Goal: Task Accomplishment & Management: Manage account settings

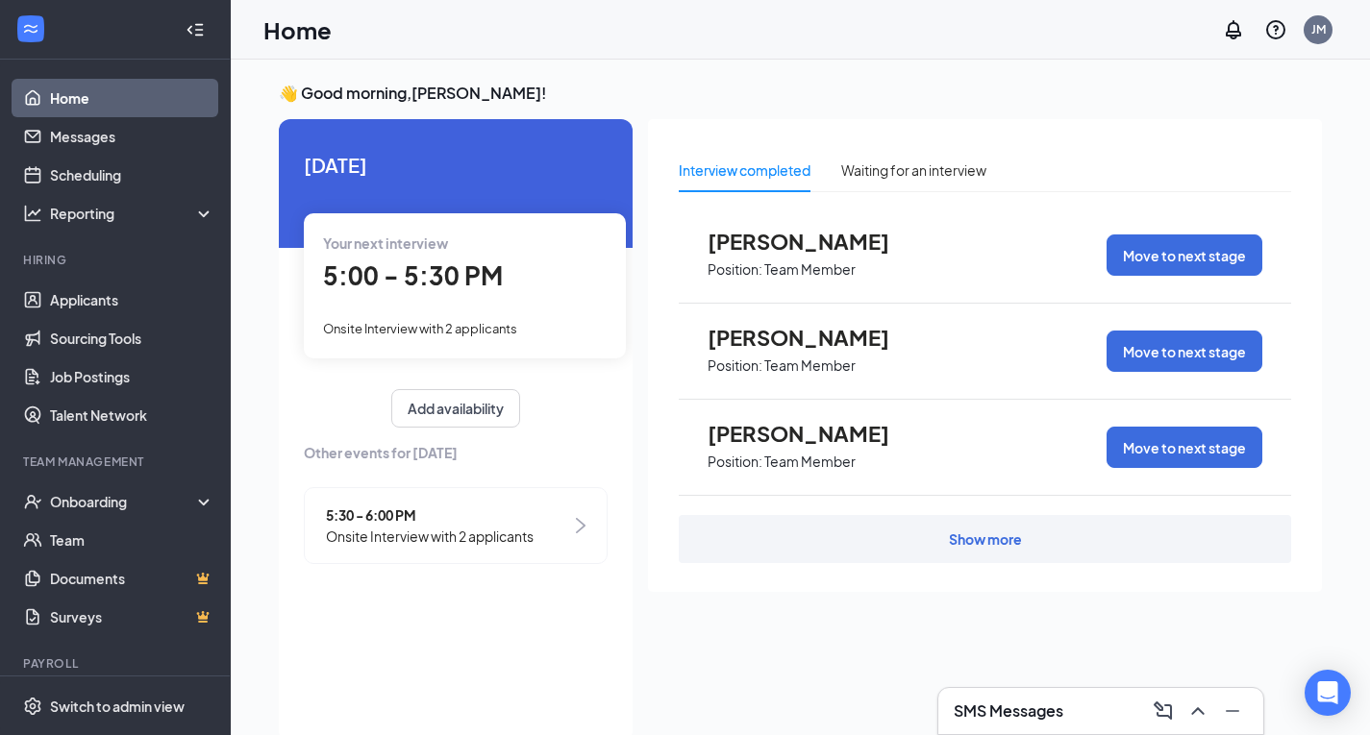
scroll to position [8, 0]
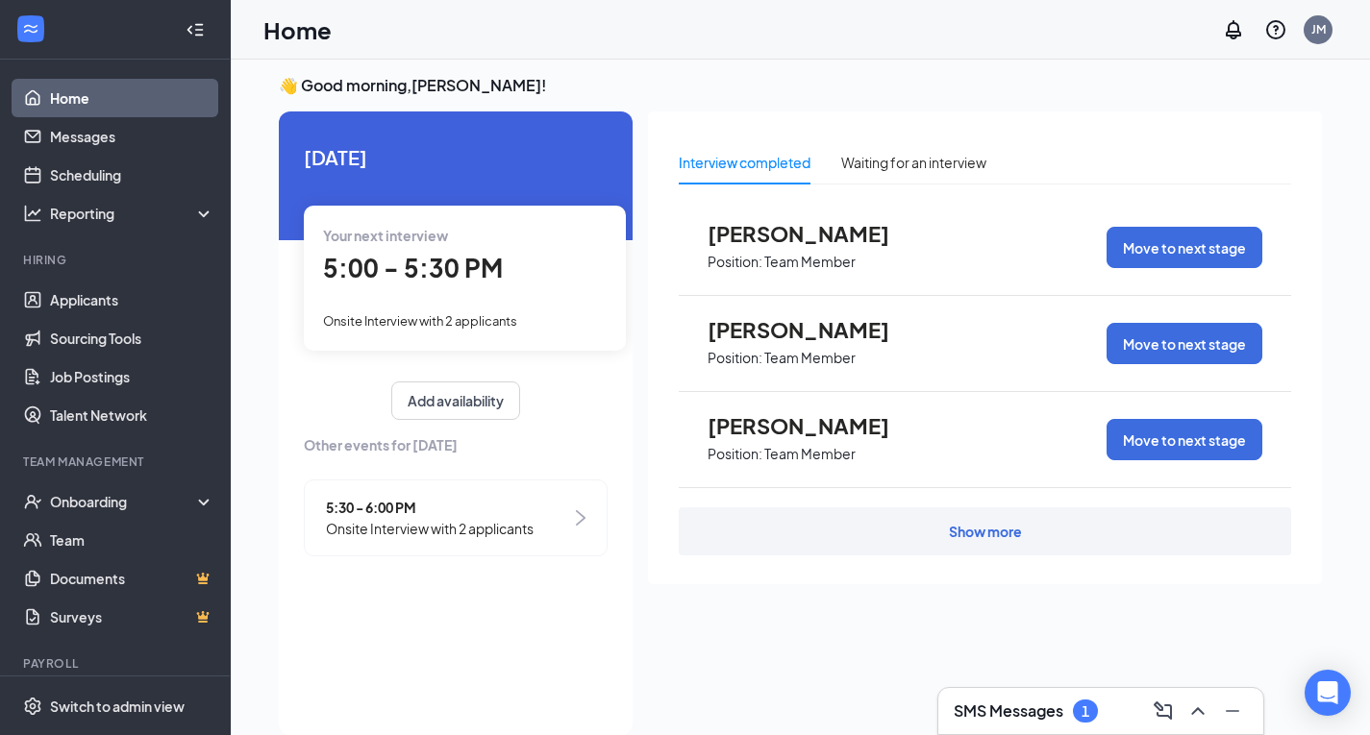
click at [142, 99] on link "Home" at bounding box center [132, 98] width 164 height 38
click at [791, 524] on div "Show more" at bounding box center [985, 532] width 612 height 48
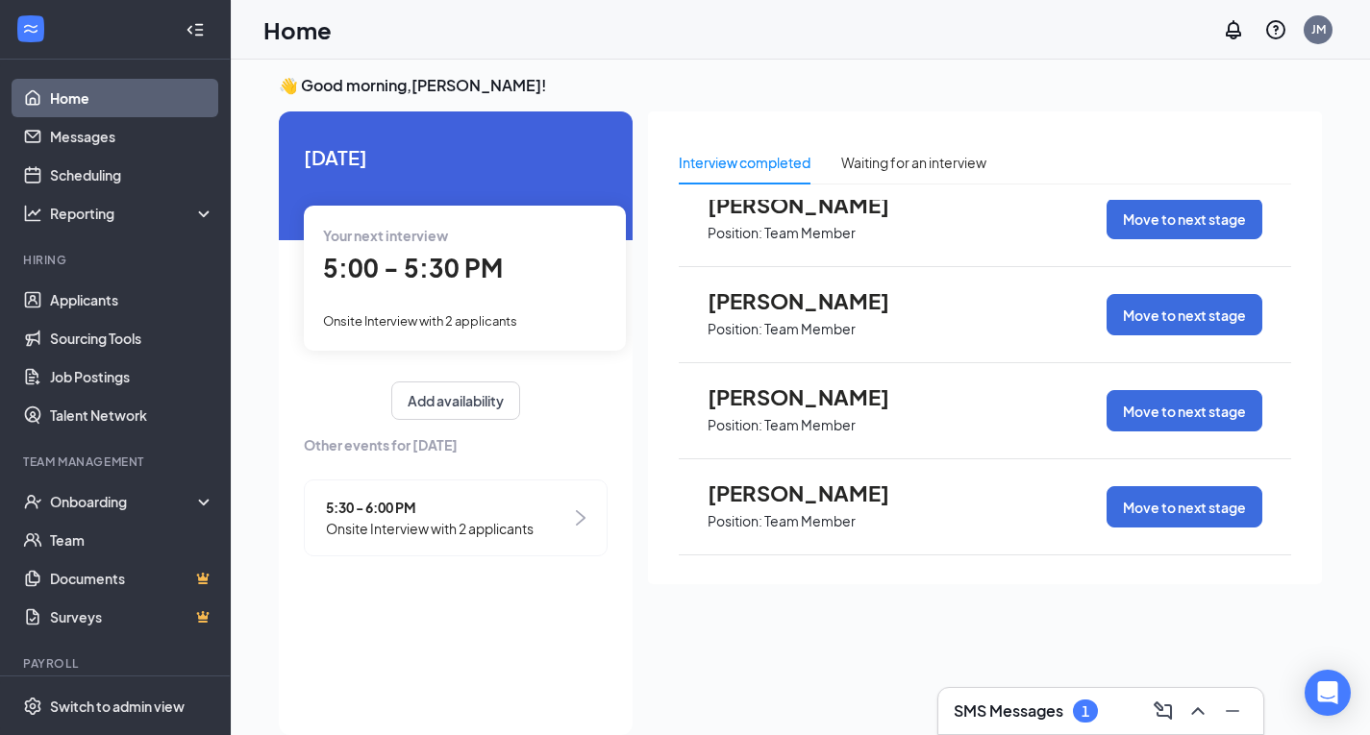
scroll to position [413, 0]
click at [458, 310] on div "Onsite Interview with 2 applicants" at bounding box center [465, 320] width 284 height 21
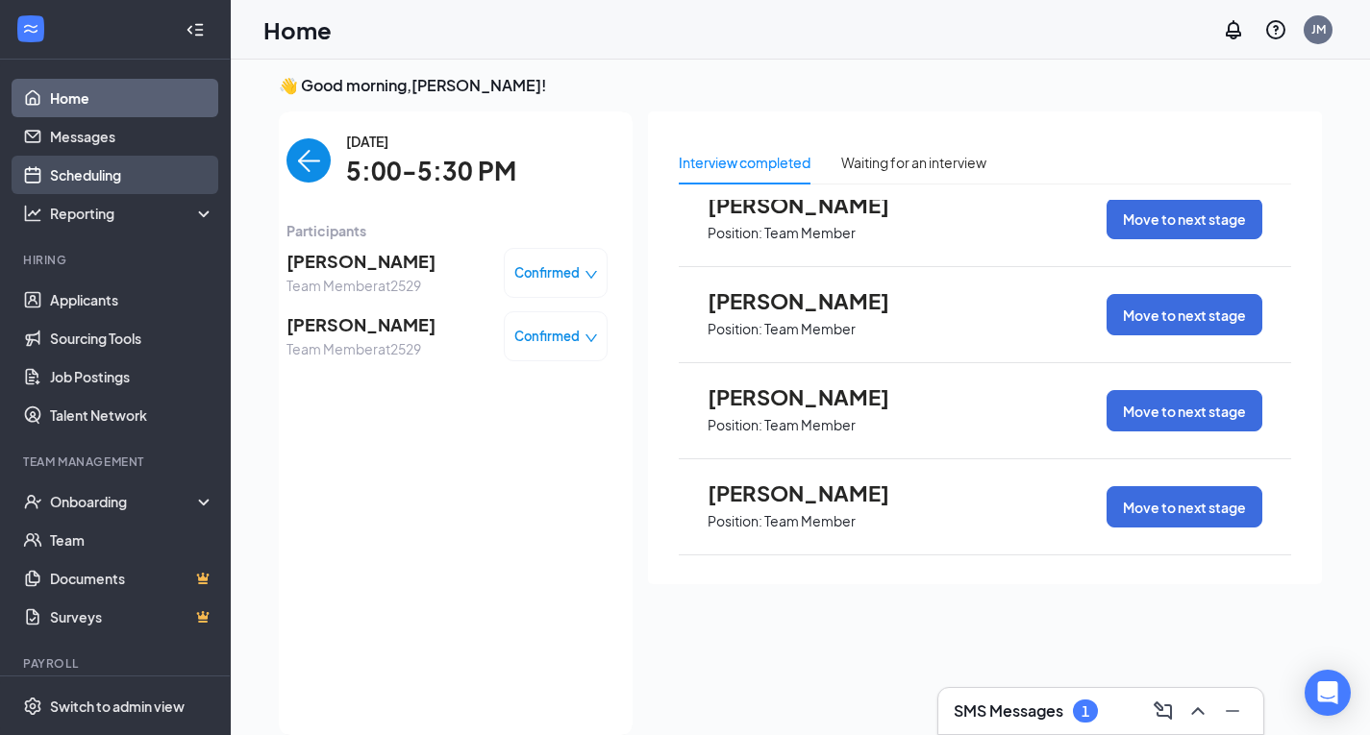
click at [96, 175] on link "Scheduling" at bounding box center [132, 175] width 164 height 38
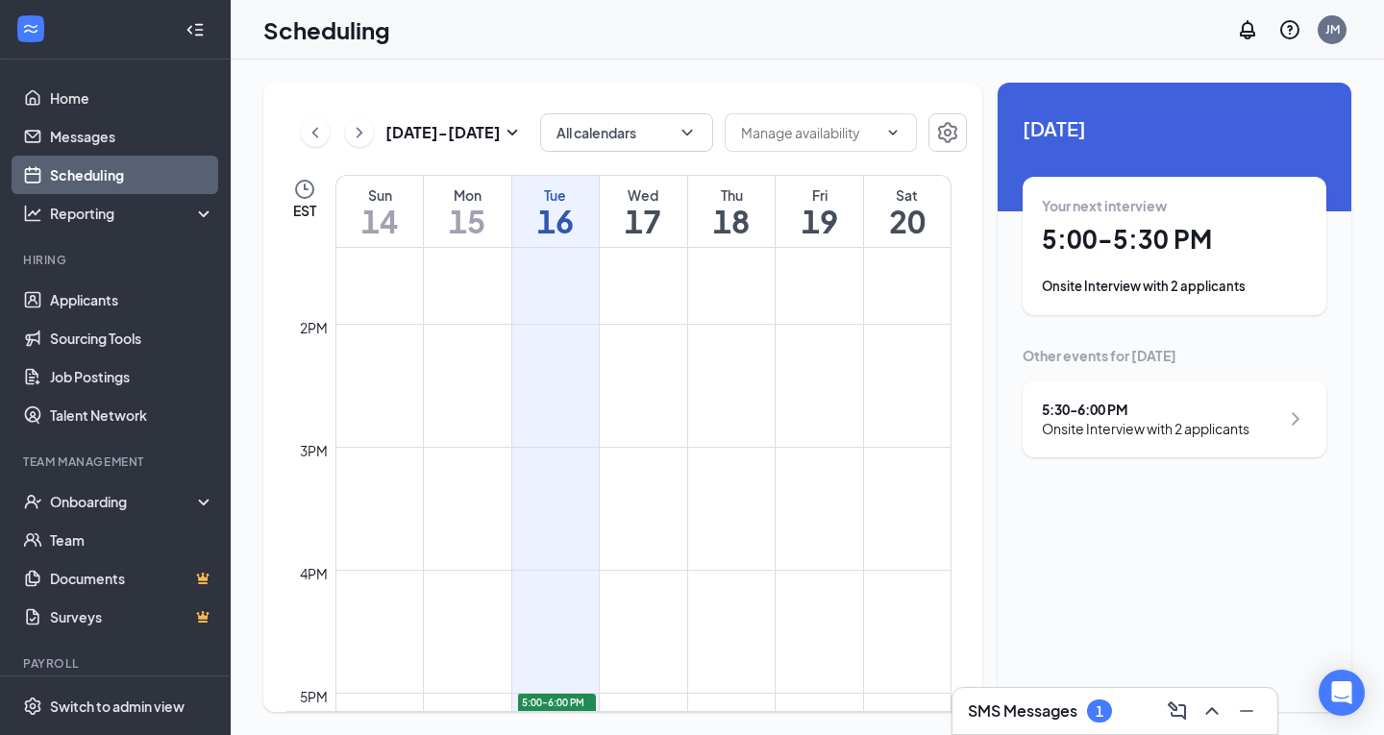
scroll to position [1800, 0]
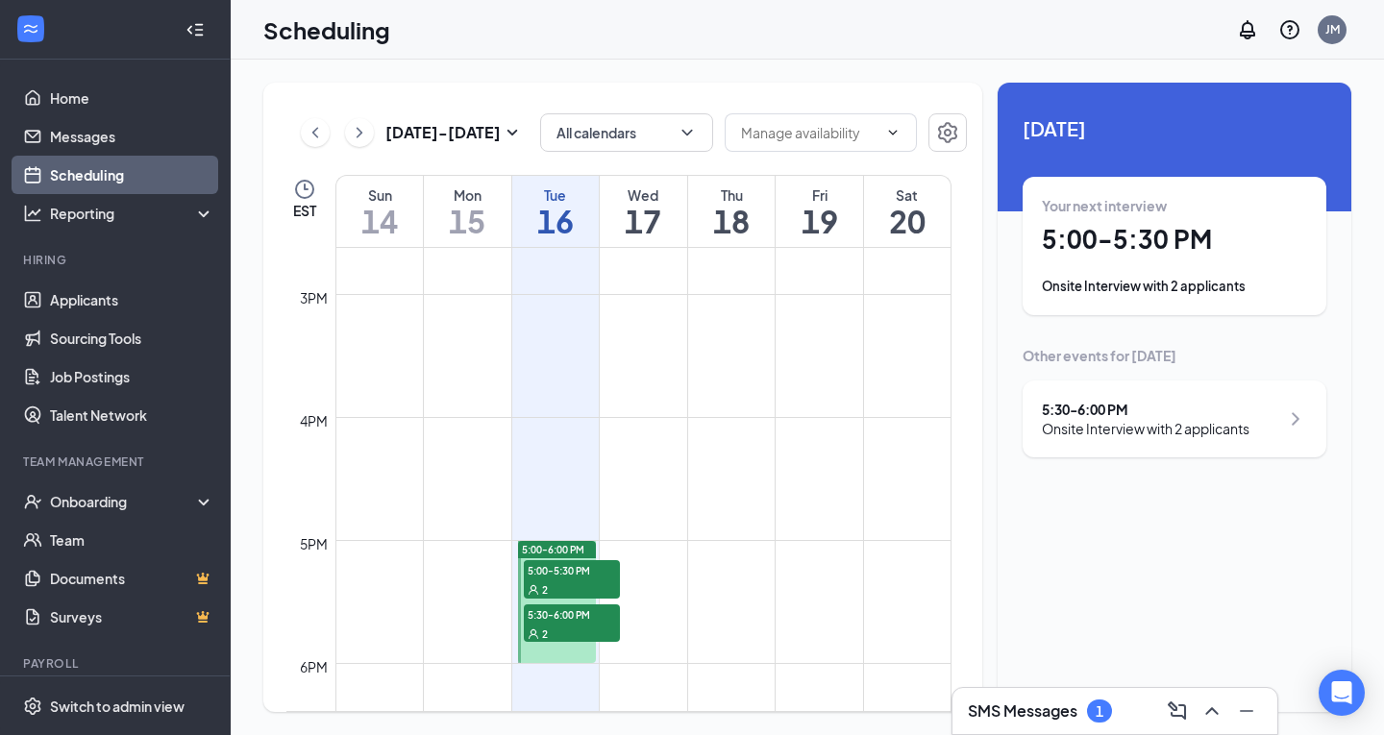
click at [586, 624] on div "2" at bounding box center [572, 633] width 96 height 19
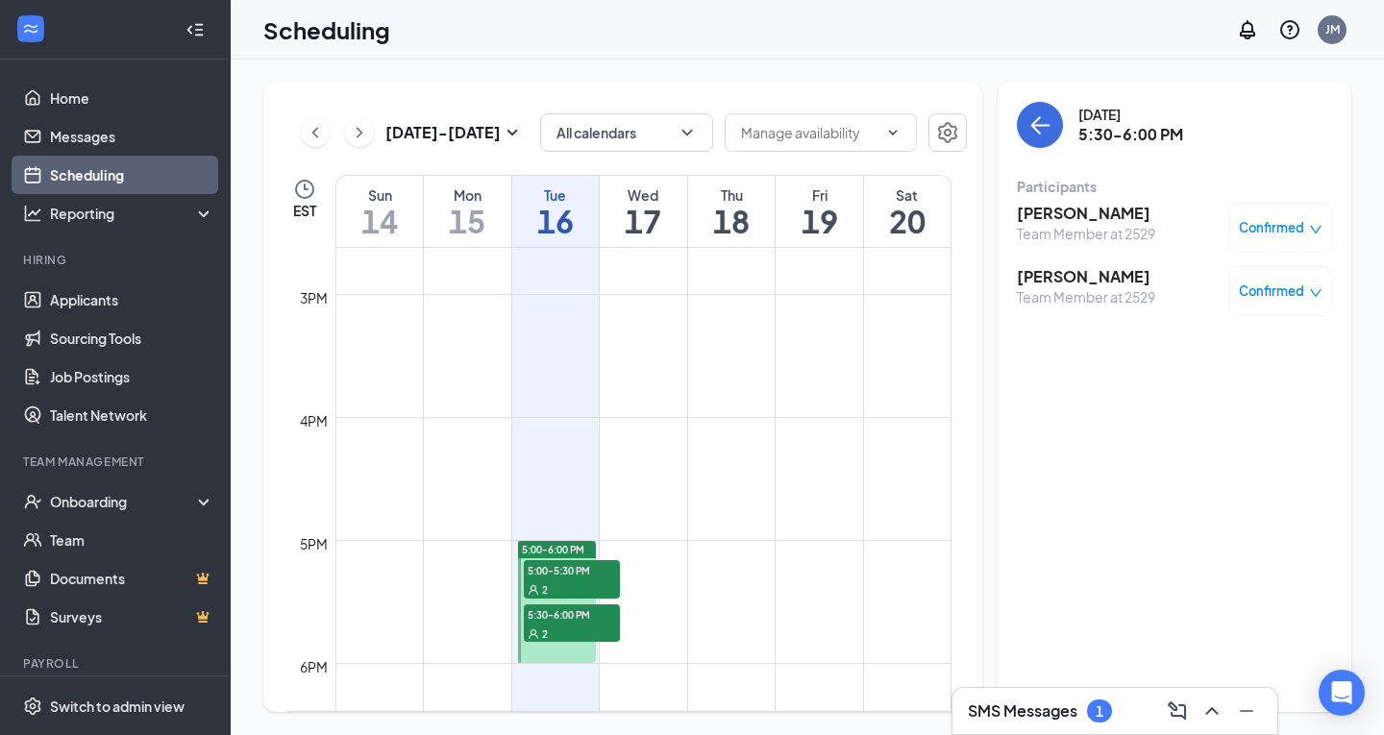
click at [567, 572] on span "5:00-5:30 PM" at bounding box center [572, 570] width 96 height 19
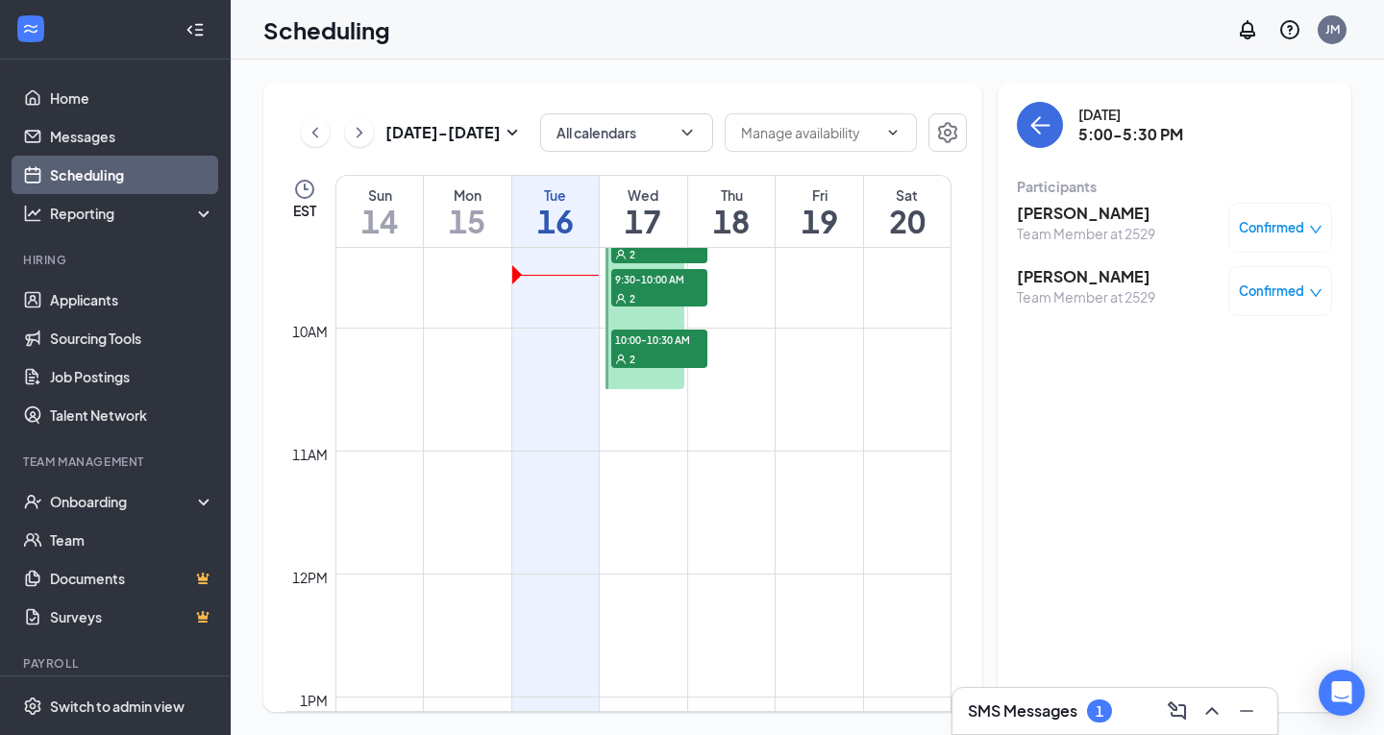
scroll to position [1025, 0]
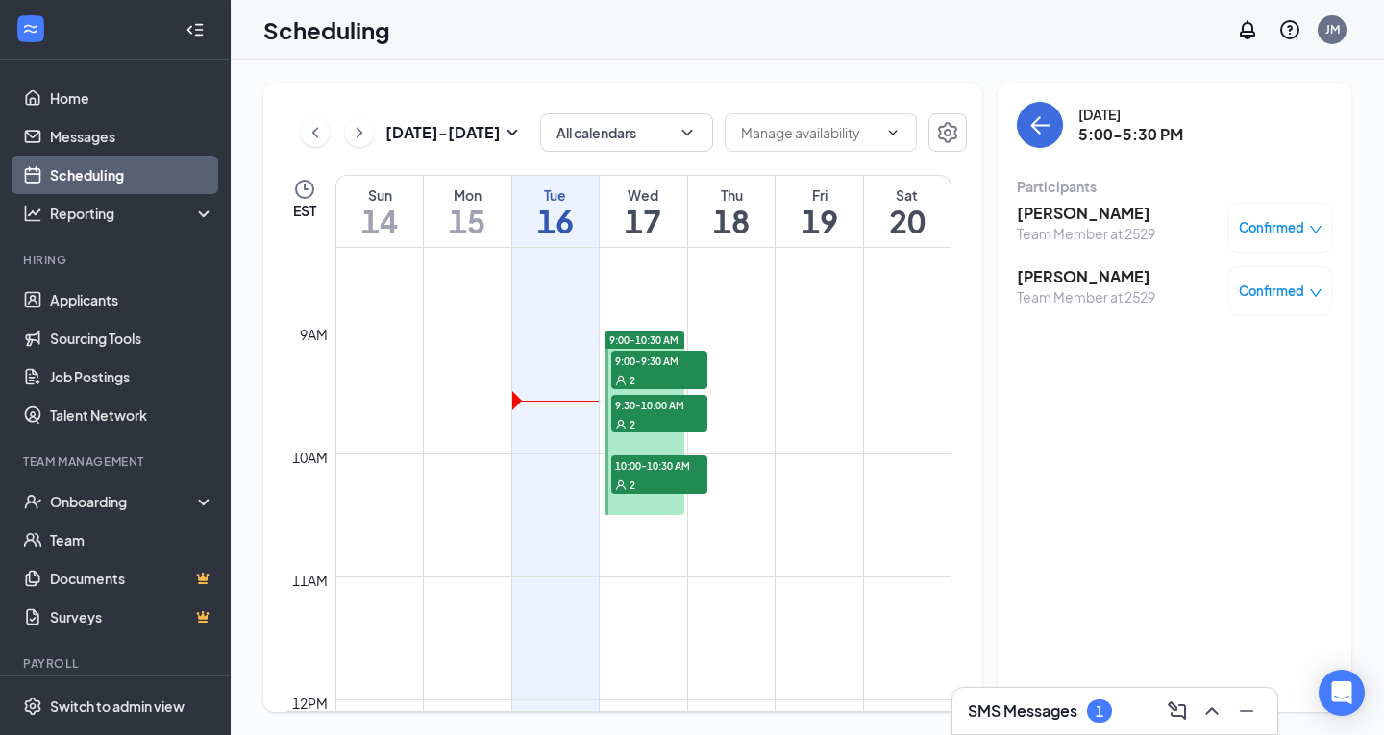
click at [631, 368] on span "9:00-9:30 AM" at bounding box center [659, 360] width 96 height 19
click at [641, 419] on div "2" at bounding box center [659, 423] width 96 height 19
click at [642, 486] on div "2" at bounding box center [659, 484] width 96 height 19
click at [363, 126] on icon "ChevronRight" at bounding box center [359, 132] width 19 height 23
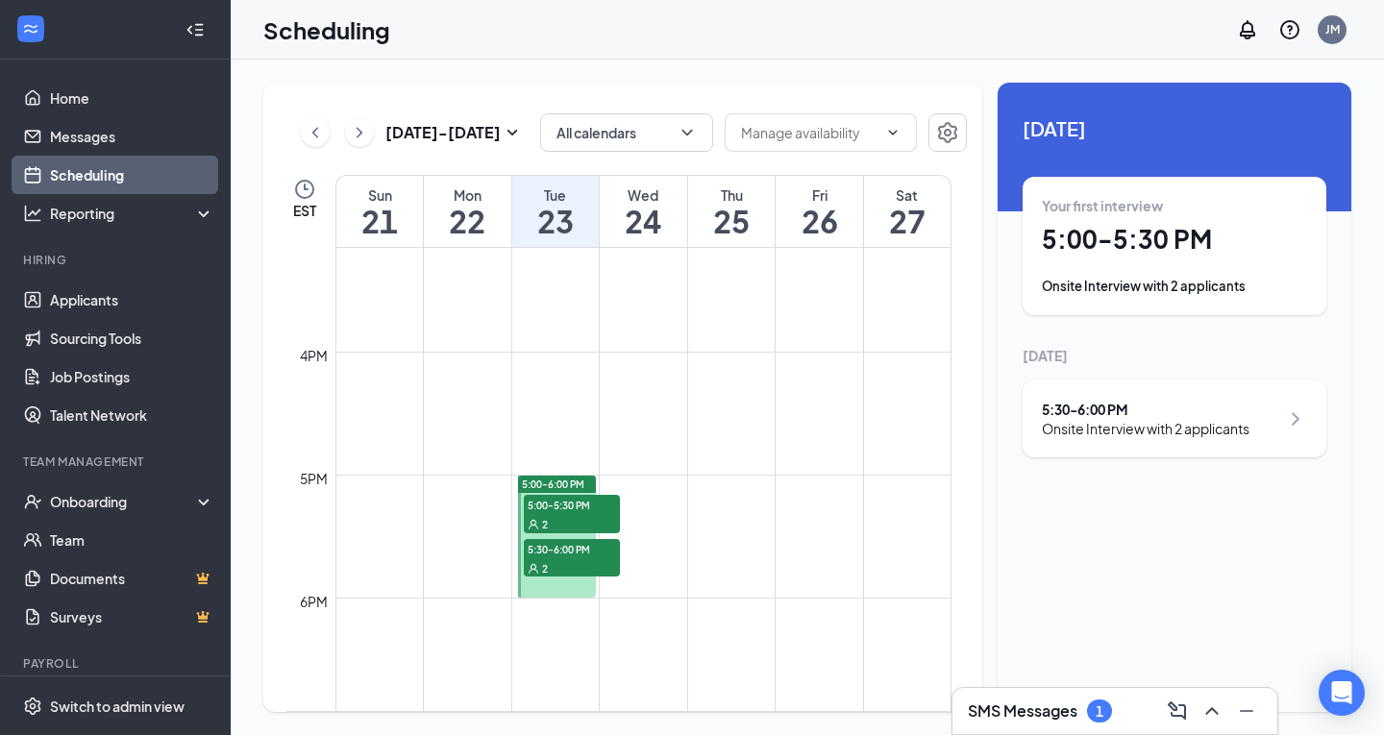
scroll to position [1879, 0]
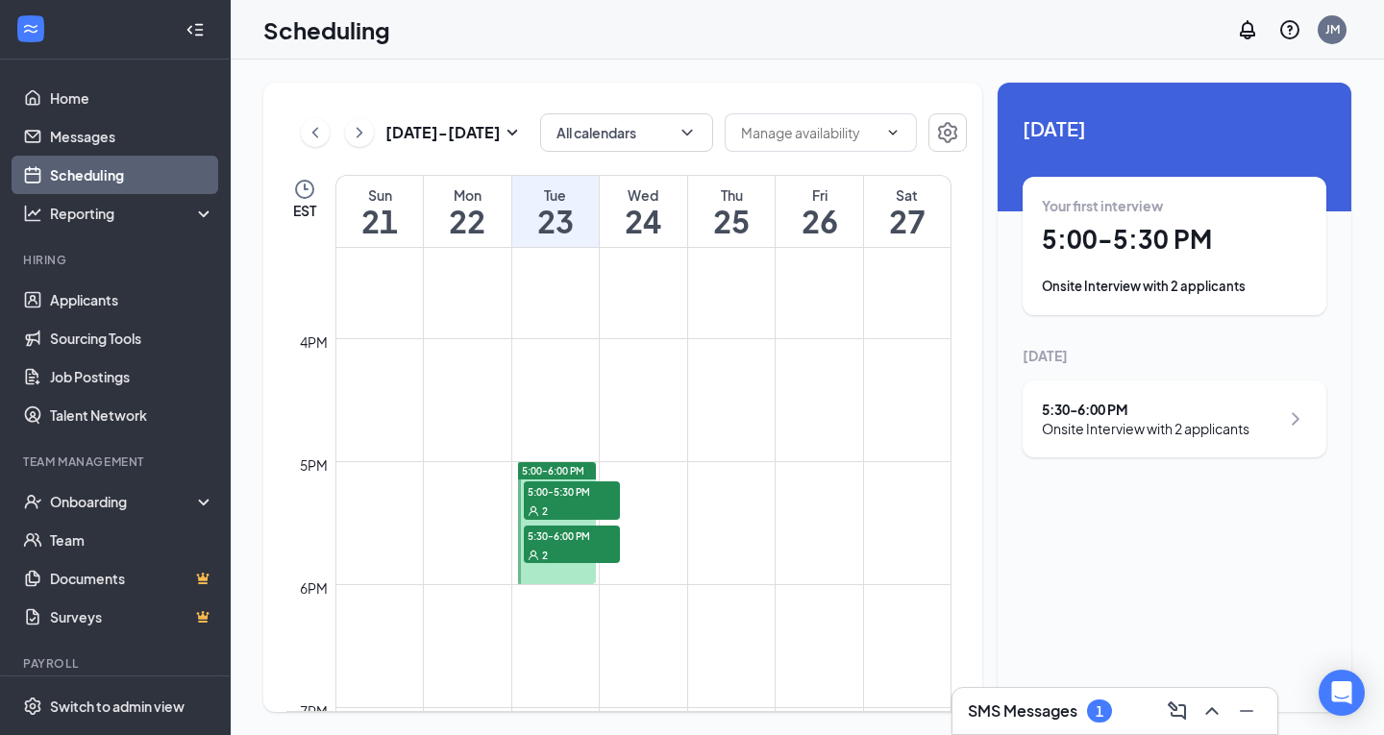
click at [575, 501] on div "2" at bounding box center [572, 510] width 96 height 19
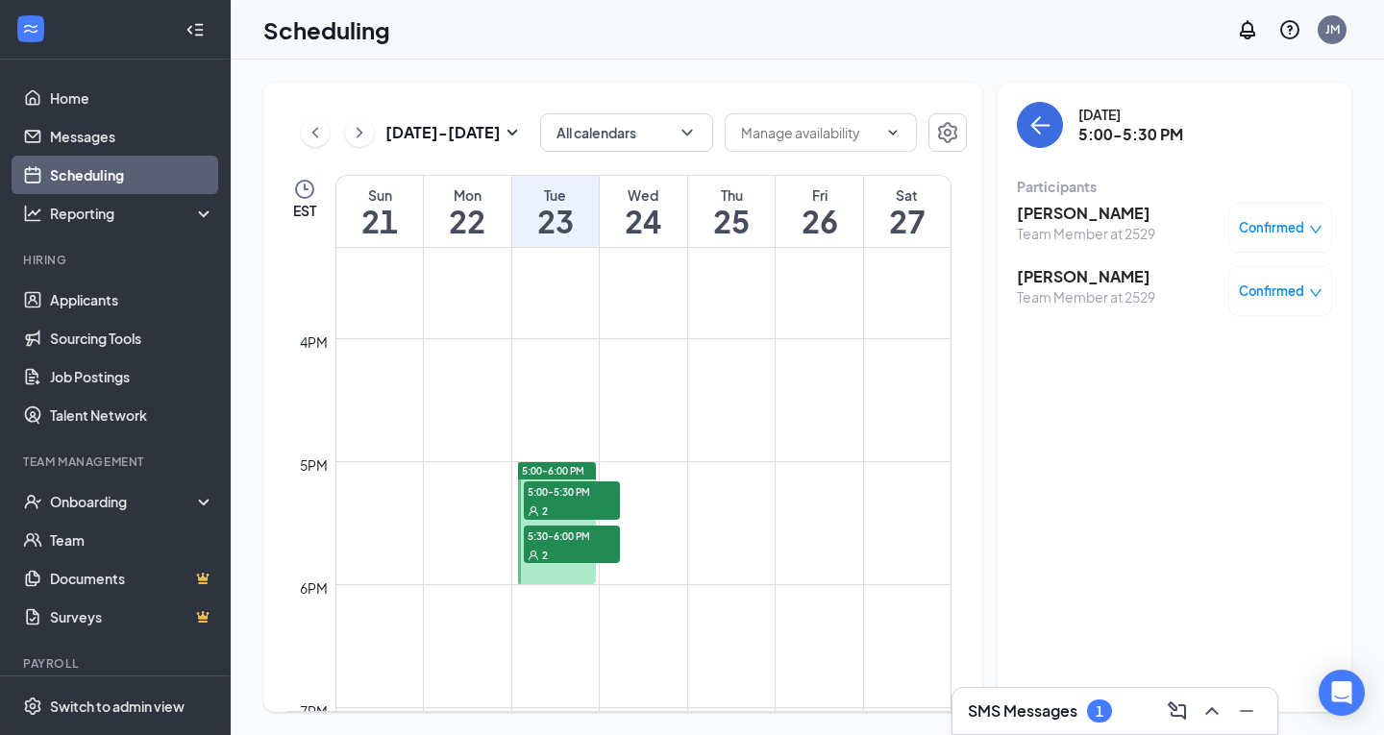
click at [565, 555] on div "2" at bounding box center [572, 554] width 96 height 19
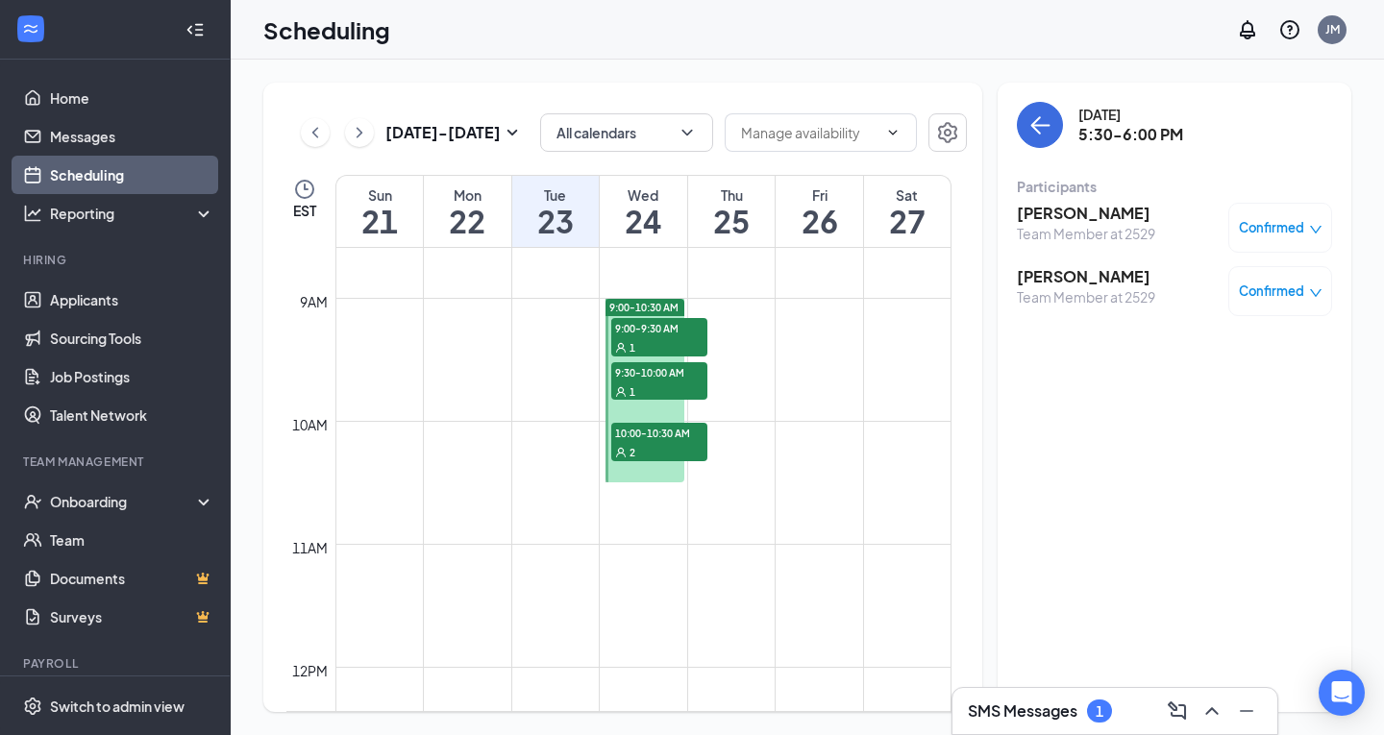
scroll to position [1044, 0]
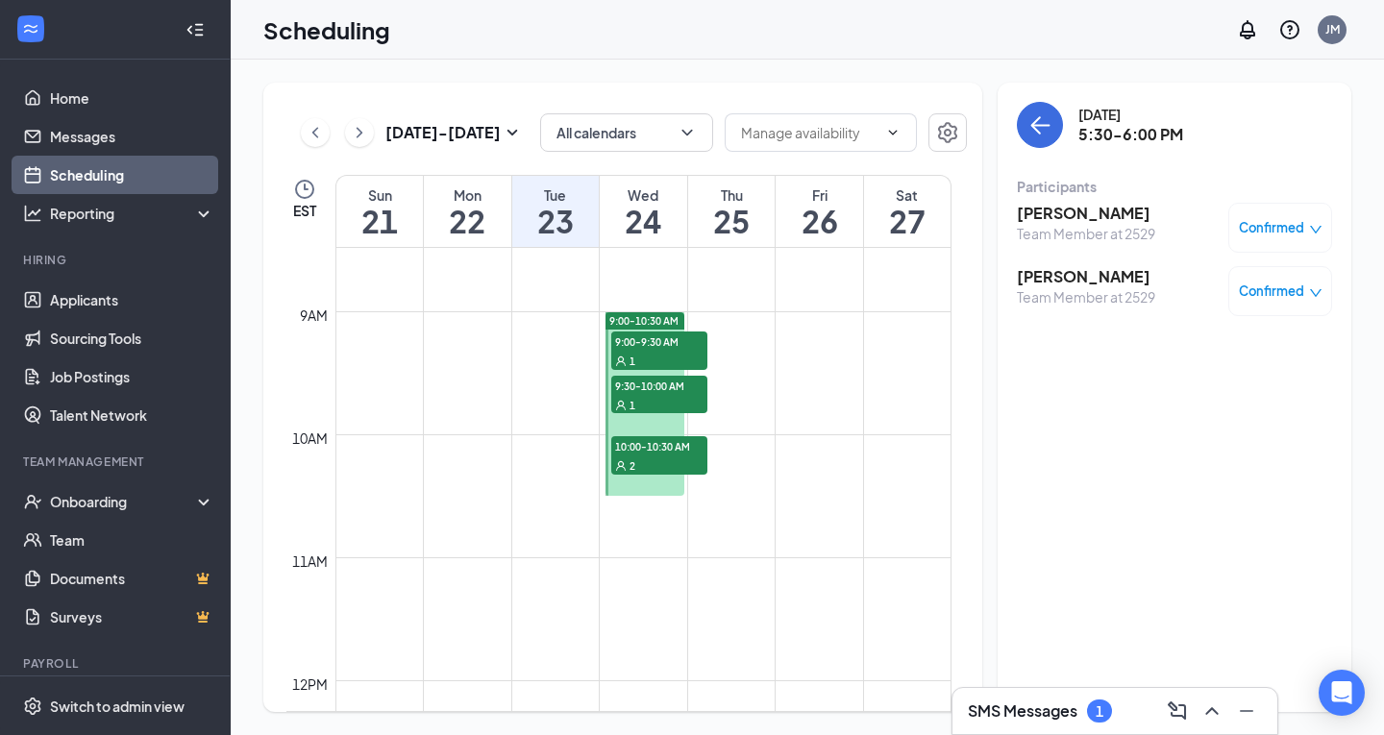
click at [655, 463] on div "2" at bounding box center [659, 465] width 96 height 19
click at [643, 399] on div "1" at bounding box center [659, 404] width 96 height 19
click at [652, 345] on span "9:00-9:30 AM" at bounding box center [659, 341] width 96 height 19
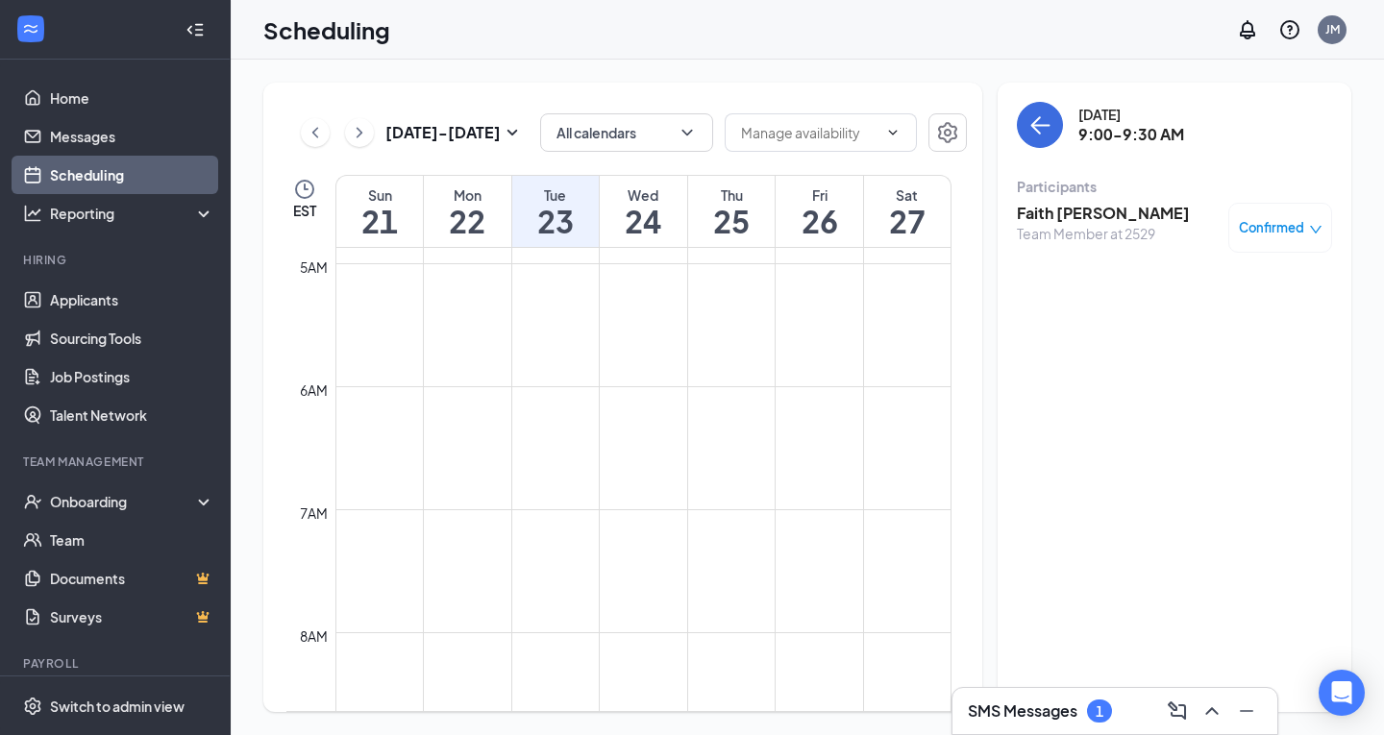
scroll to position [561, 0]
click at [349, 131] on button at bounding box center [359, 132] width 29 height 29
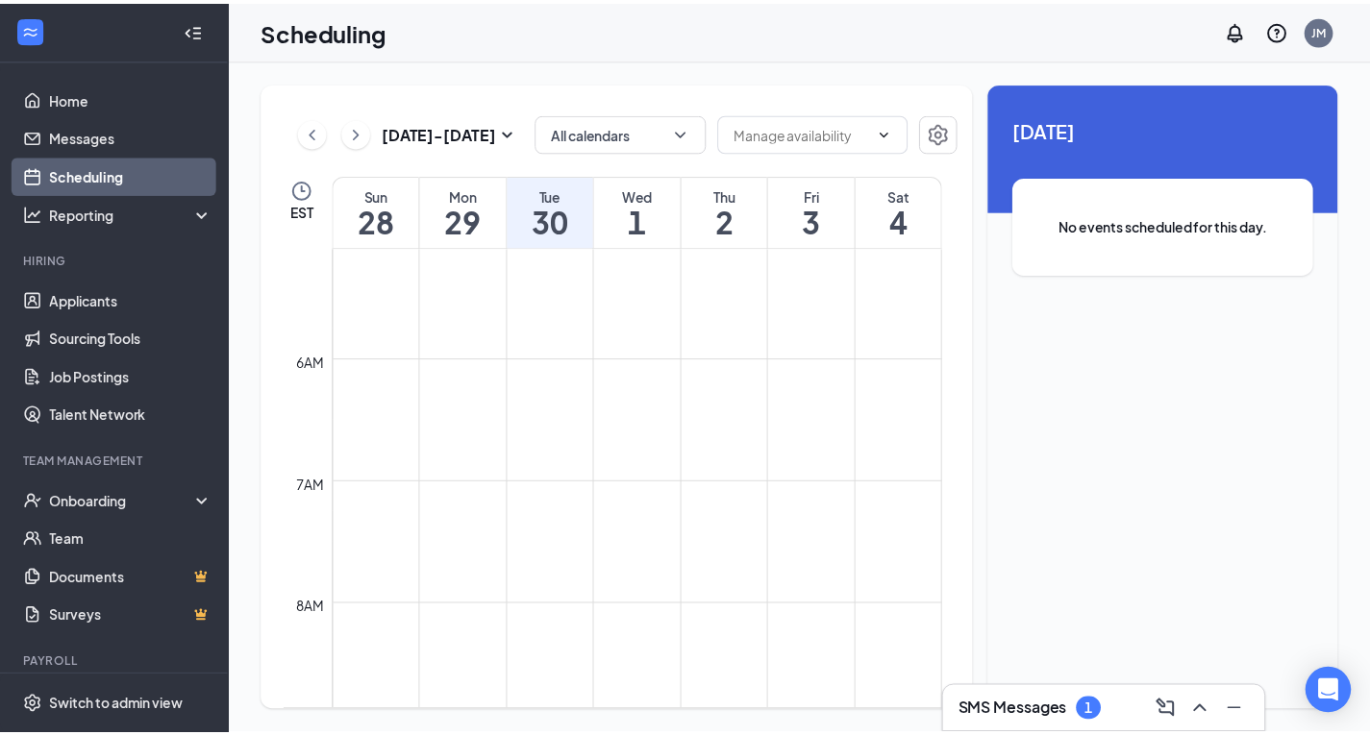
scroll to position [216, 0]
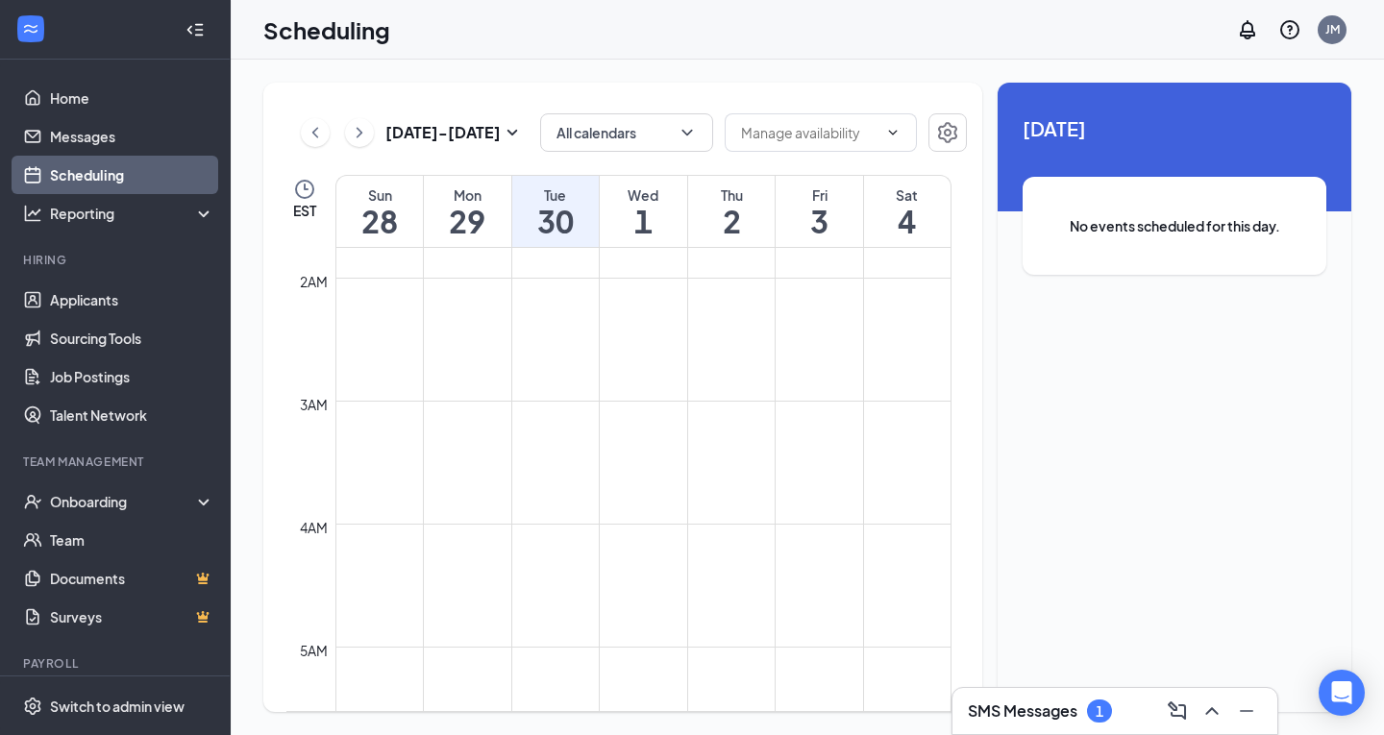
click at [1033, 726] on div "SMS Messages 1" at bounding box center [1115, 711] width 294 height 31
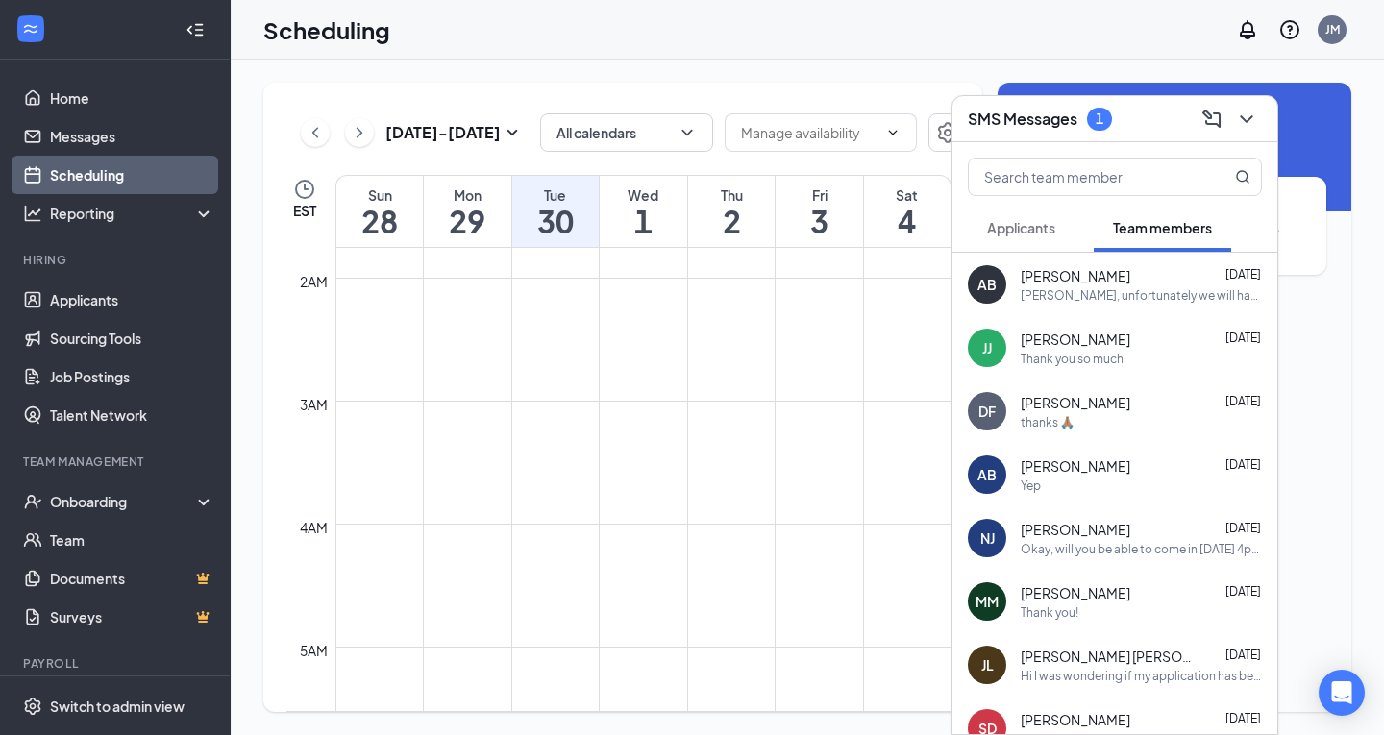
click at [1058, 216] on button "Applicants" at bounding box center [1021, 228] width 107 height 48
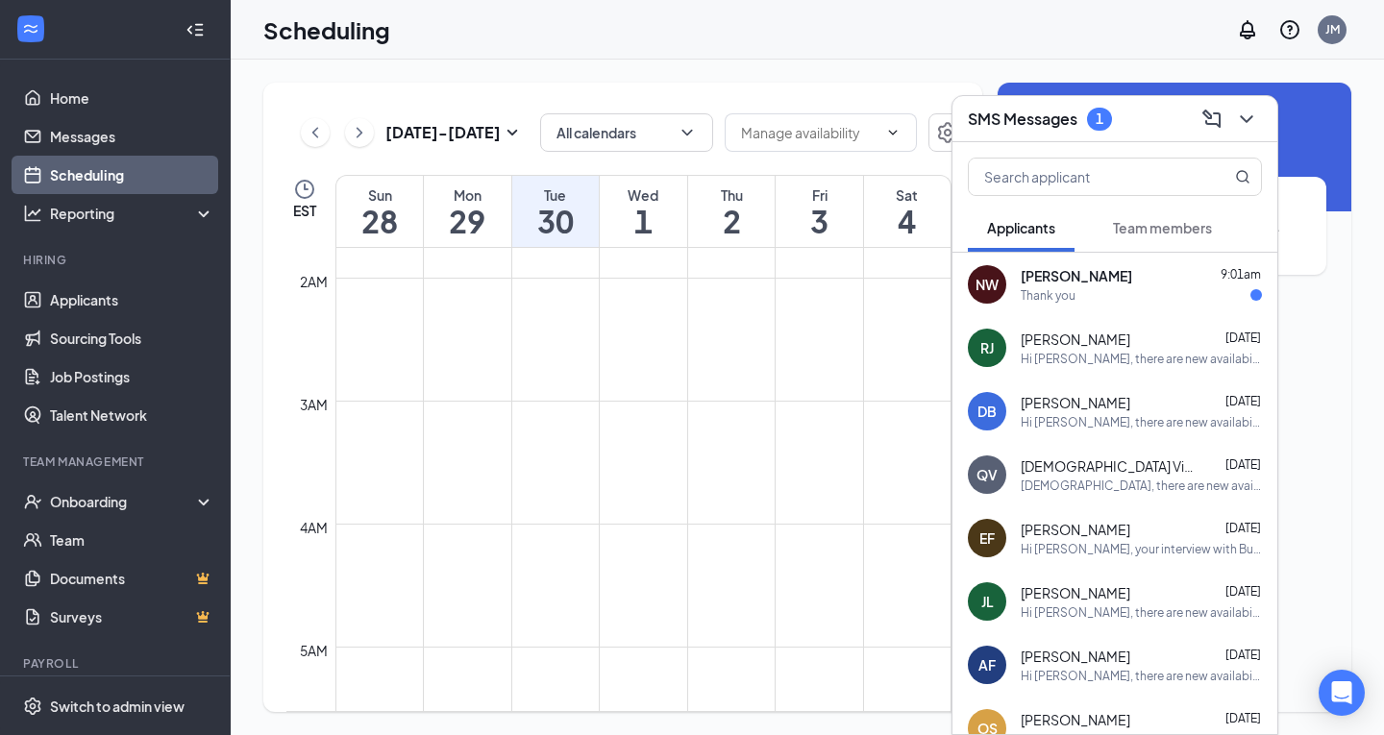
click at [1131, 295] on div "Thank you" at bounding box center [1141, 295] width 241 height 16
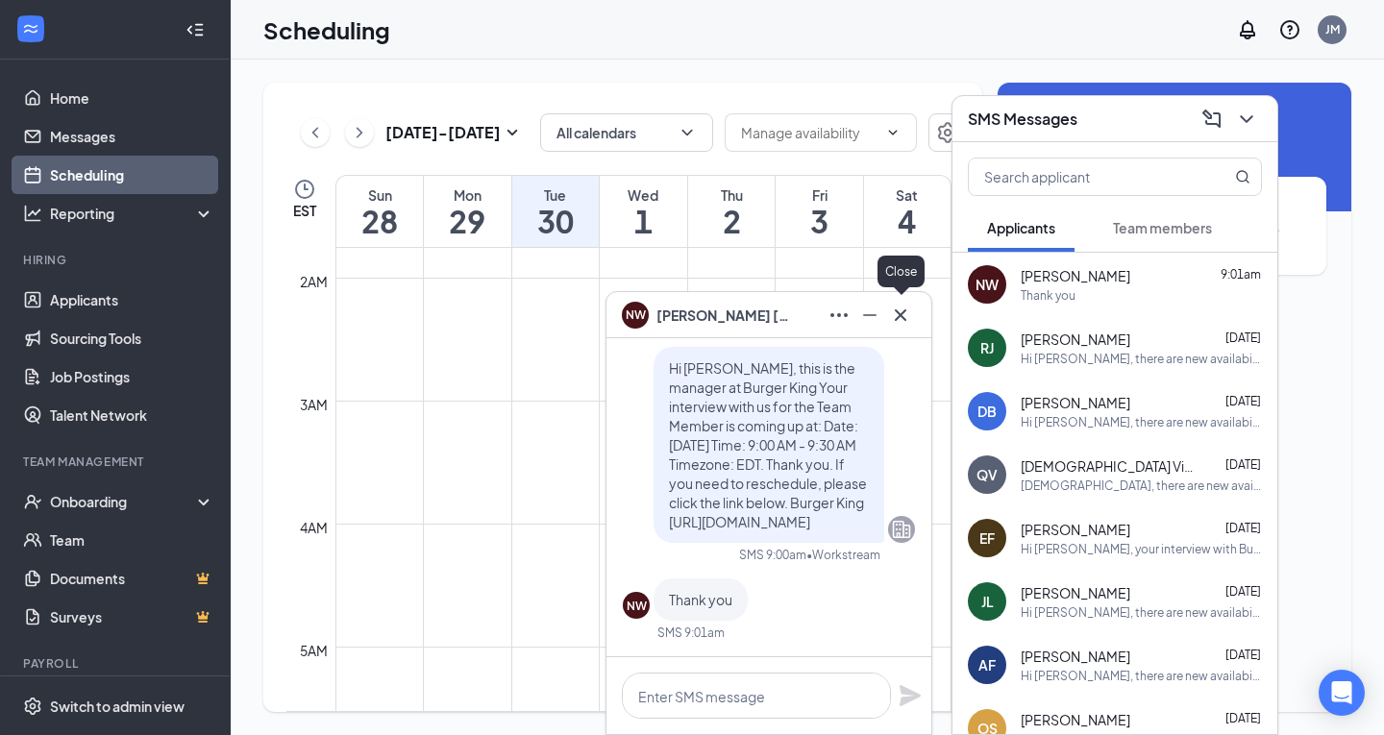
click at [905, 321] on icon "Cross" at bounding box center [900, 315] width 23 height 23
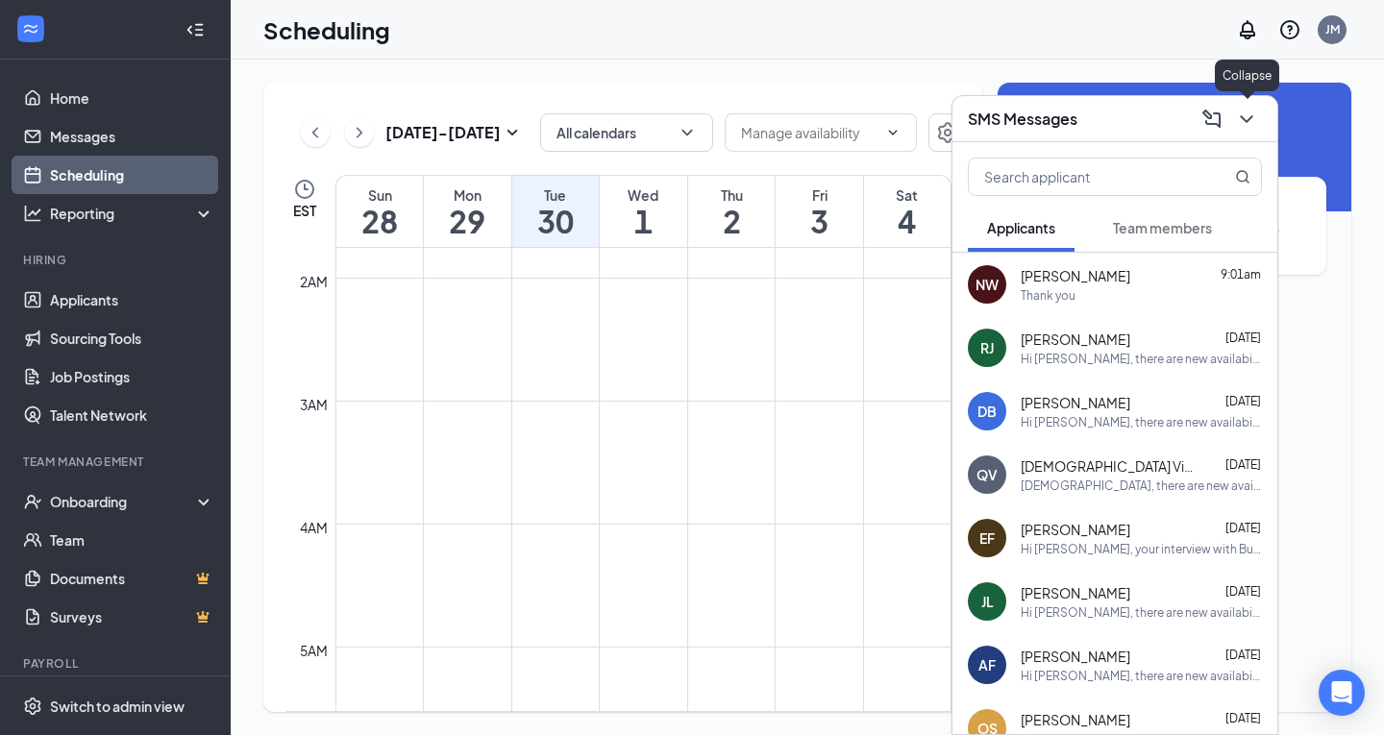
click at [1247, 110] on icon "ChevronDown" at bounding box center [1246, 119] width 23 height 23
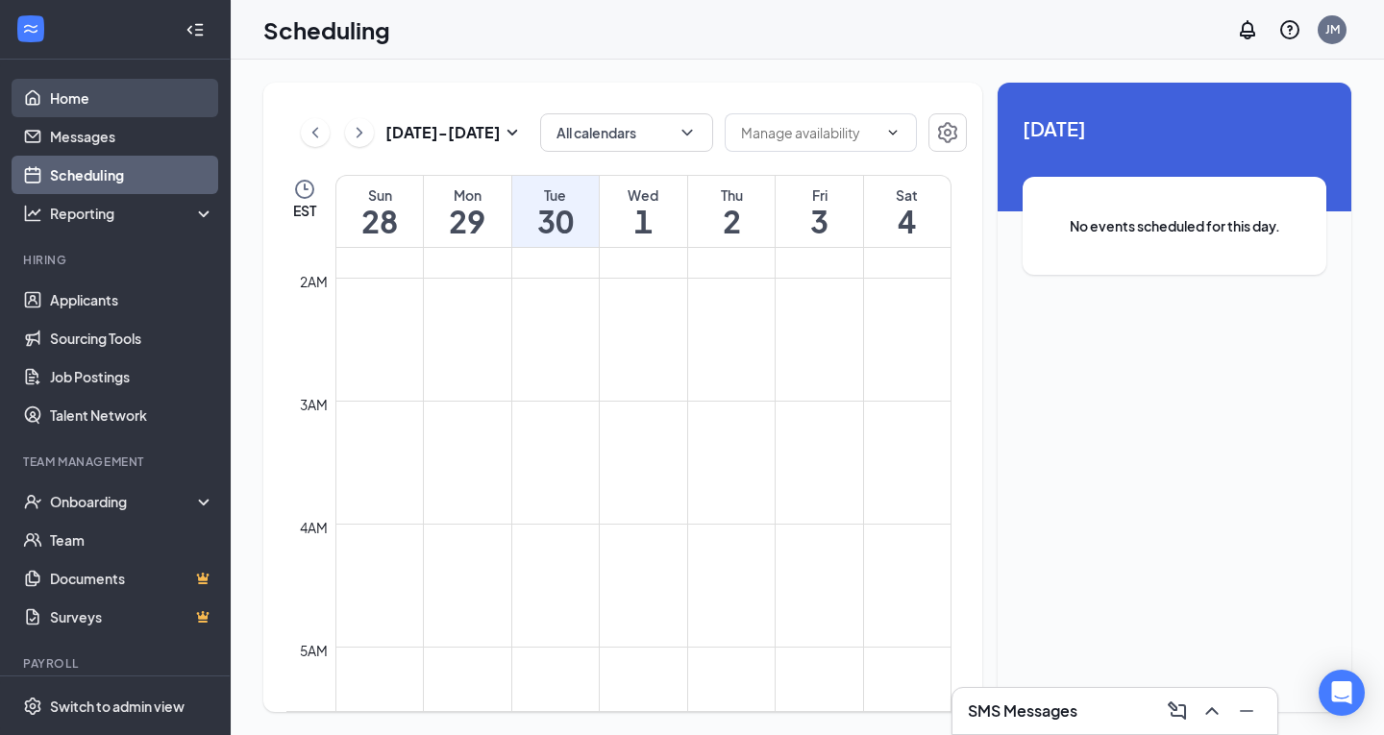
click at [102, 107] on link "Home" at bounding box center [132, 98] width 164 height 38
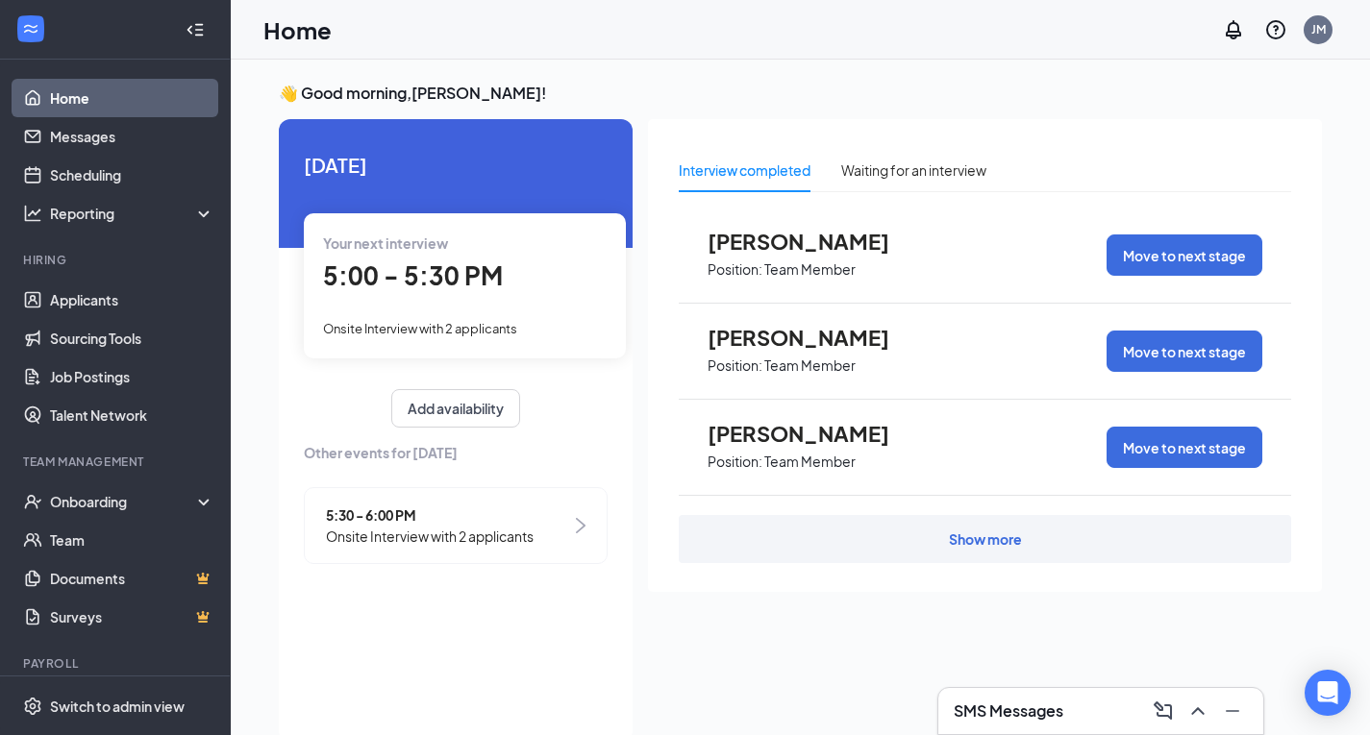
click at [788, 528] on div "Show more" at bounding box center [985, 539] width 612 height 48
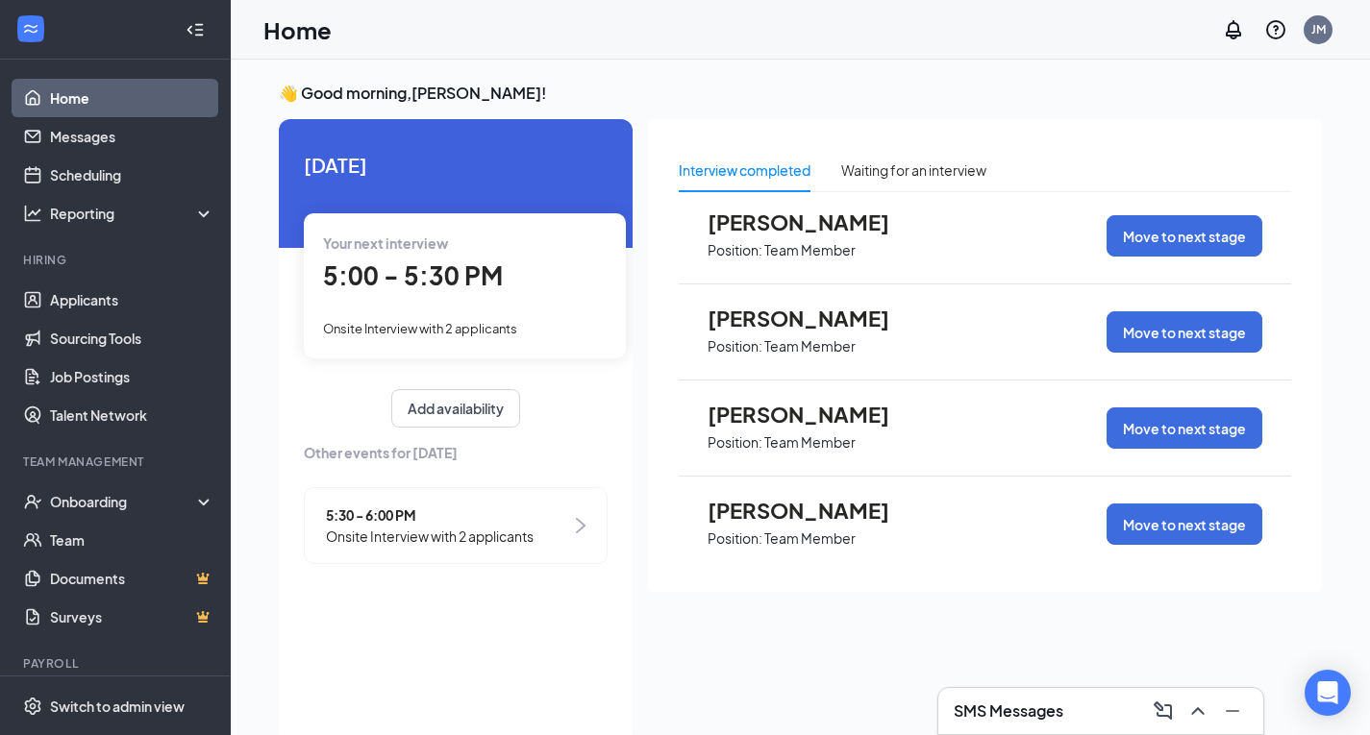
scroll to position [413, 0]
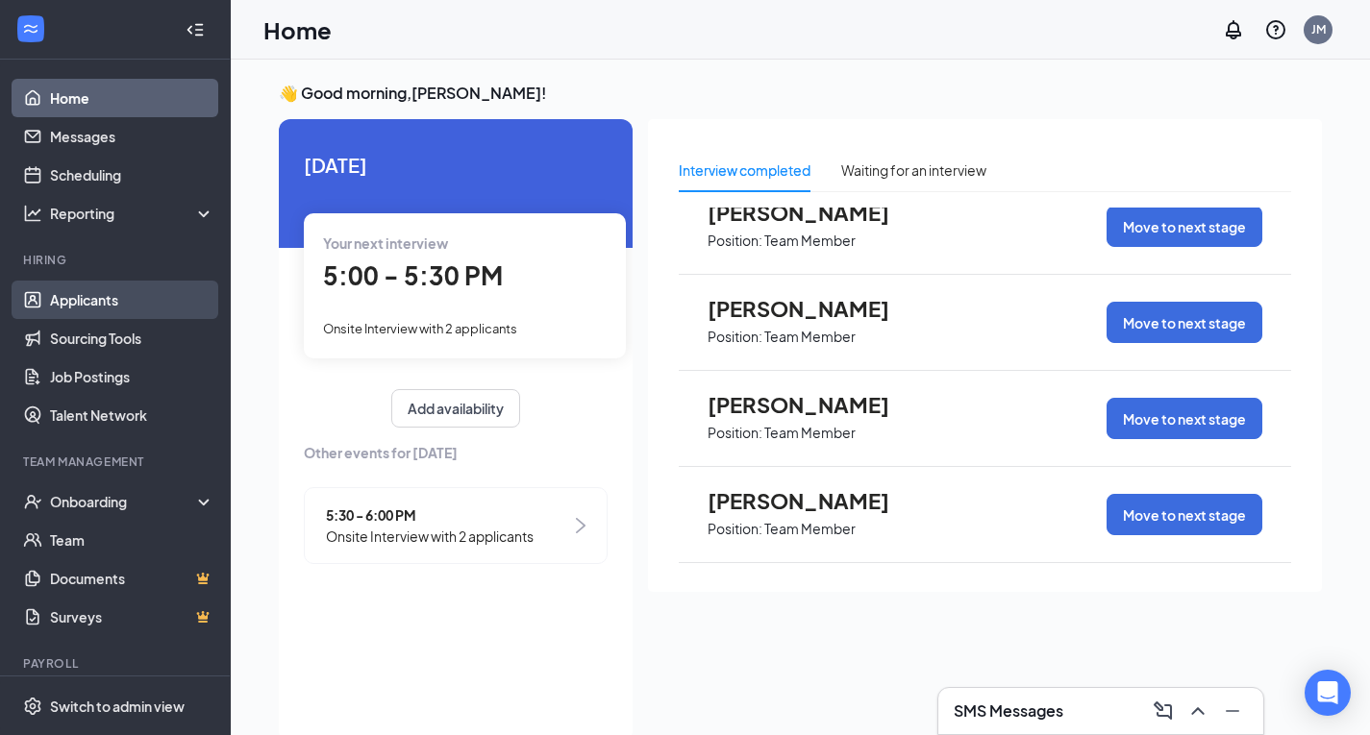
click at [82, 296] on link "Applicants" at bounding box center [132, 300] width 164 height 38
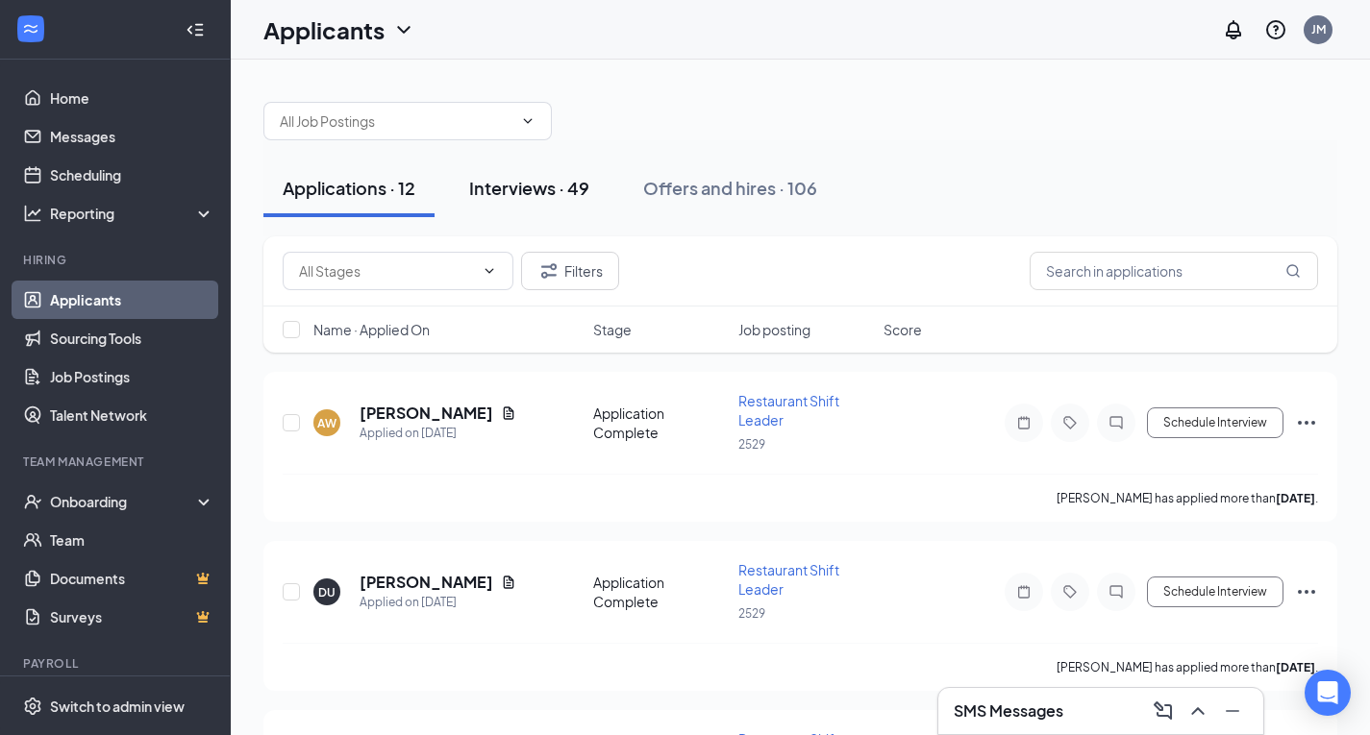
click at [521, 196] on div "Interviews · 49" at bounding box center [529, 188] width 120 height 24
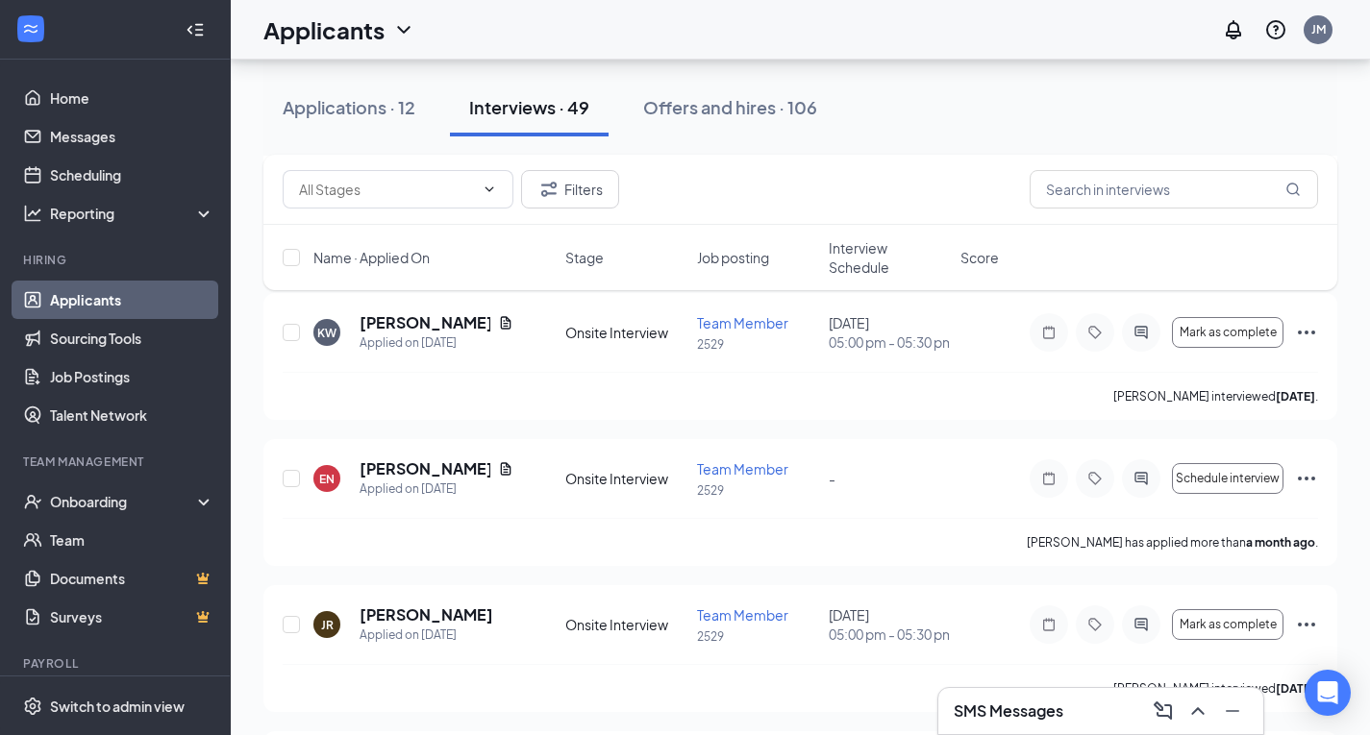
scroll to position [5539, 0]
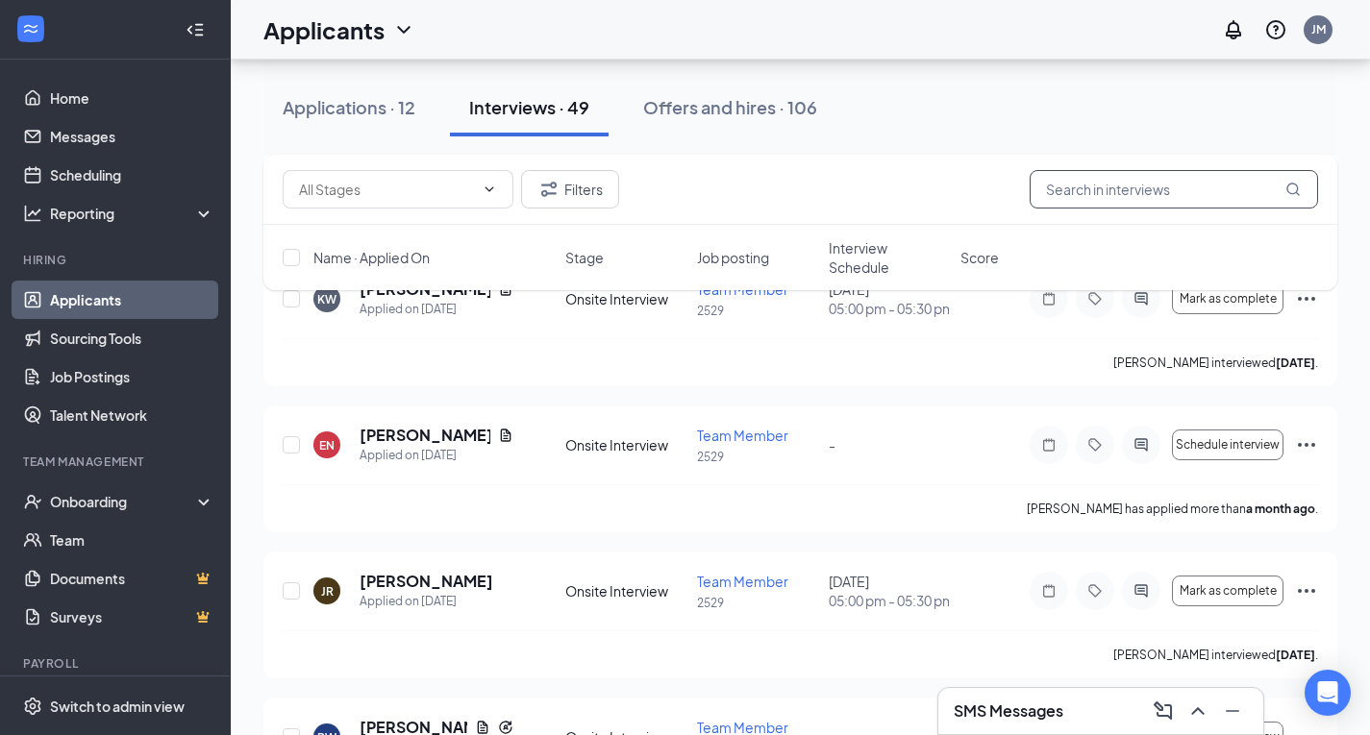
click at [1138, 186] on input "text" at bounding box center [1174, 189] width 288 height 38
type input "p"
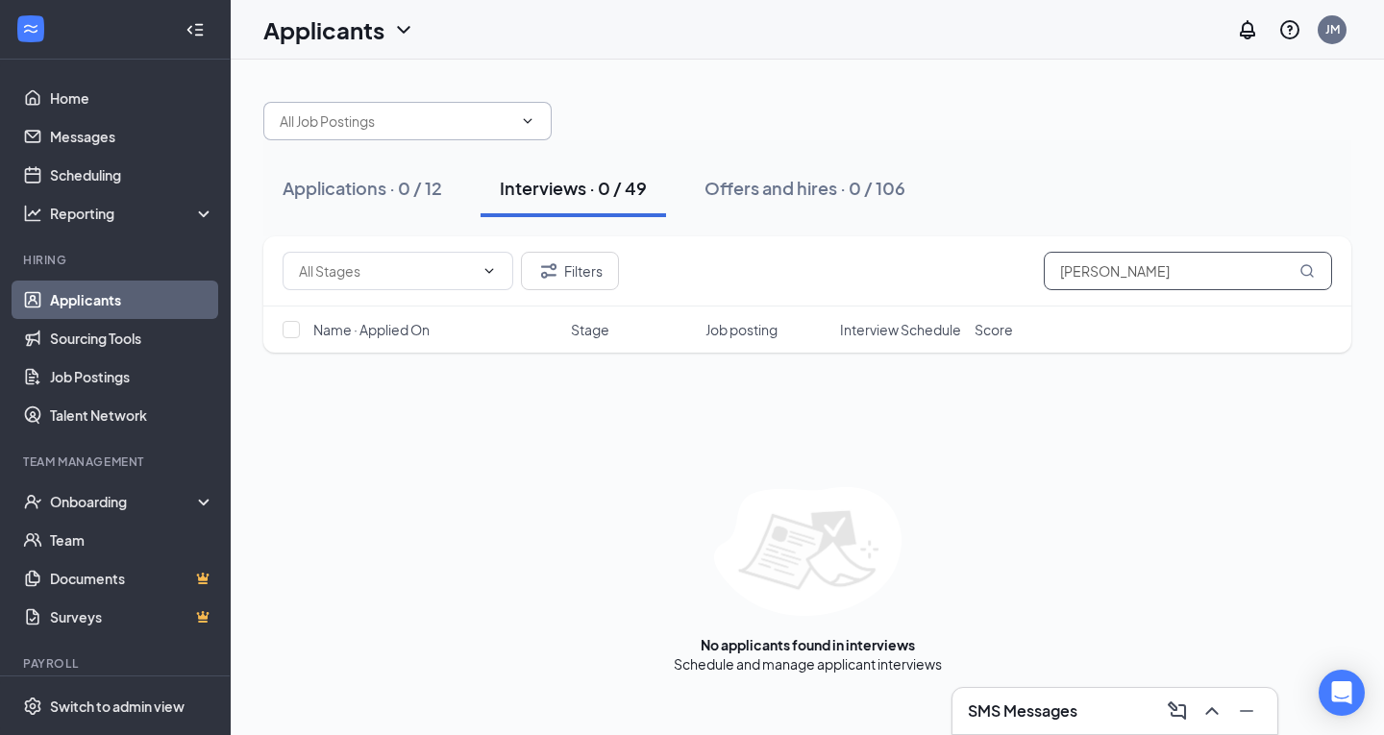
type input "[PERSON_NAME]"
click at [477, 106] on span at bounding box center [407, 121] width 288 height 38
click at [137, 97] on link "Home" at bounding box center [132, 98] width 164 height 38
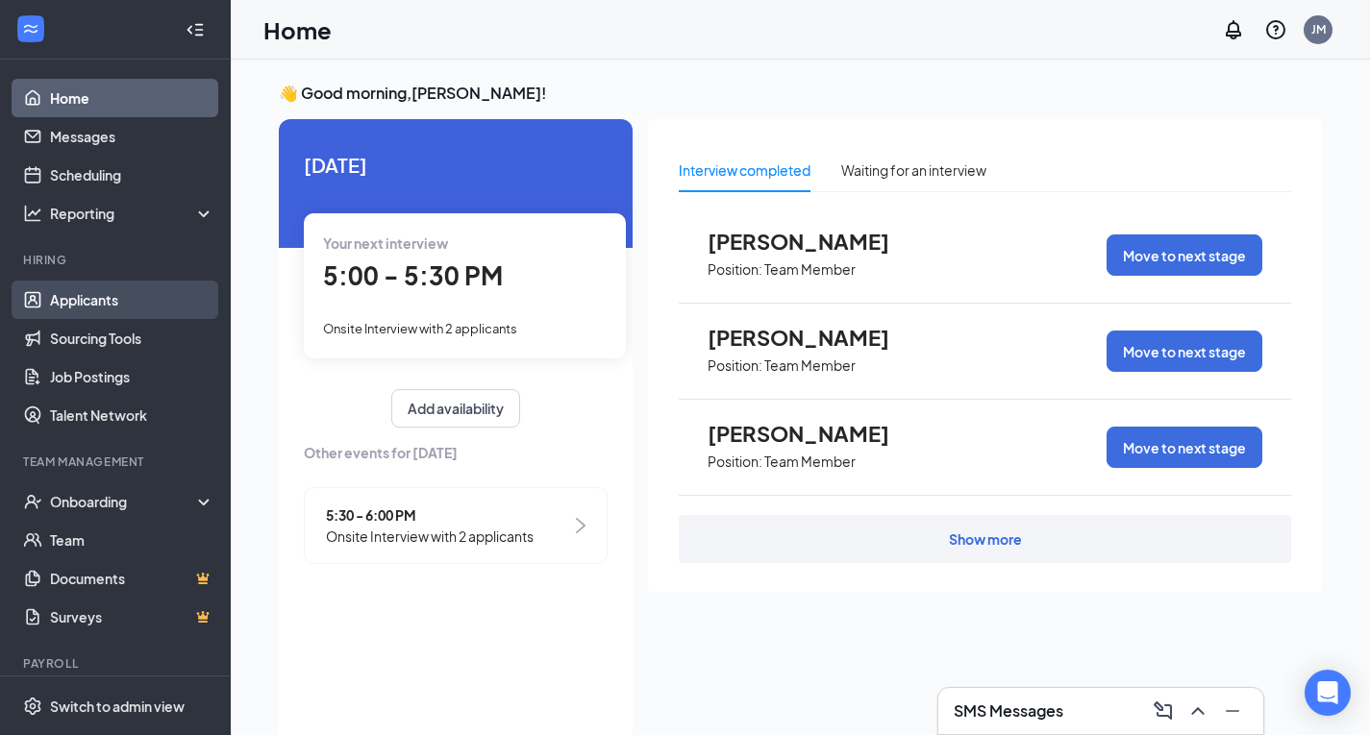
click at [74, 297] on link "Applicants" at bounding box center [132, 300] width 164 height 38
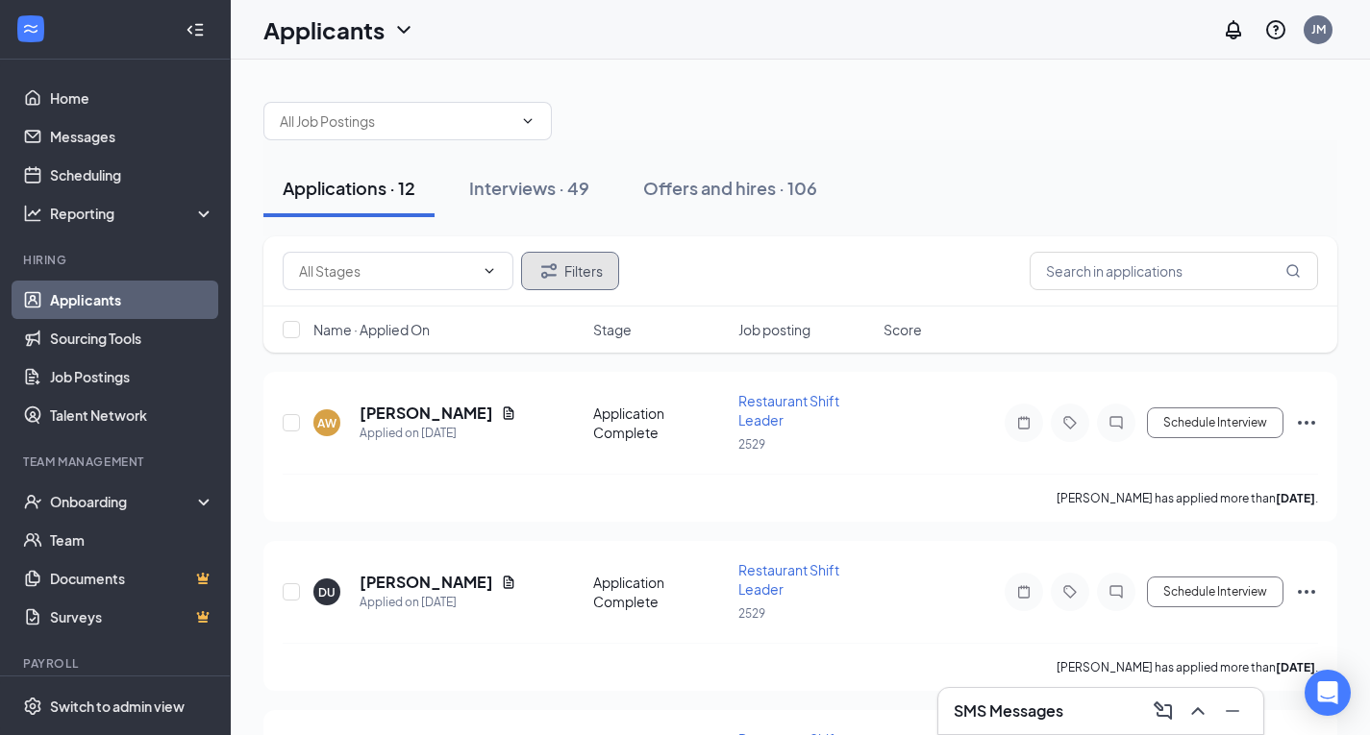
click at [559, 267] on icon "Filter" at bounding box center [548, 271] width 23 height 23
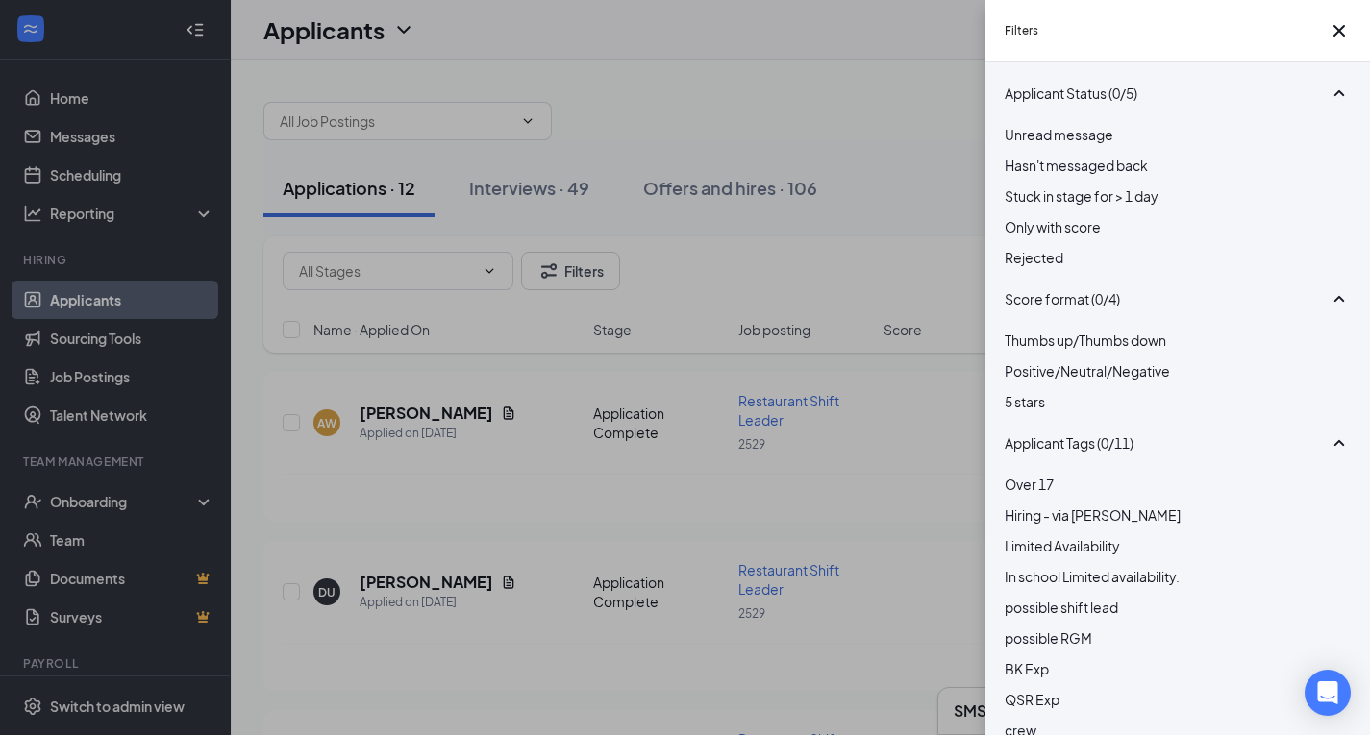
click at [1047, 268] on div "Rejected" at bounding box center [1178, 257] width 346 height 21
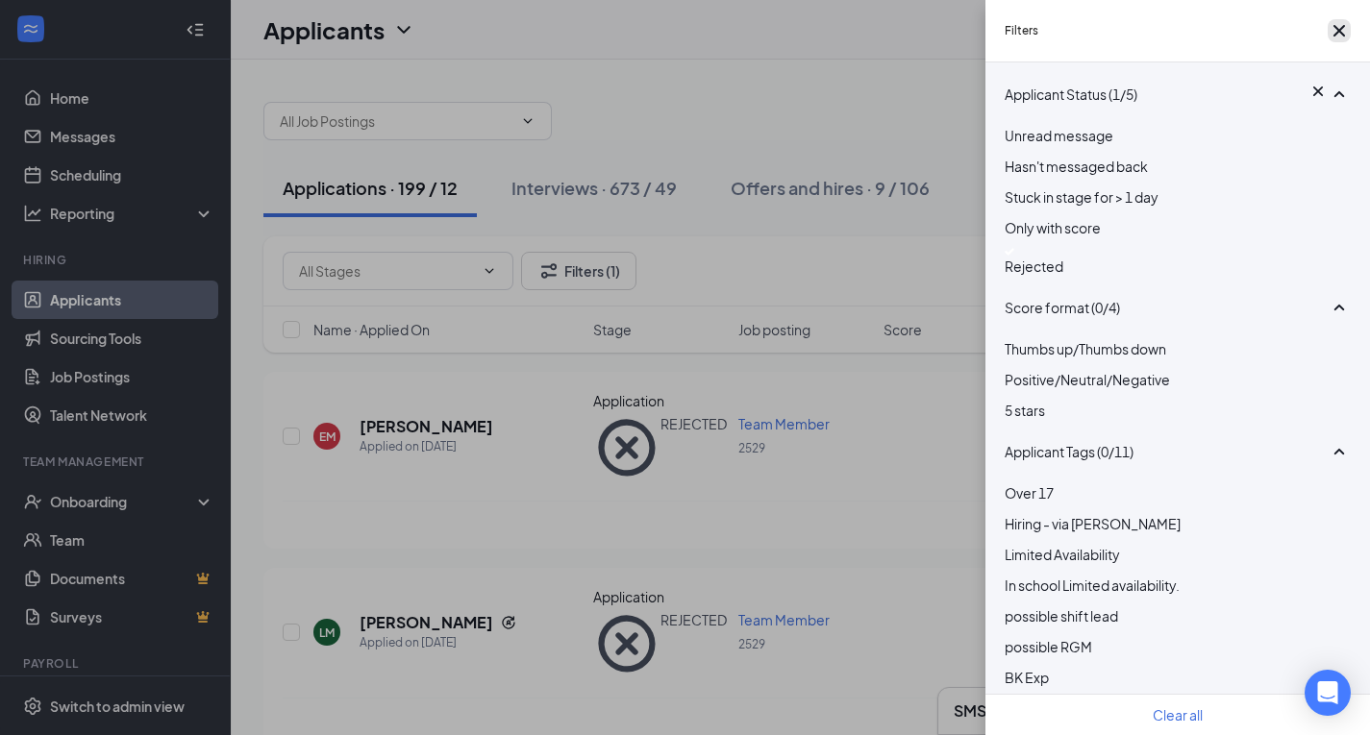
click at [1334, 37] on icon "Cross" at bounding box center [1340, 31] width 12 height 12
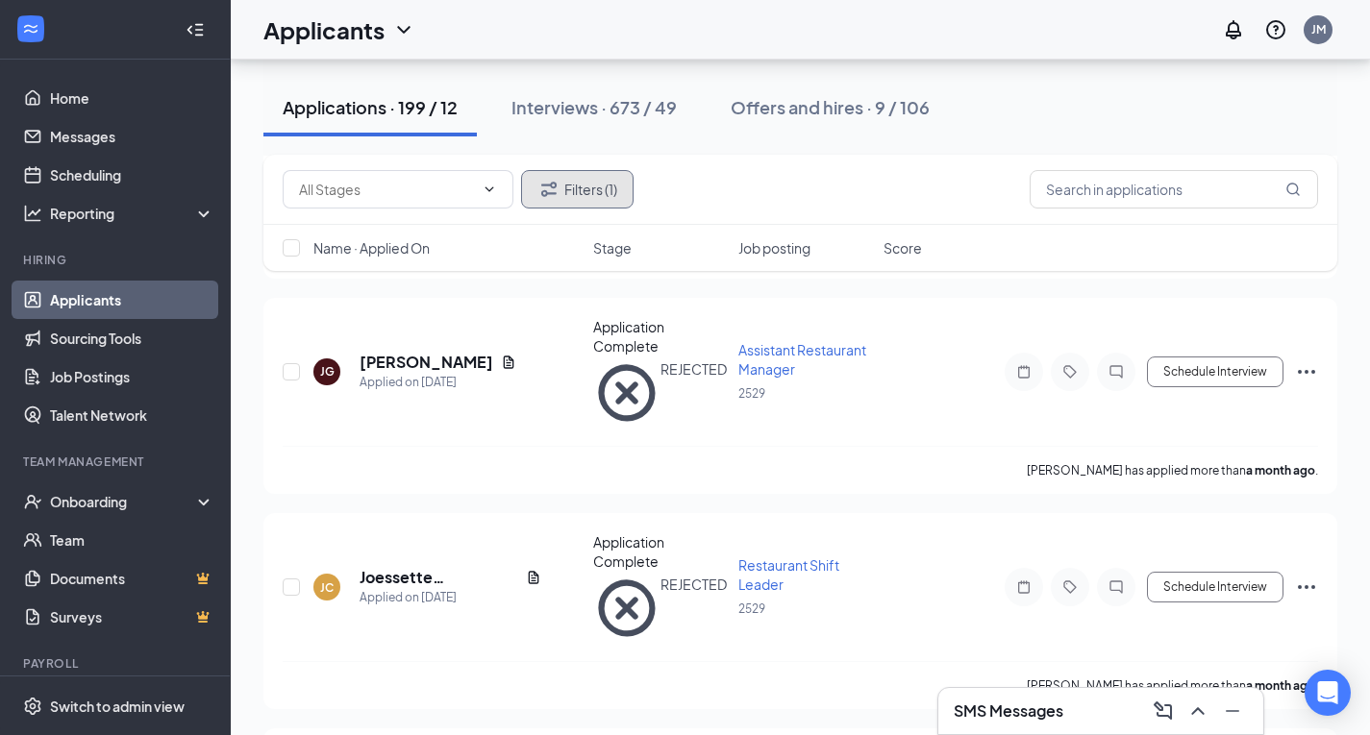
scroll to position [2210, 0]
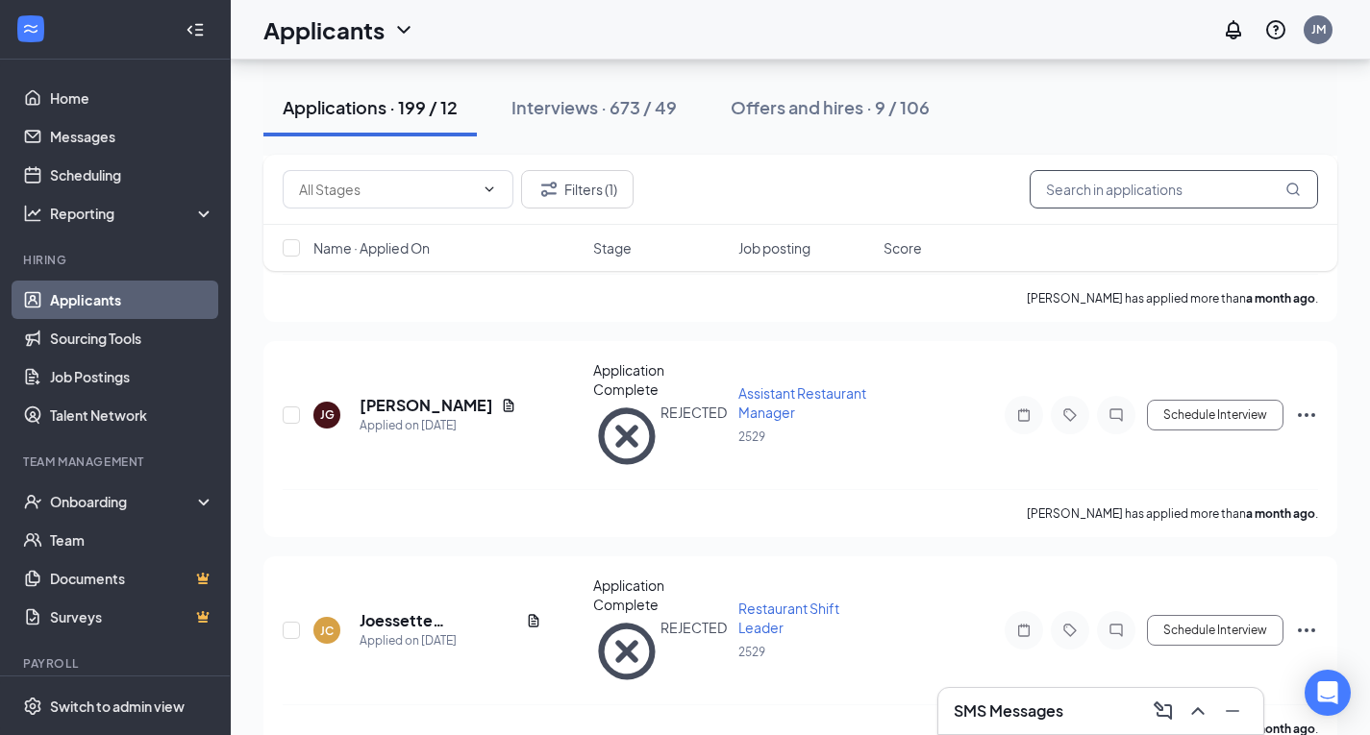
click at [1146, 187] on input "text" at bounding box center [1174, 189] width 288 height 38
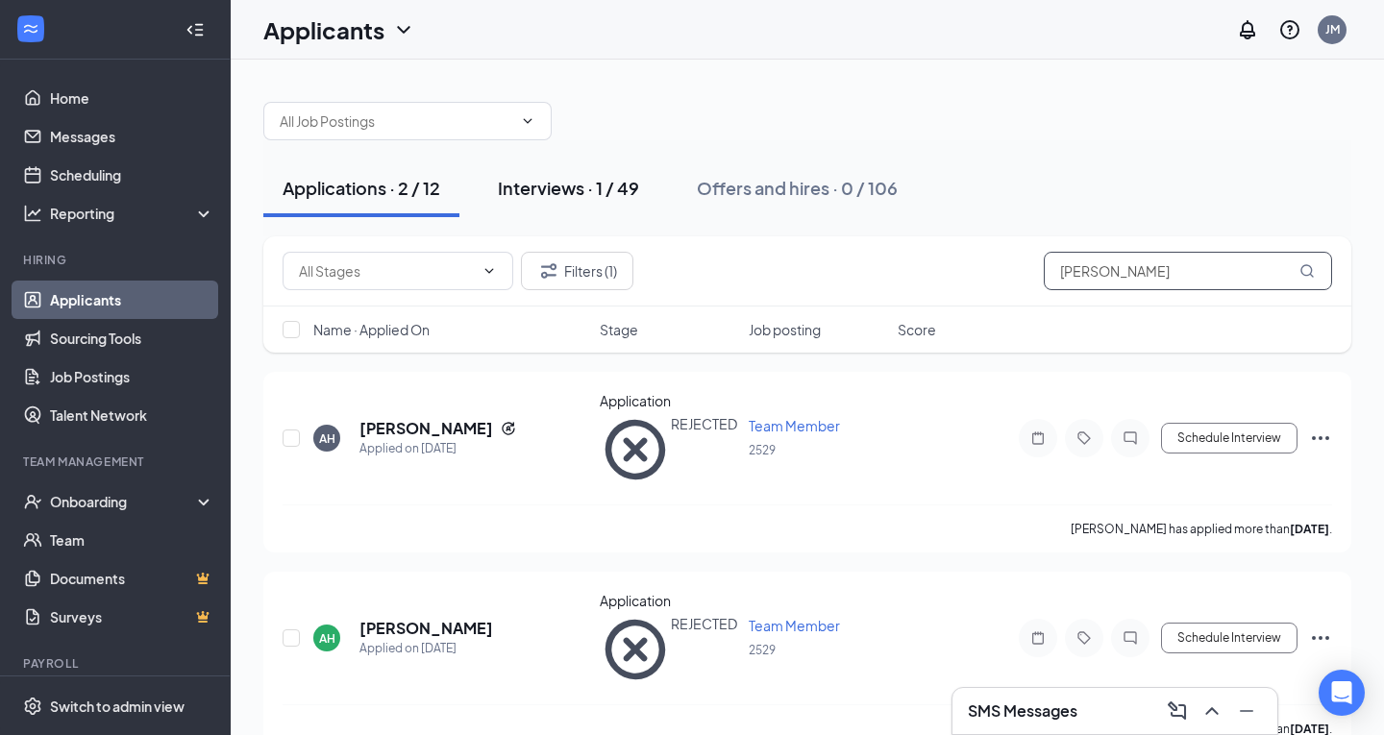
type input "[PERSON_NAME]"
click at [586, 181] on div "Interviews · 1 / 49" at bounding box center [568, 188] width 141 height 24
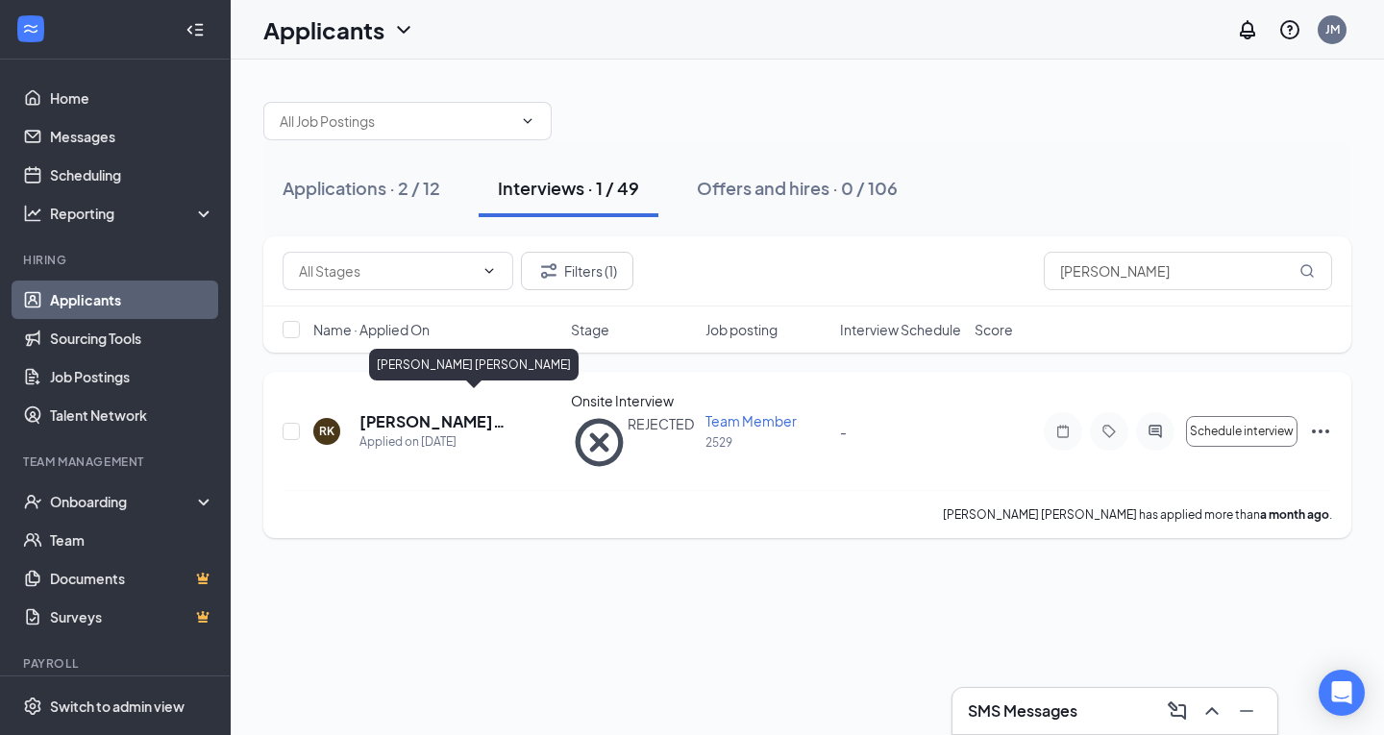
click at [399, 411] on h5 "[PERSON_NAME] [PERSON_NAME]" at bounding box center [440, 421] width 160 height 21
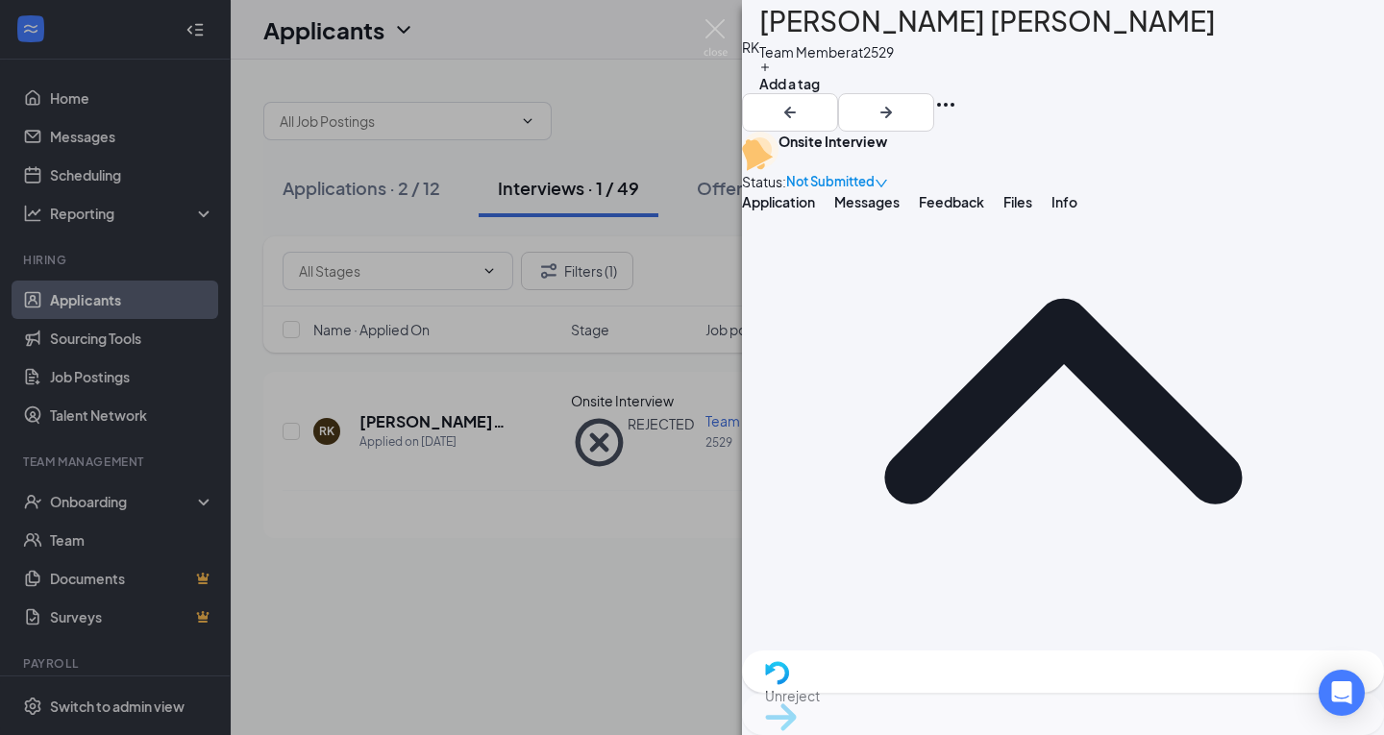
scroll to position [161, 0]
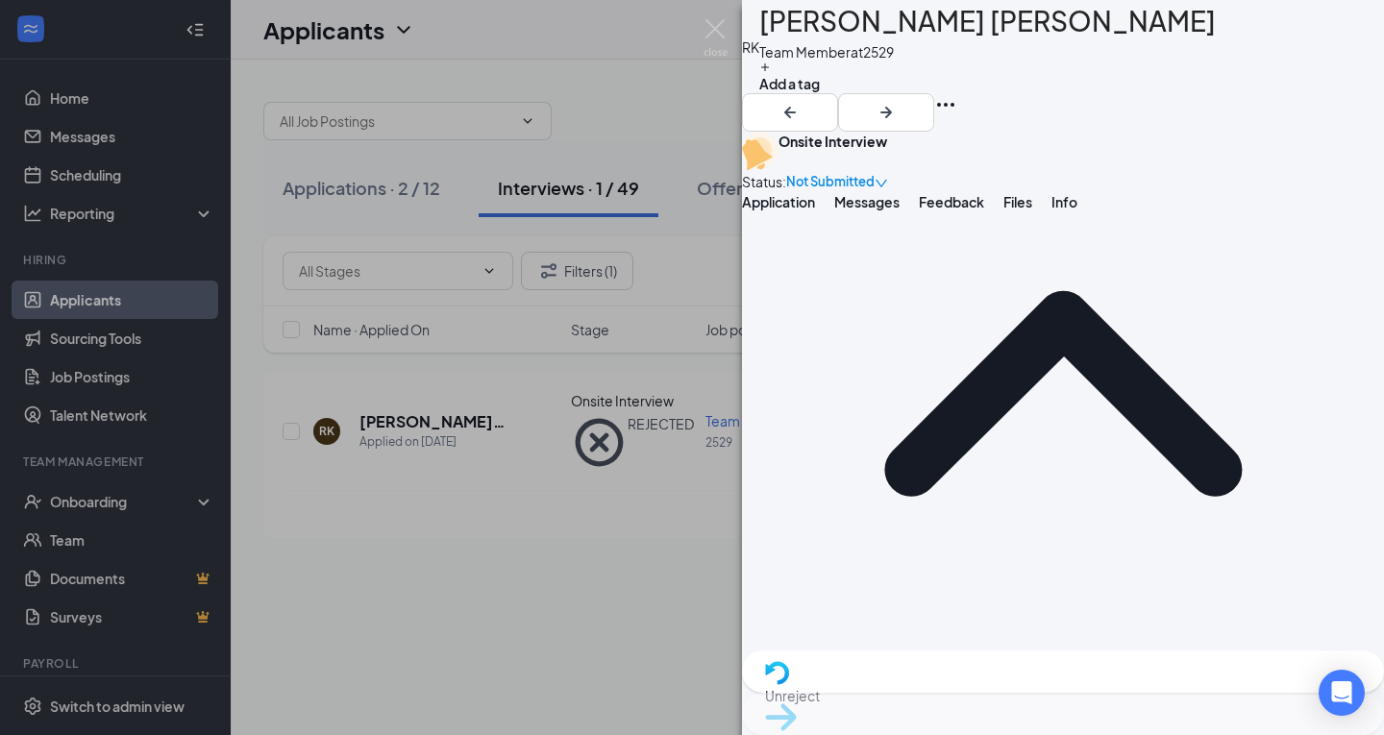
click at [960, 705] on span "Unreject" at bounding box center [1063, 695] width 596 height 21
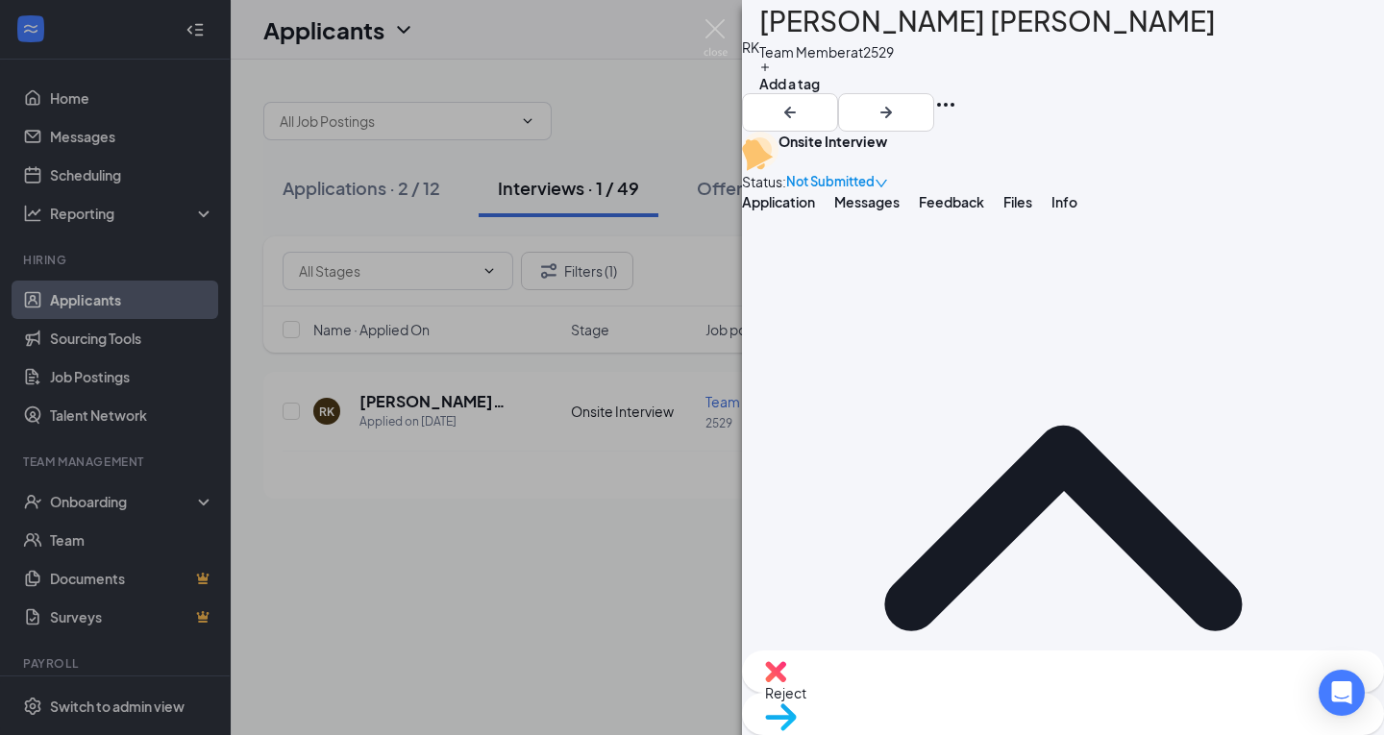
scroll to position [0, 0]
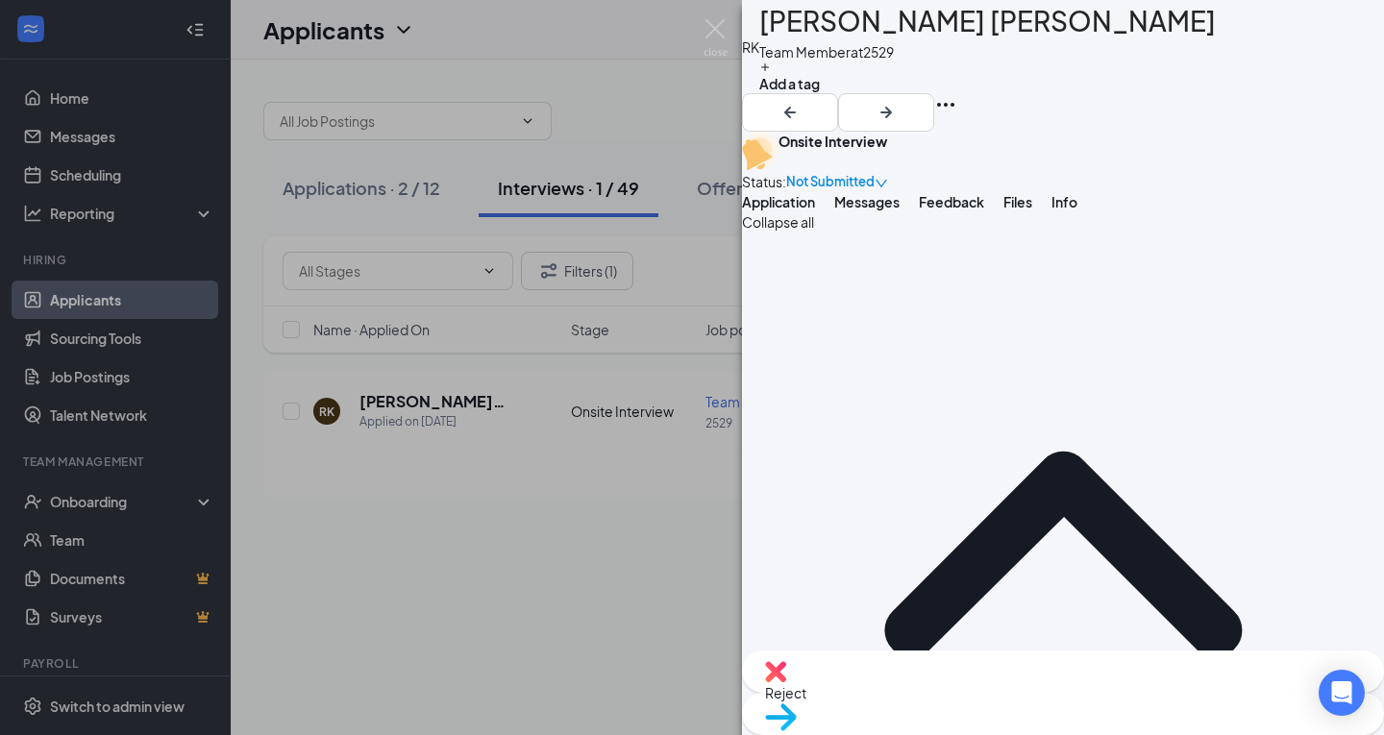
click at [900, 212] on button "Messages" at bounding box center [867, 201] width 65 height 19
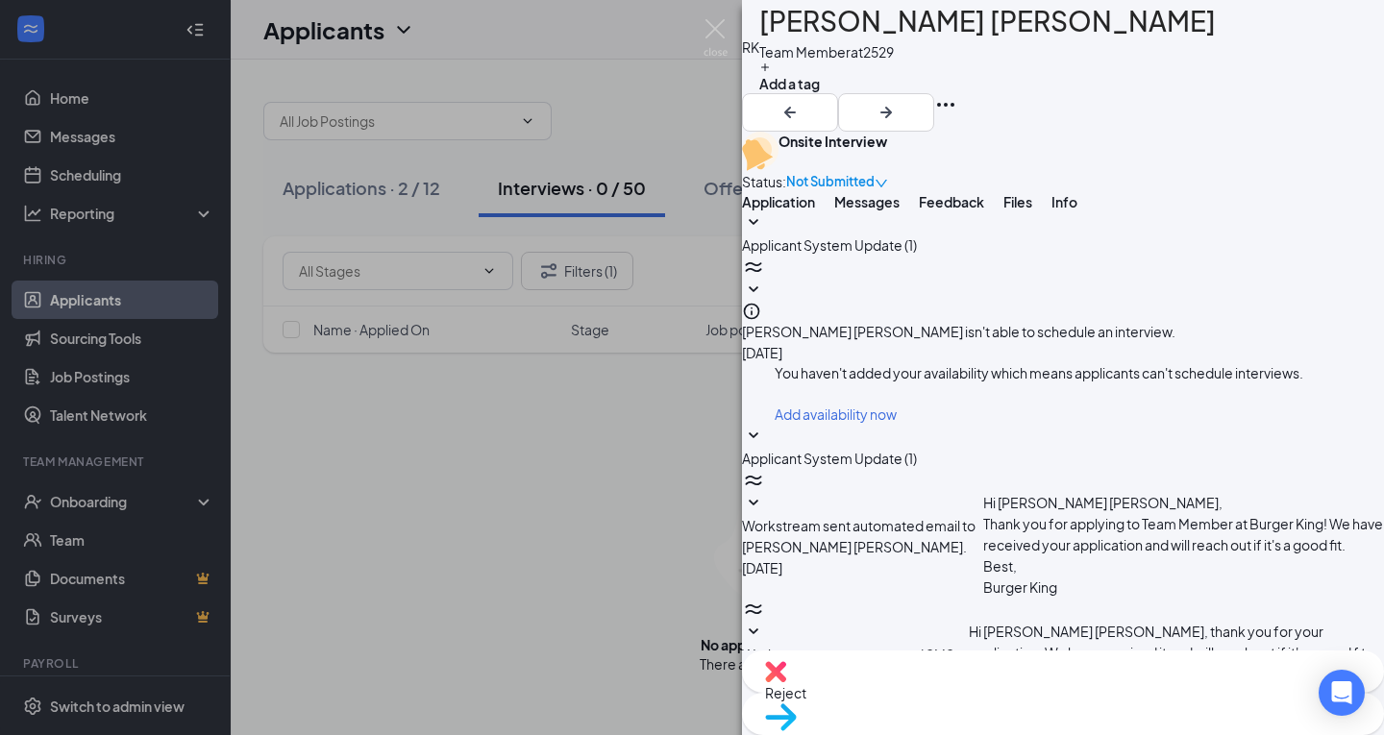
scroll to position [534, 0]
click at [761, 321] on icon "Info" at bounding box center [751, 311] width 19 height 19
click at [759, 292] on icon "SmallChevronDown" at bounding box center [754, 290] width 10 height 6
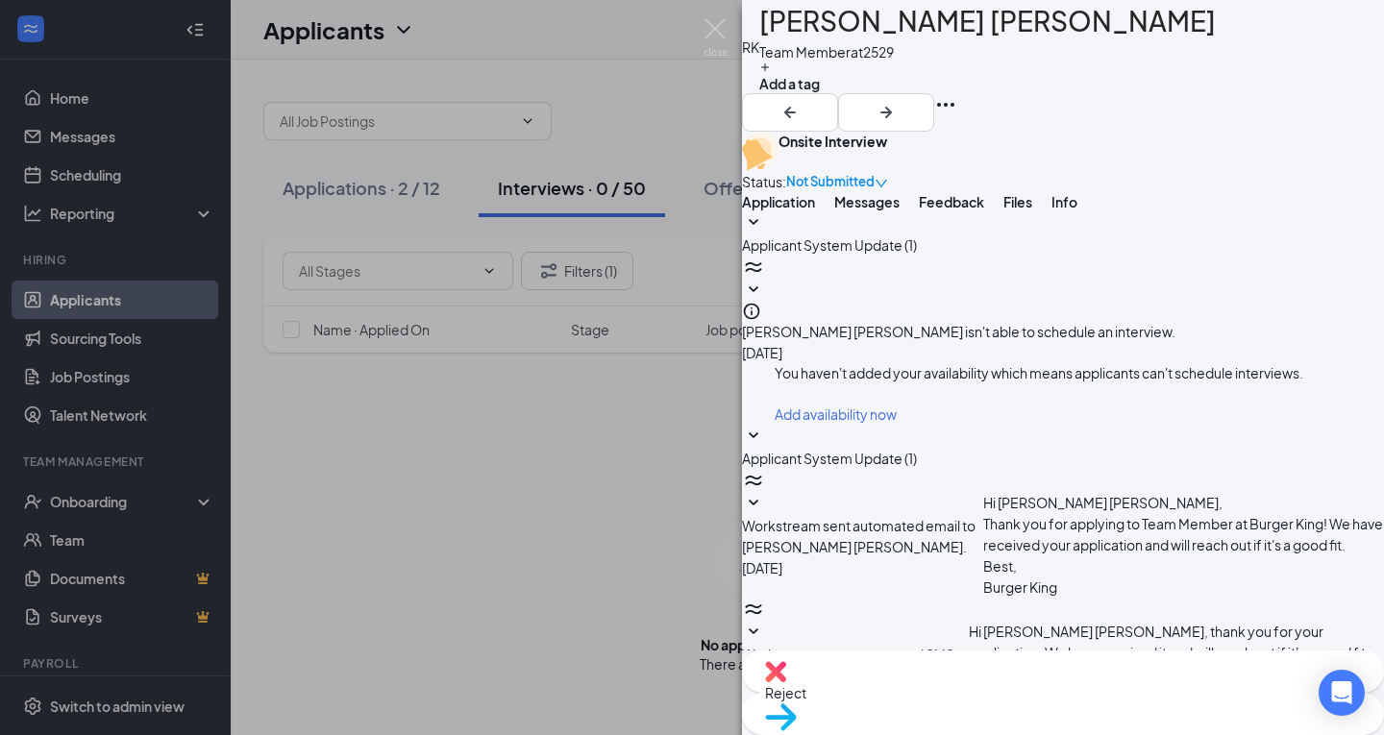
scroll to position [109, 0]
click at [917, 450] on span "Applicant System Update (1)" at bounding box center [829, 458] width 175 height 17
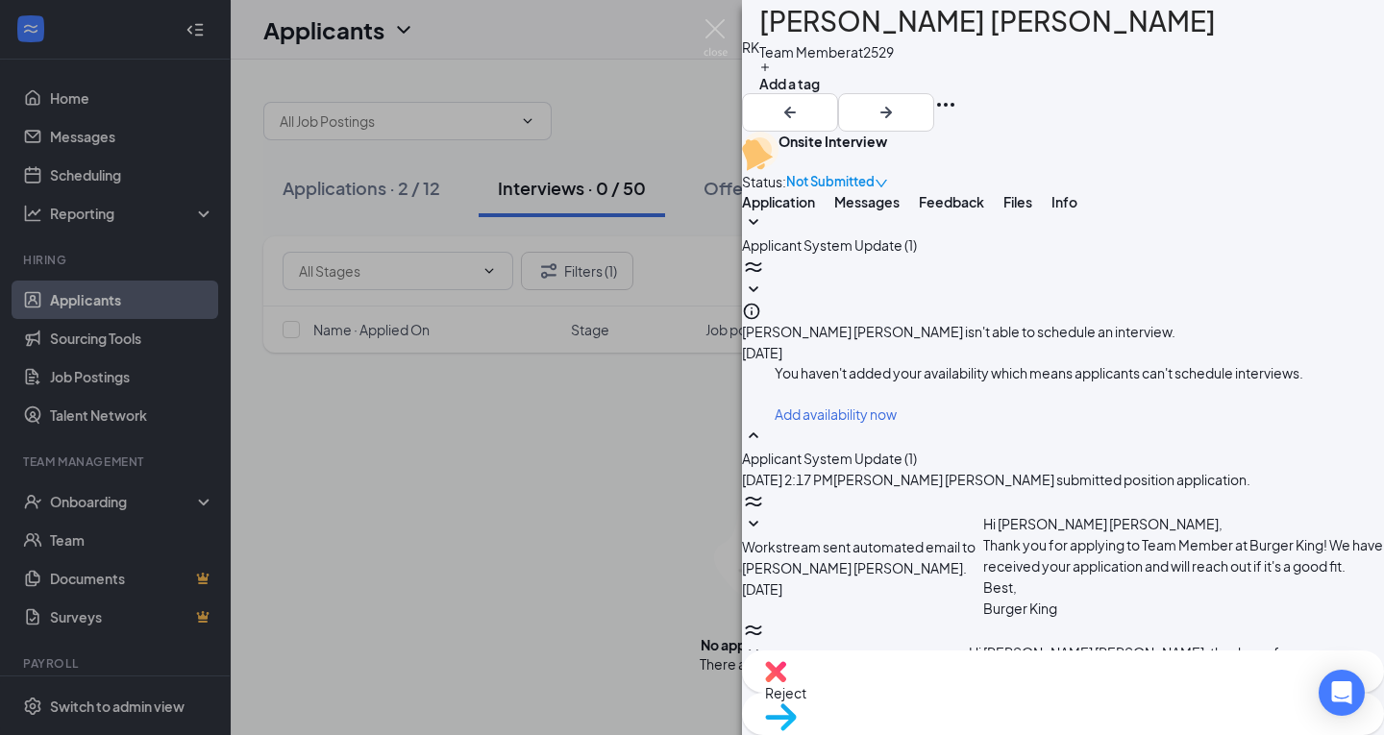
click at [798, 211] on span "Application" at bounding box center [778, 201] width 73 height 17
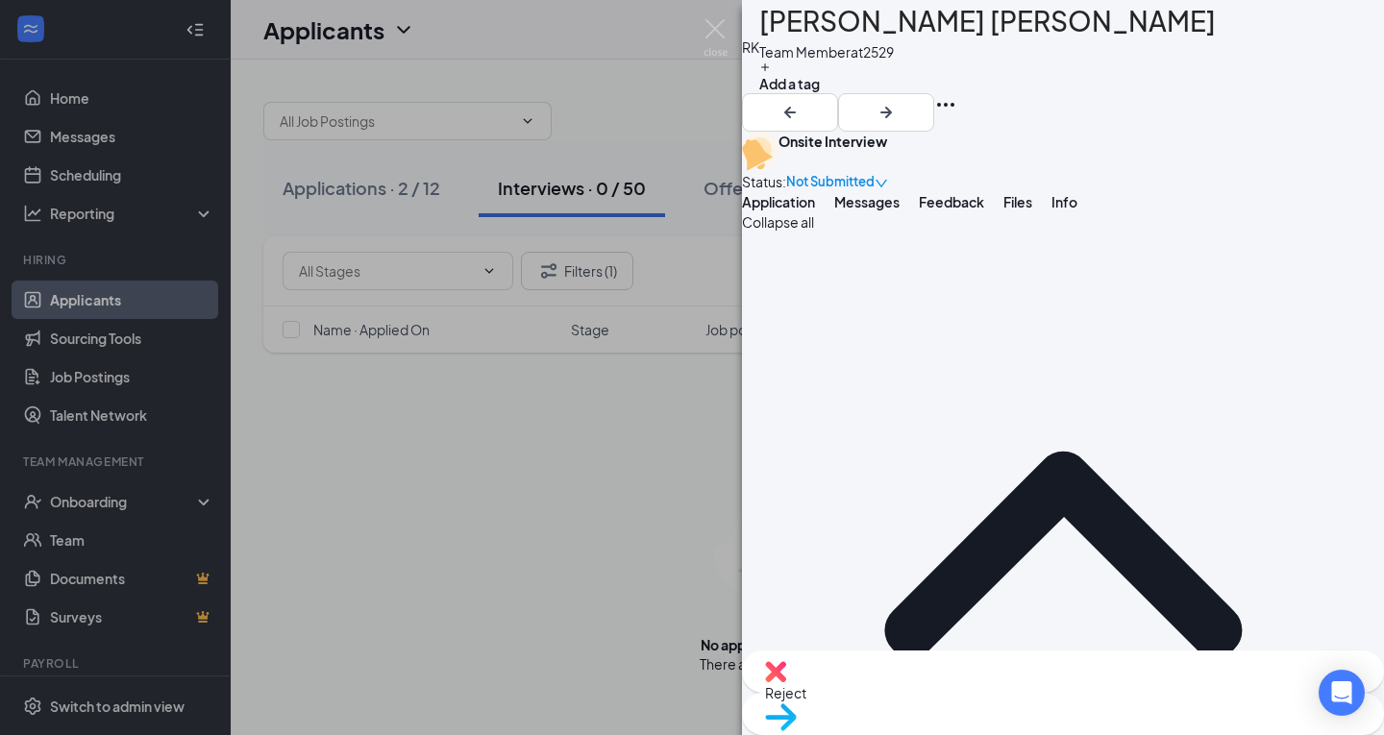
click at [888, 171] on div "Not Submitted" at bounding box center [837, 181] width 102 height 21
click at [888, 177] on icon "down" at bounding box center [881, 183] width 13 height 13
click at [958, 93] on icon "Ellipses" at bounding box center [946, 104] width 23 height 23
click at [1252, 67] on link "View full application" at bounding box center [1212, 67] width 124 height 21
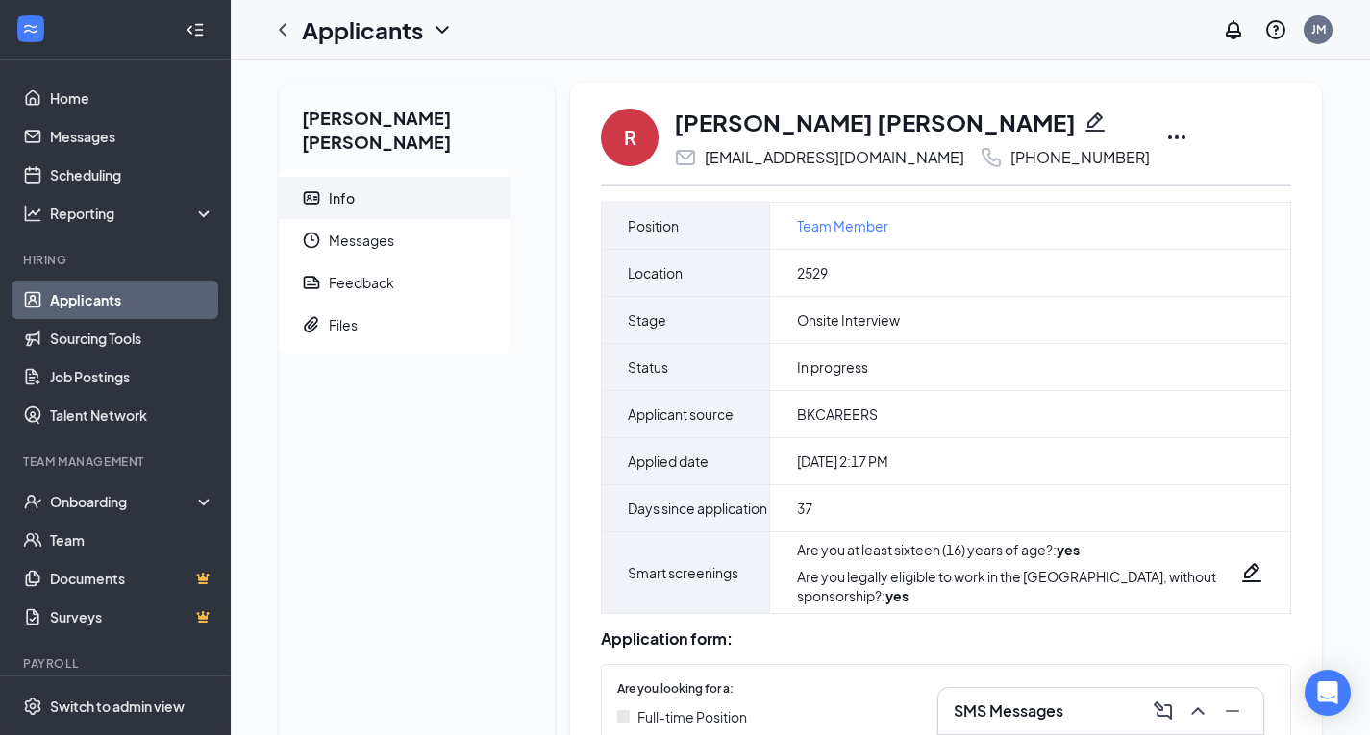
click at [1165, 133] on icon "Ellipses" at bounding box center [1176, 137] width 23 height 23
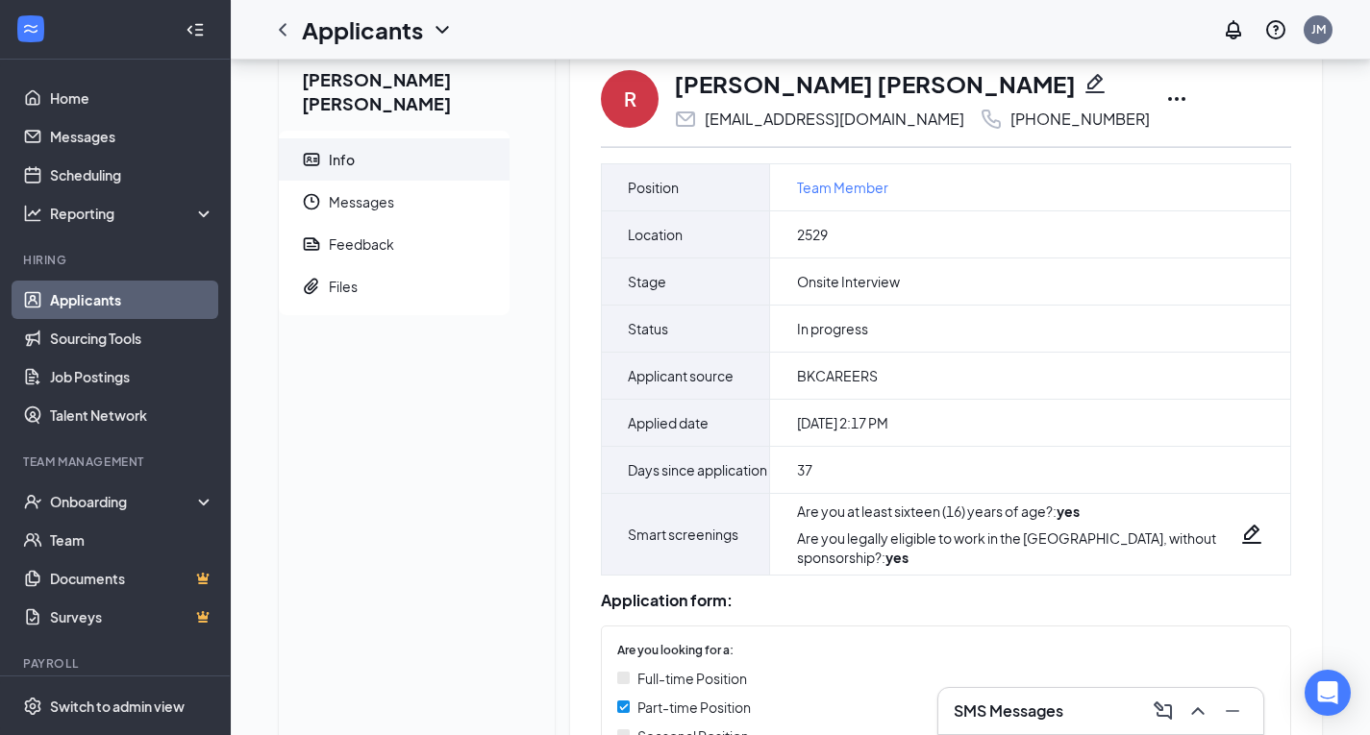
scroll to position [74, 0]
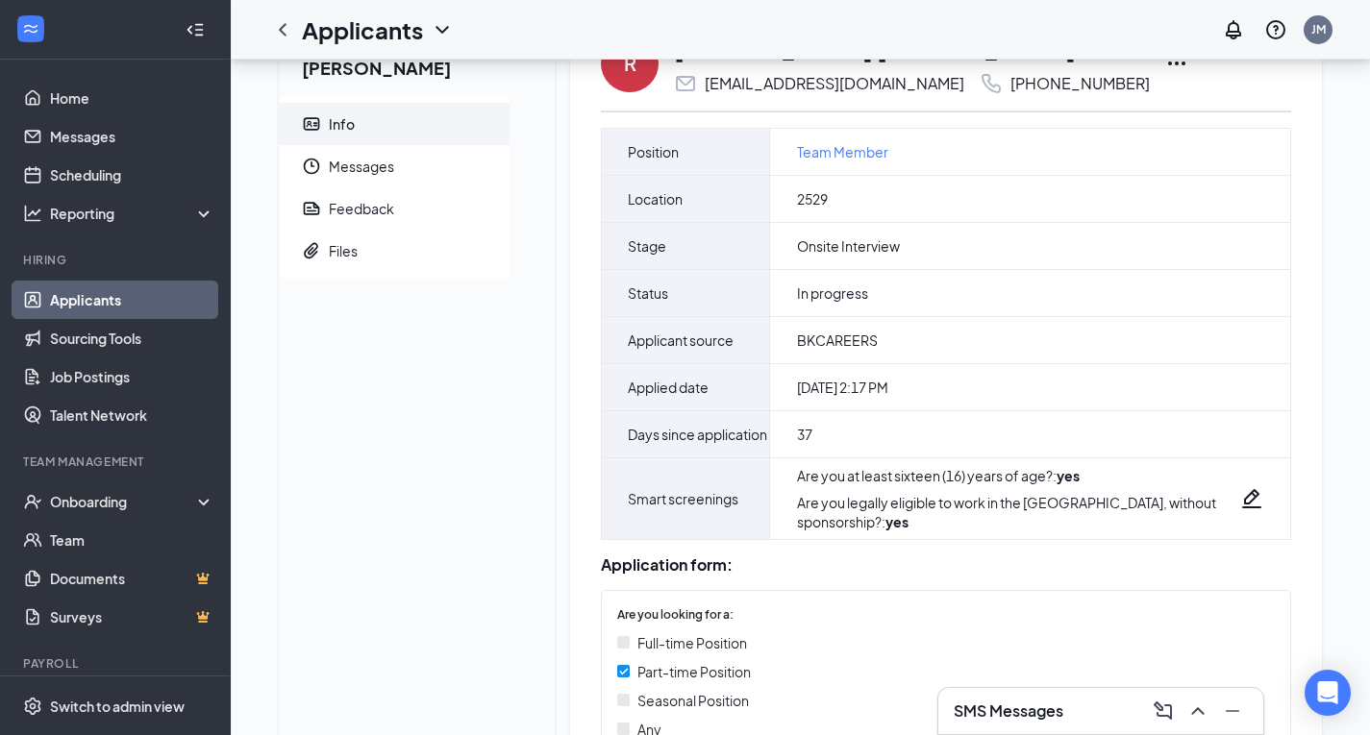
click at [1165, 65] on icon "Ellipses" at bounding box center [1176, 63] width 23 height 23
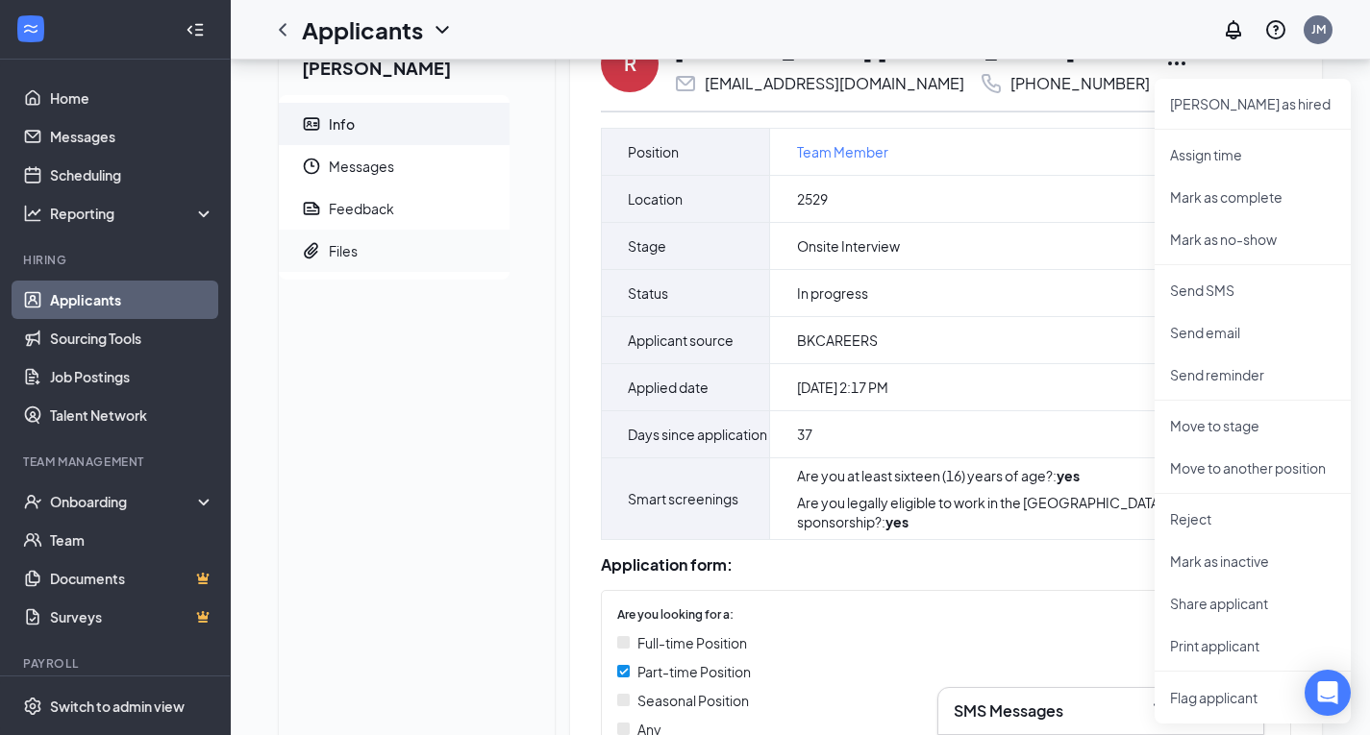
click at [324, 230] on li "Files" at bounding box center [394, 251] width 231 height 42
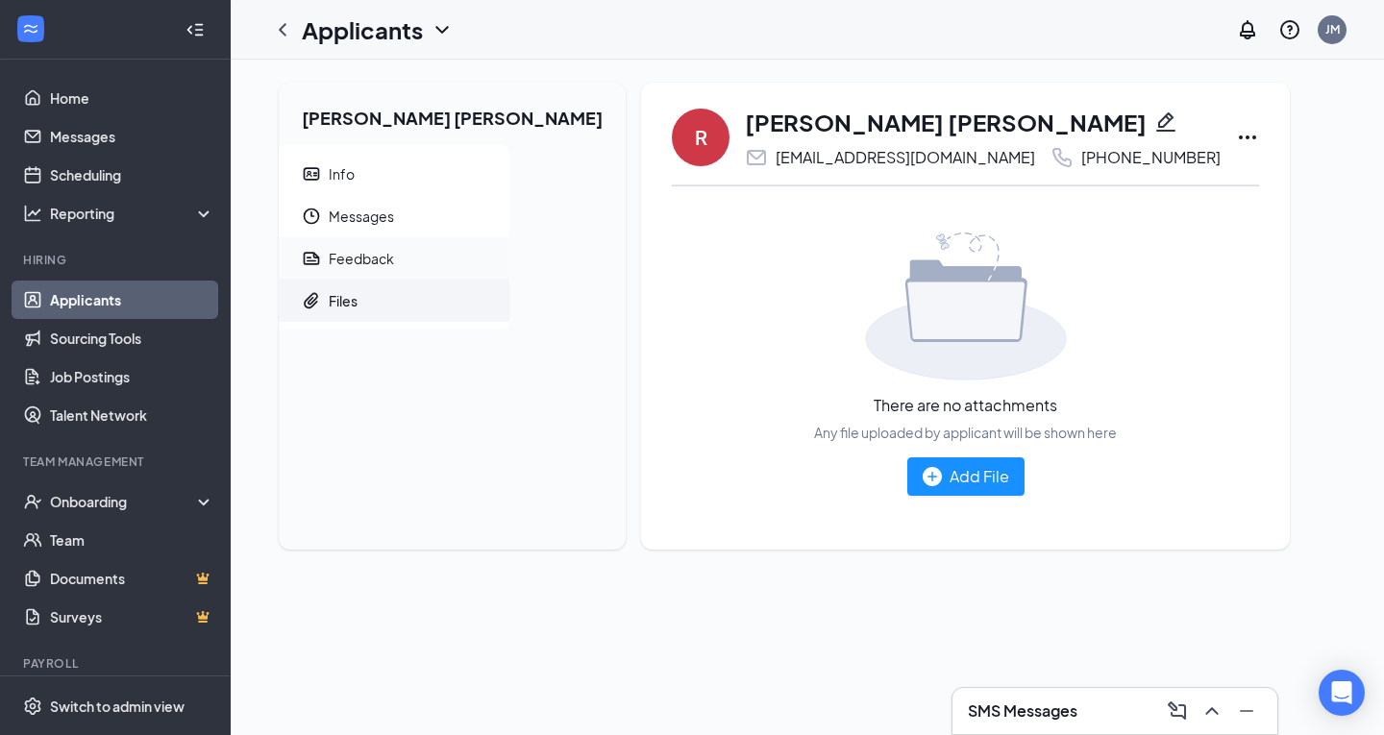
click at [345, 277] on span "Feedback" at bounding box center [411, 258] width 165 height 42
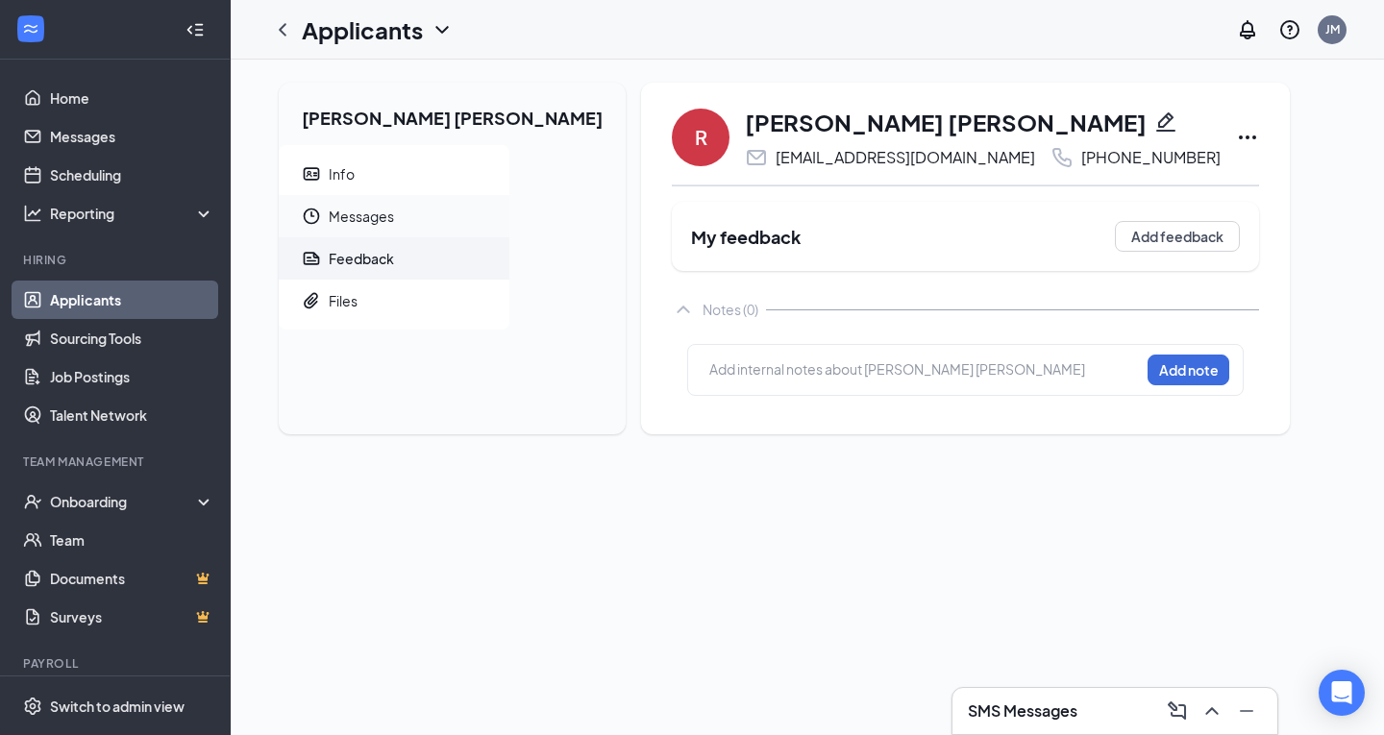
click at [341, 220] on span "Messages" at bounding box center [411, 216] width 165 height 42
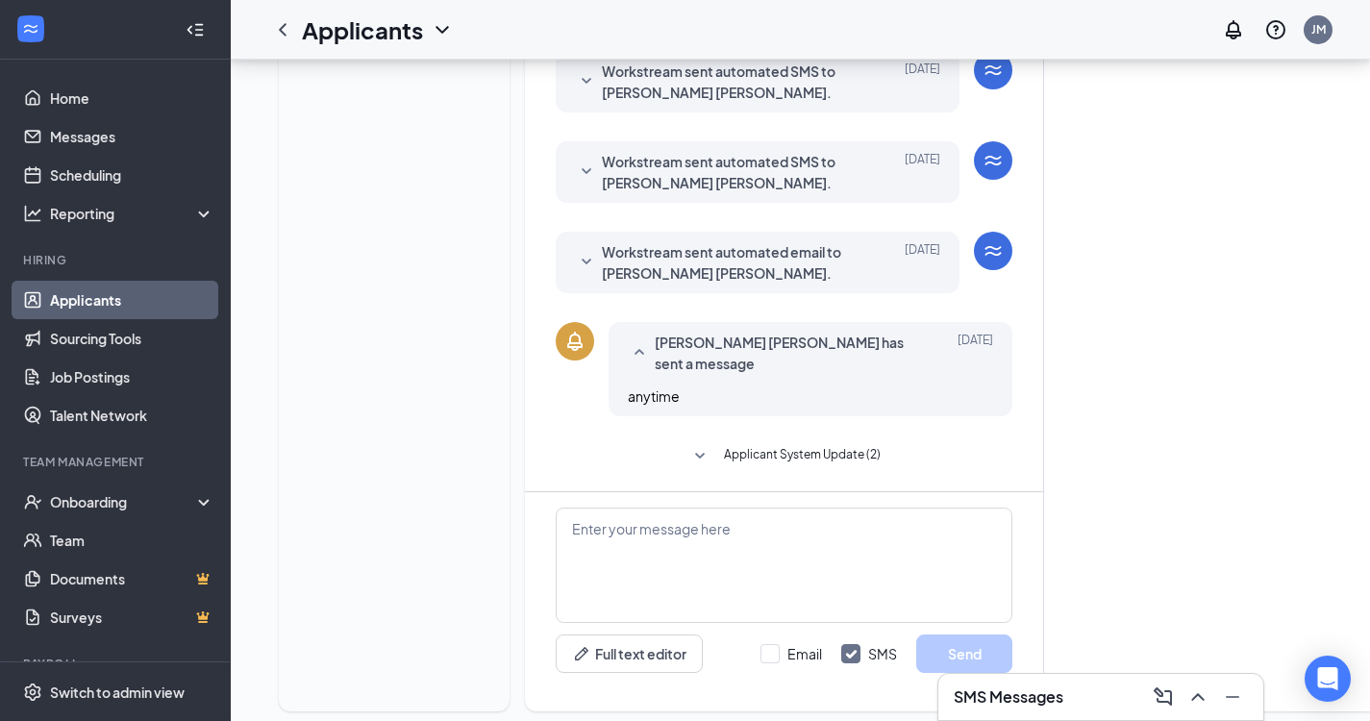
scroll to position [461, 0]
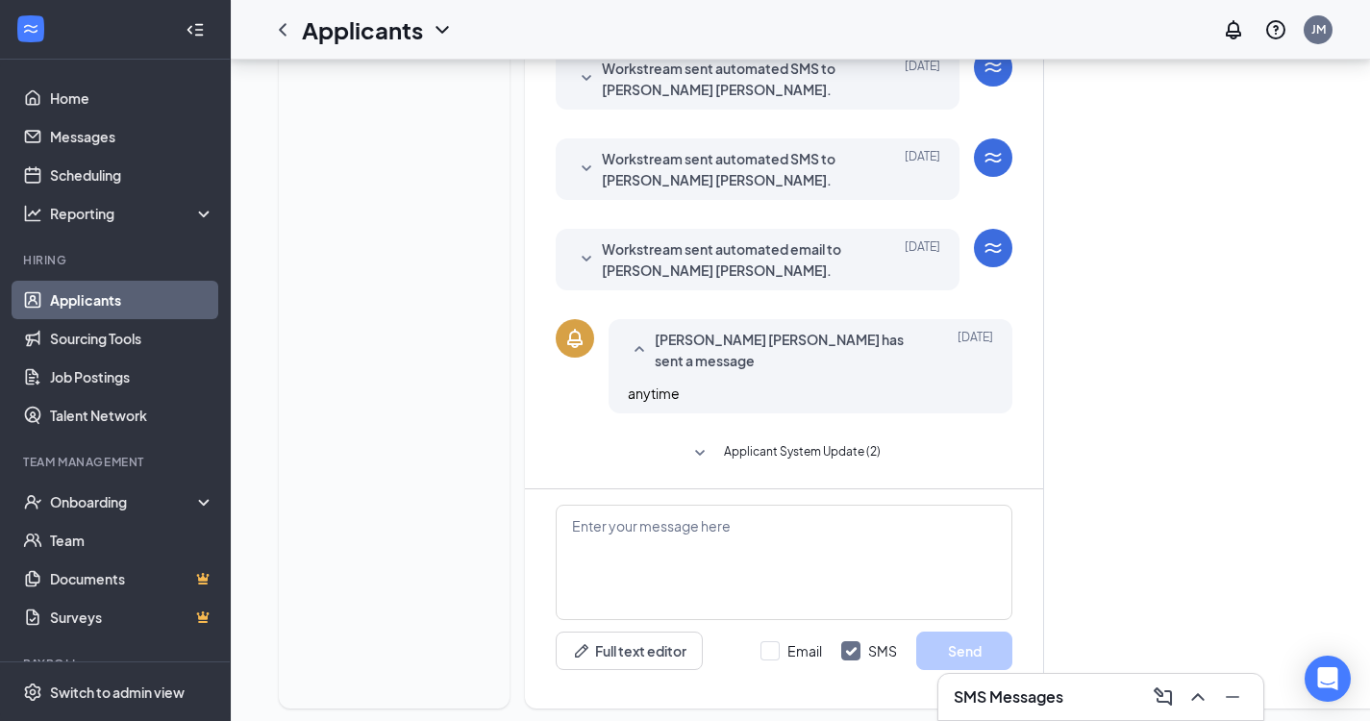
click at [802, 442] on span "Applicant System Update (2)" at bounding box center [802, 453] width 157 height 23
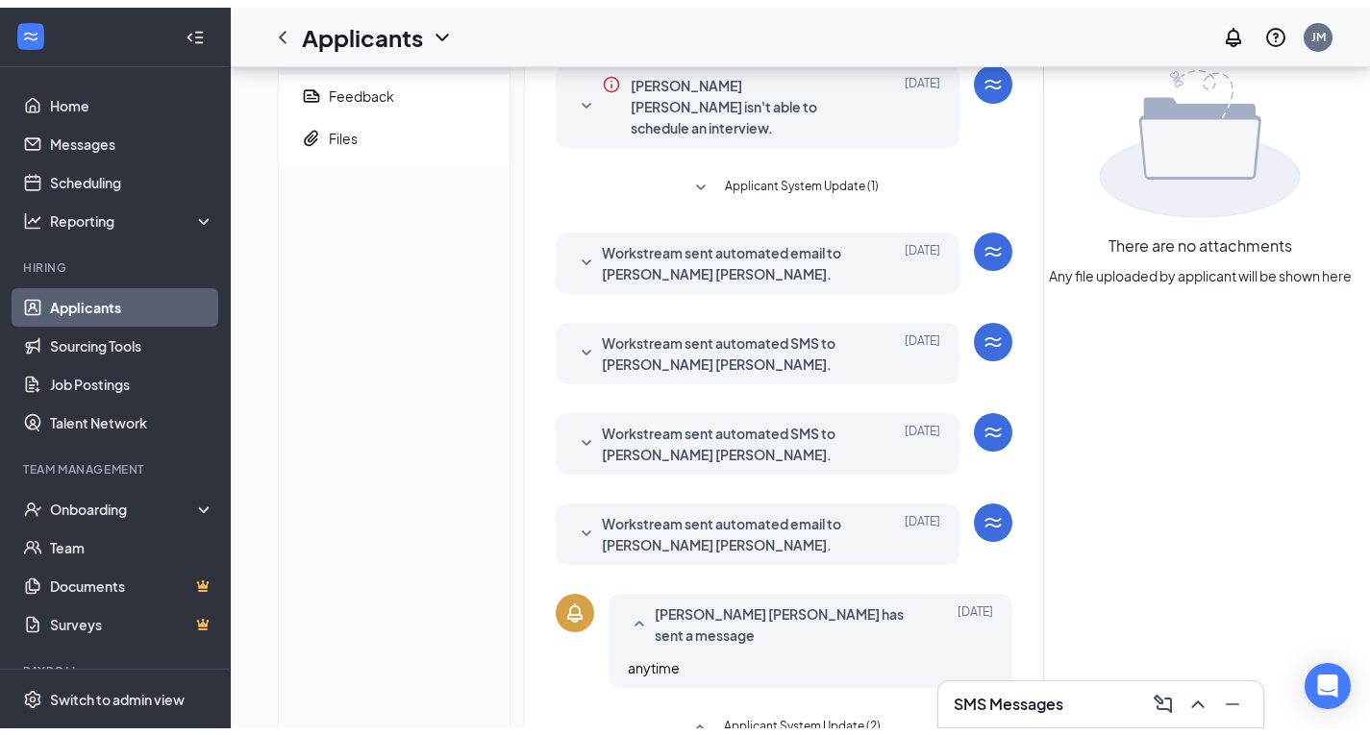
scroll to position [0, 0]
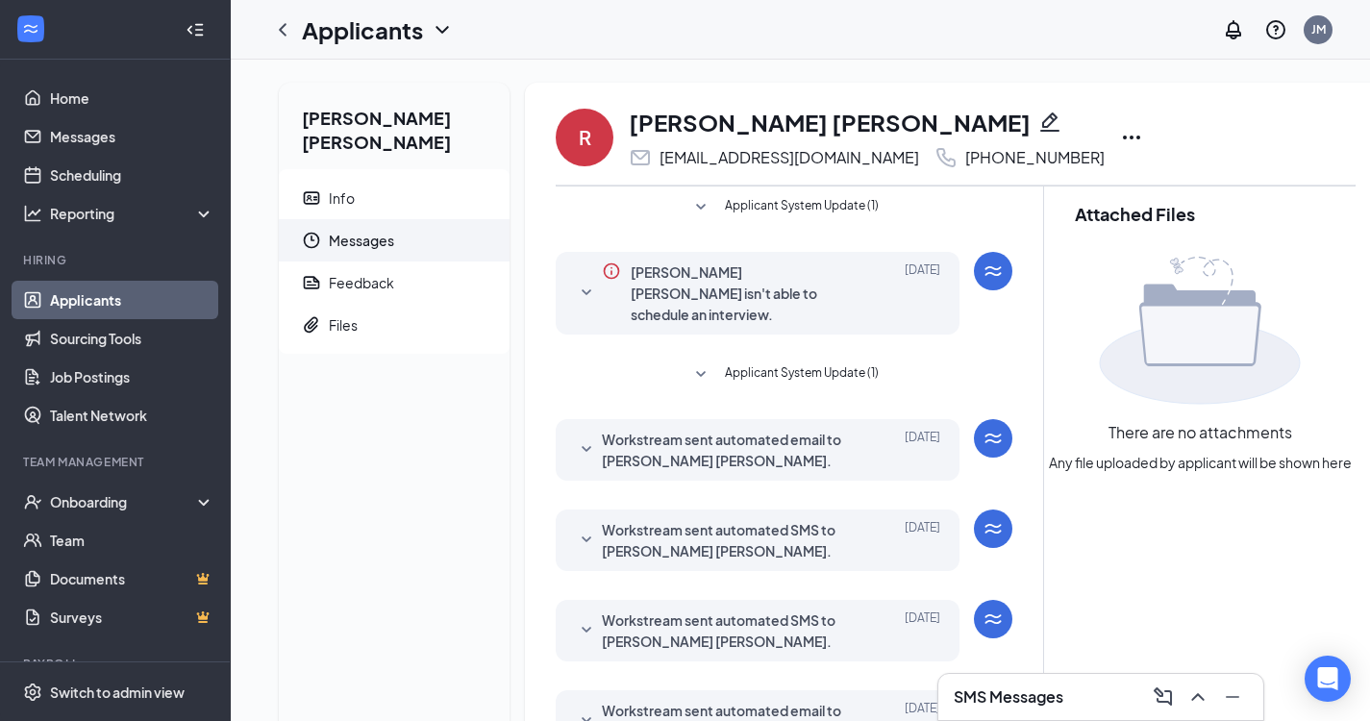
click at [1120, 137] on icon "Ellipses" at bounding box center [1131, 137] width 23 height 23
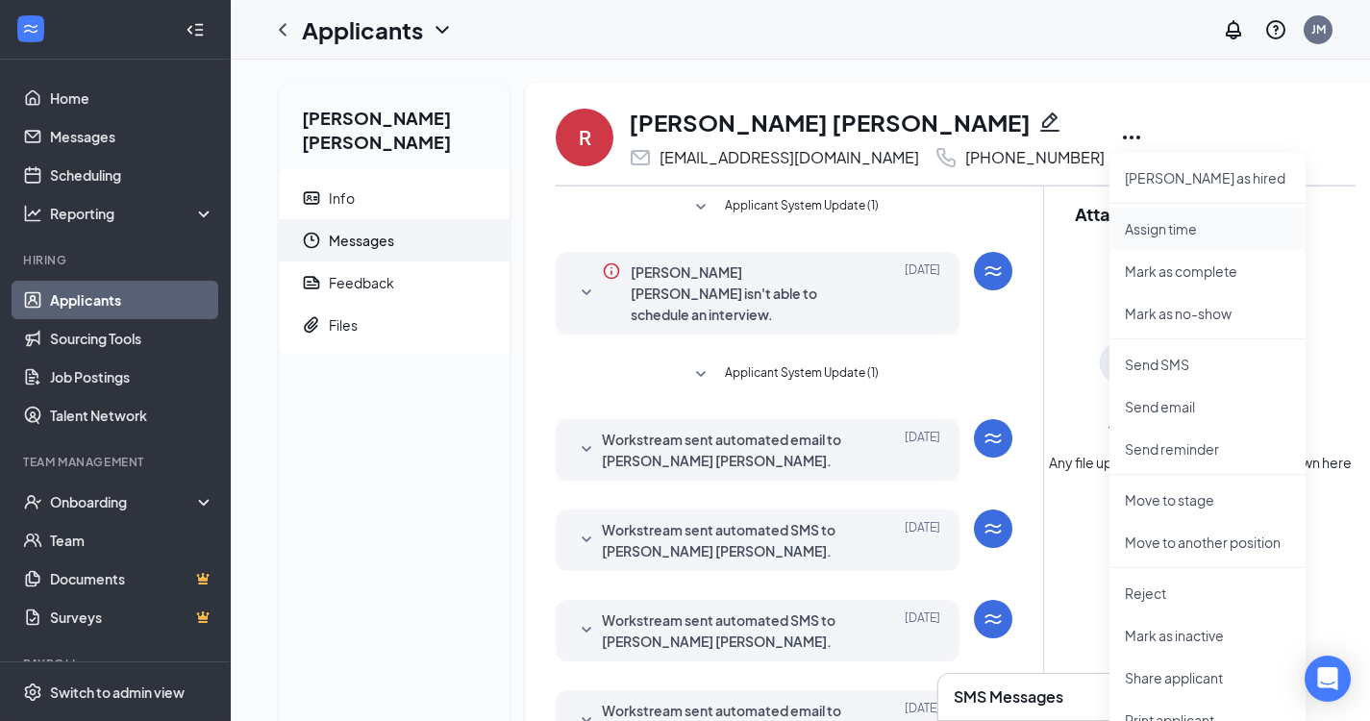
click at [1164, 228] on p "Assign time" at bounding box center [1207, 228] width 165 height 19
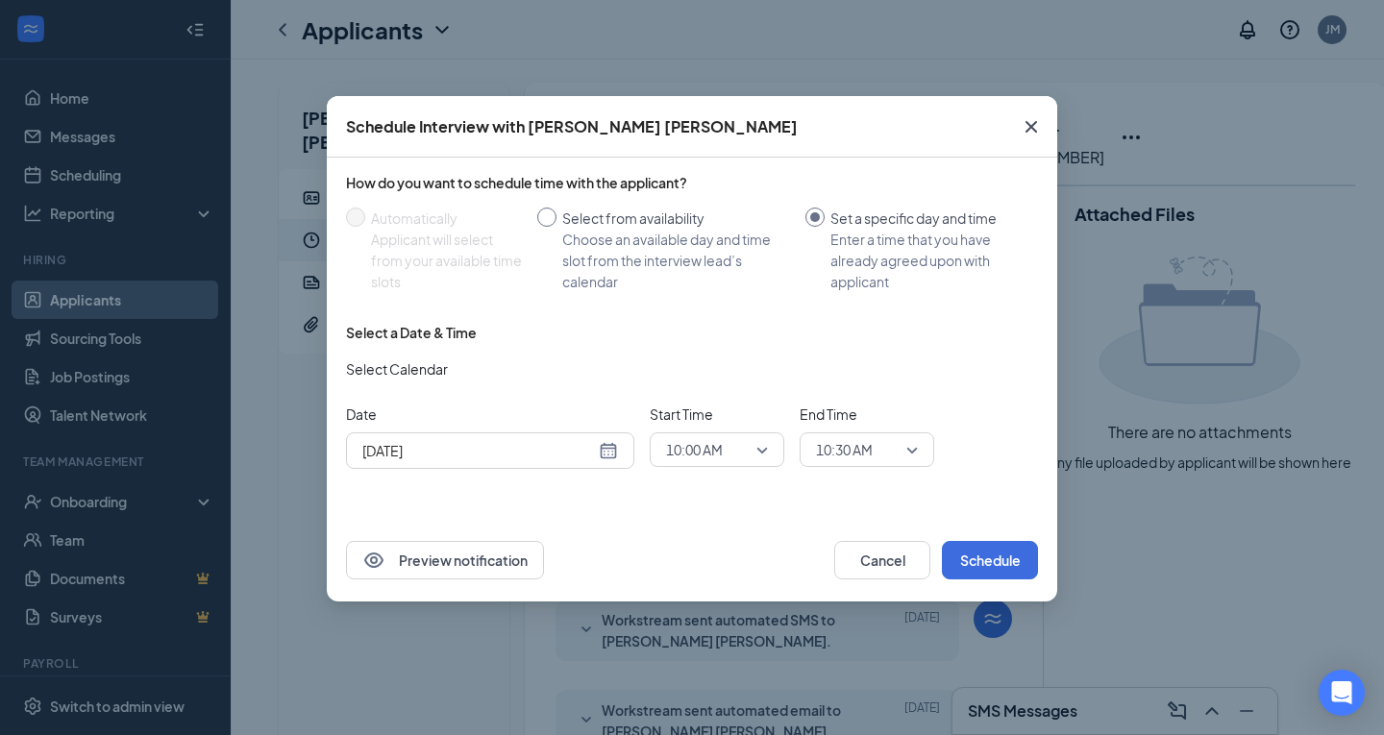
click at [703, 226] on div "Select from availability" at bounding box center [676, 218] width 228 height 21
click at [557, 226] on input "Select from availability Choose an available day and time slot from the intervi…" at bounding box center [546, 217] width 19 height 19
radio input "true"
radio input "false"
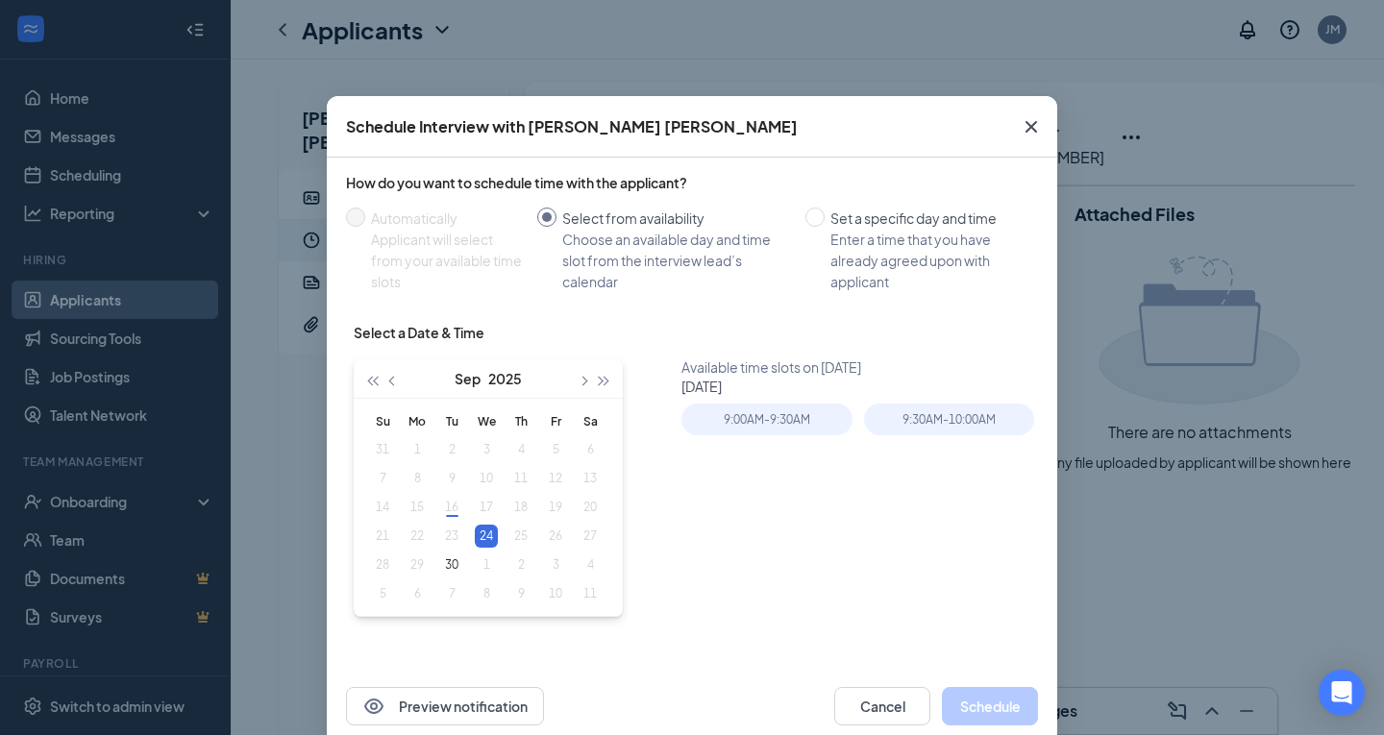
click at [1020, 131] on icon "Cross" at bounding box center [1031, 126] width 23 height 23
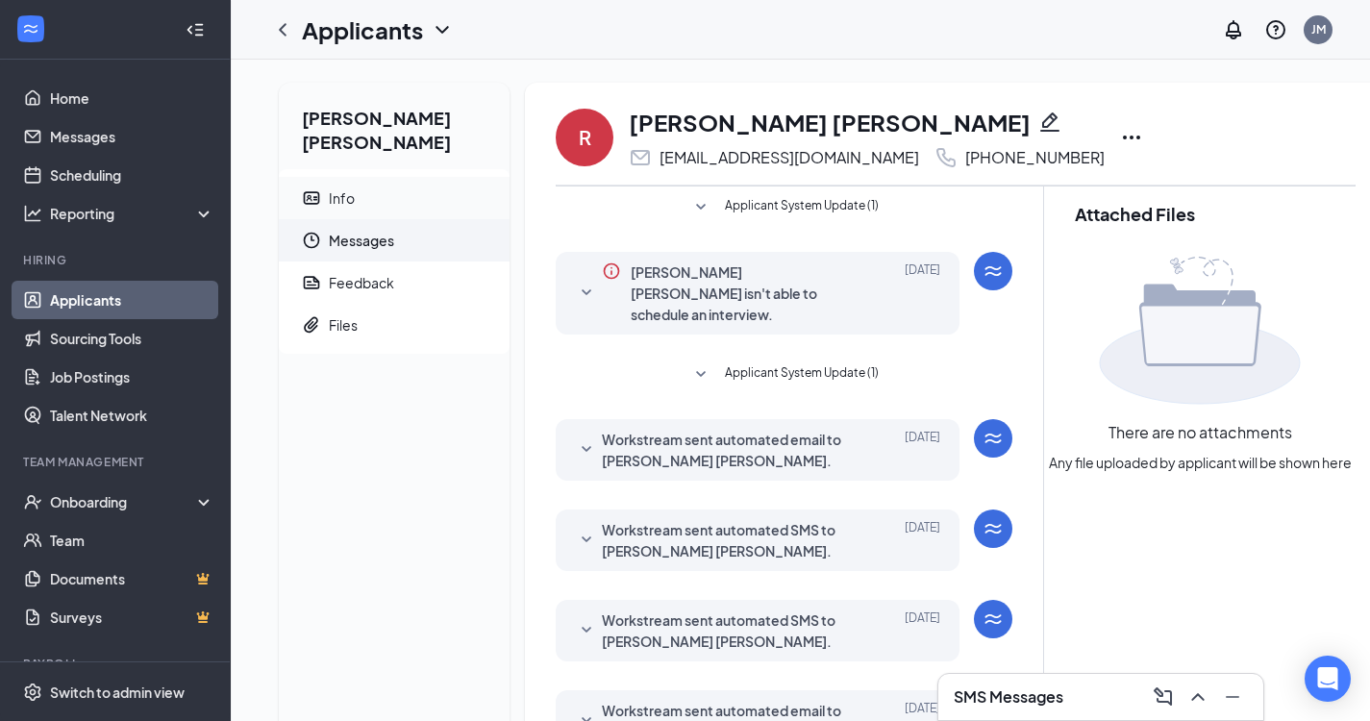
click at [358, 177] on span "Info" at bounding box center [411, 198] width 165 height 42
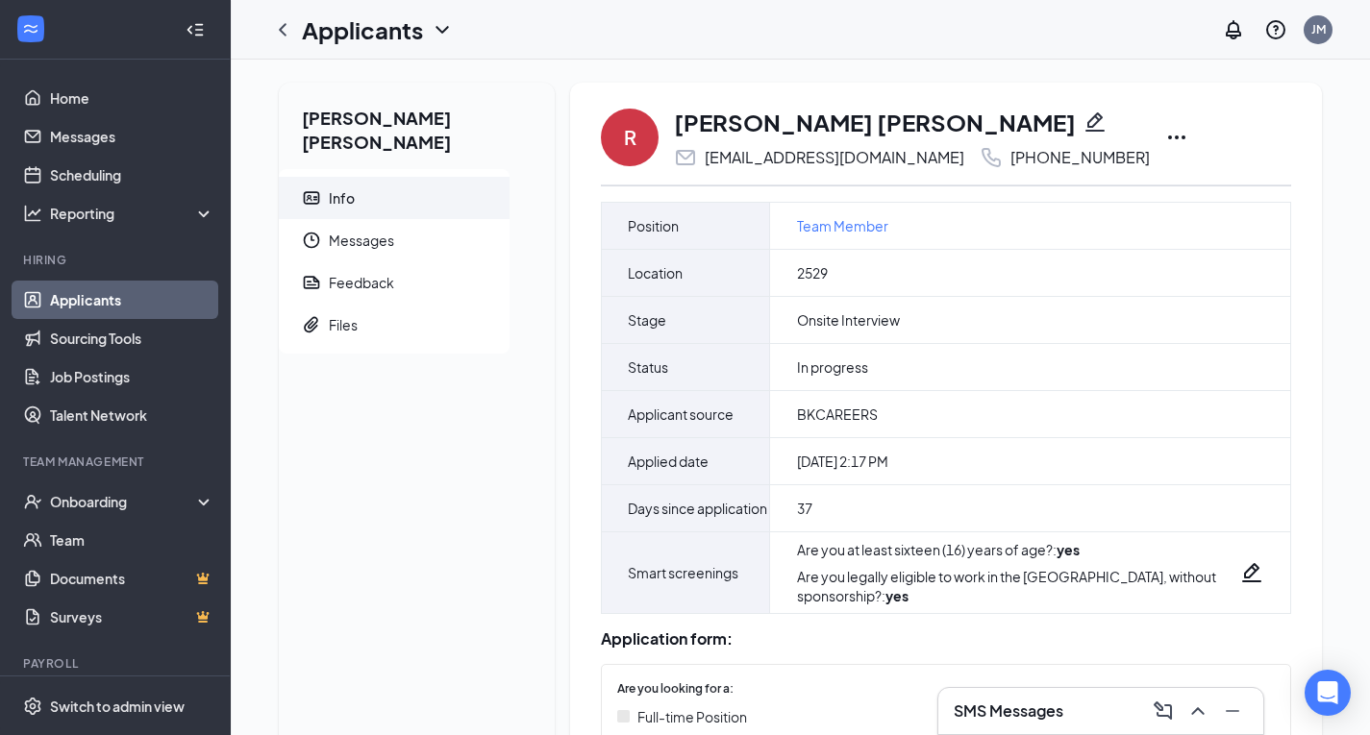
click at [1165, 137] on icon "Ellipses" at bounding box center [1176, 137] width 23 height 23
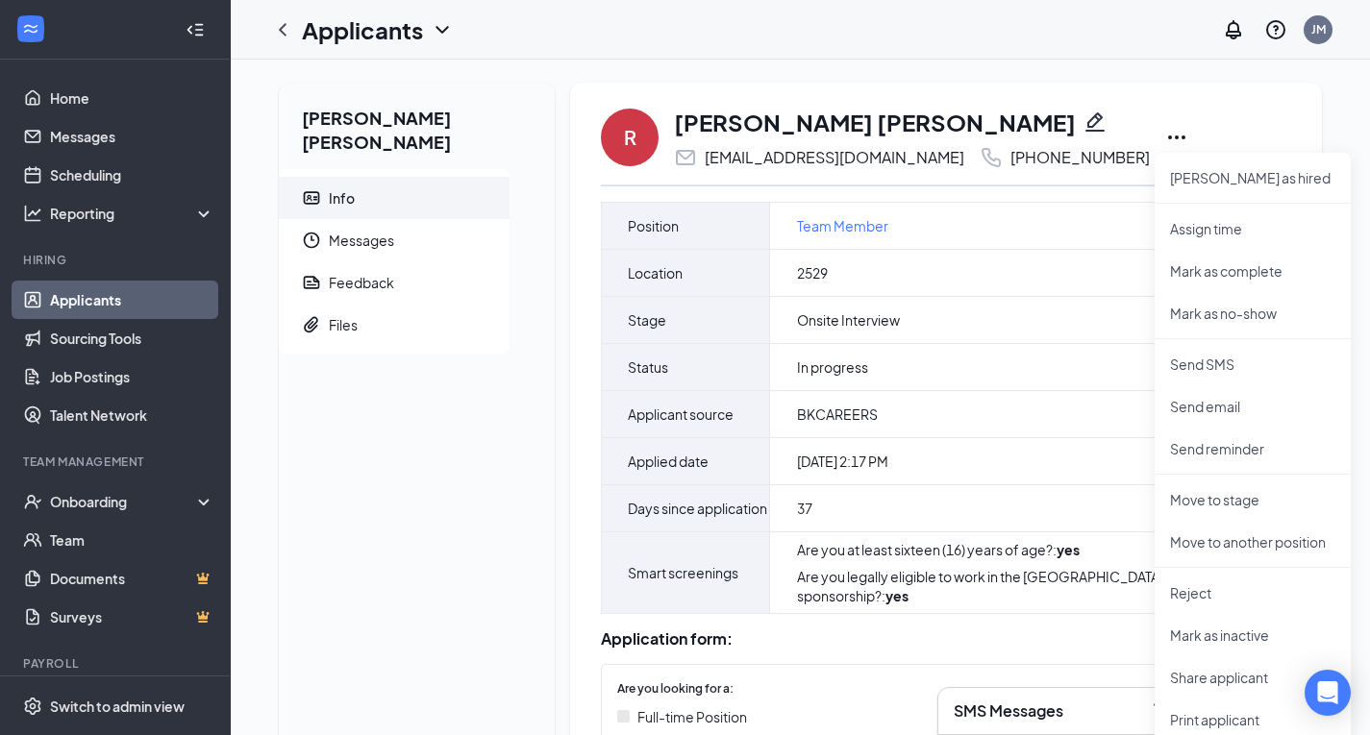
click at [1221, 114] on div "R rihanna kennedy rihannakennedybeatty@gmail.com +1 (443) 788-6139 Mark as hire…" at bounding box center [946, 137] width 690 height 63
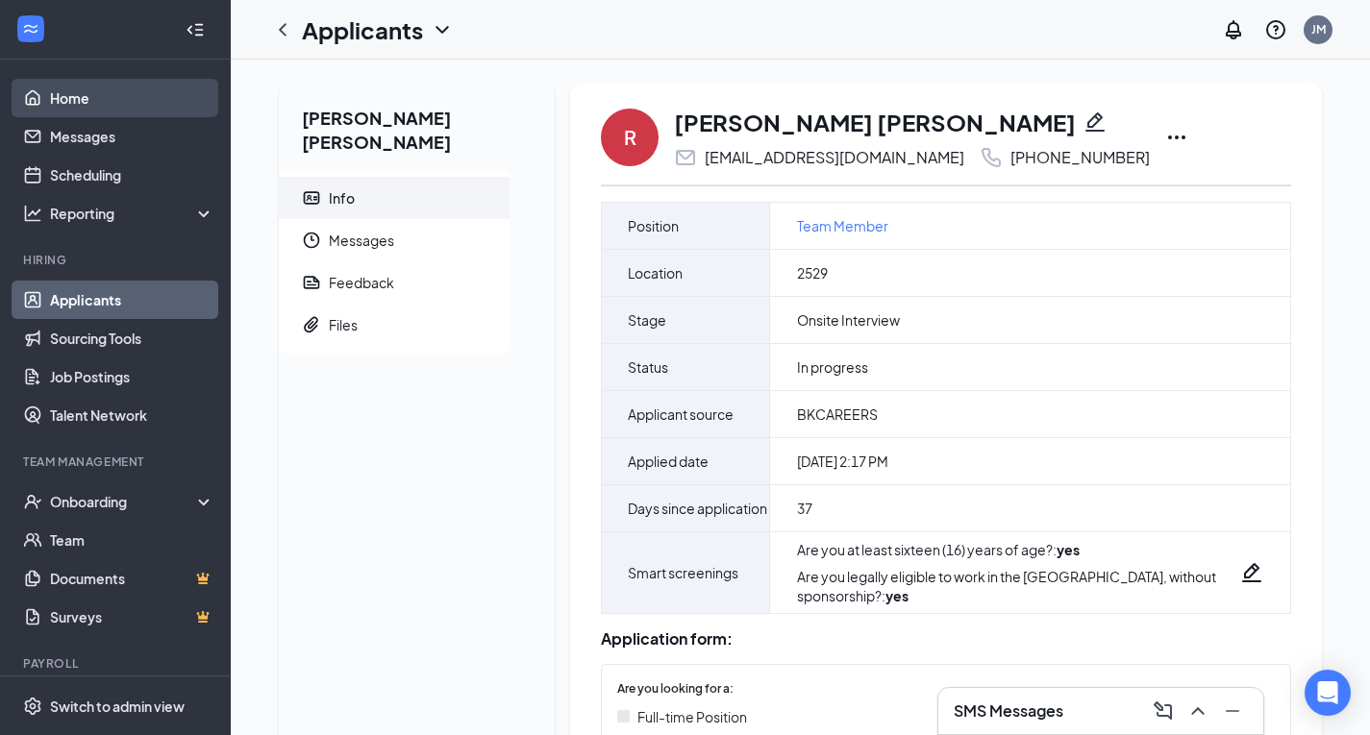
click at [56, 101] on link "Home" at bounding box center [132, 98] width 164 height 38
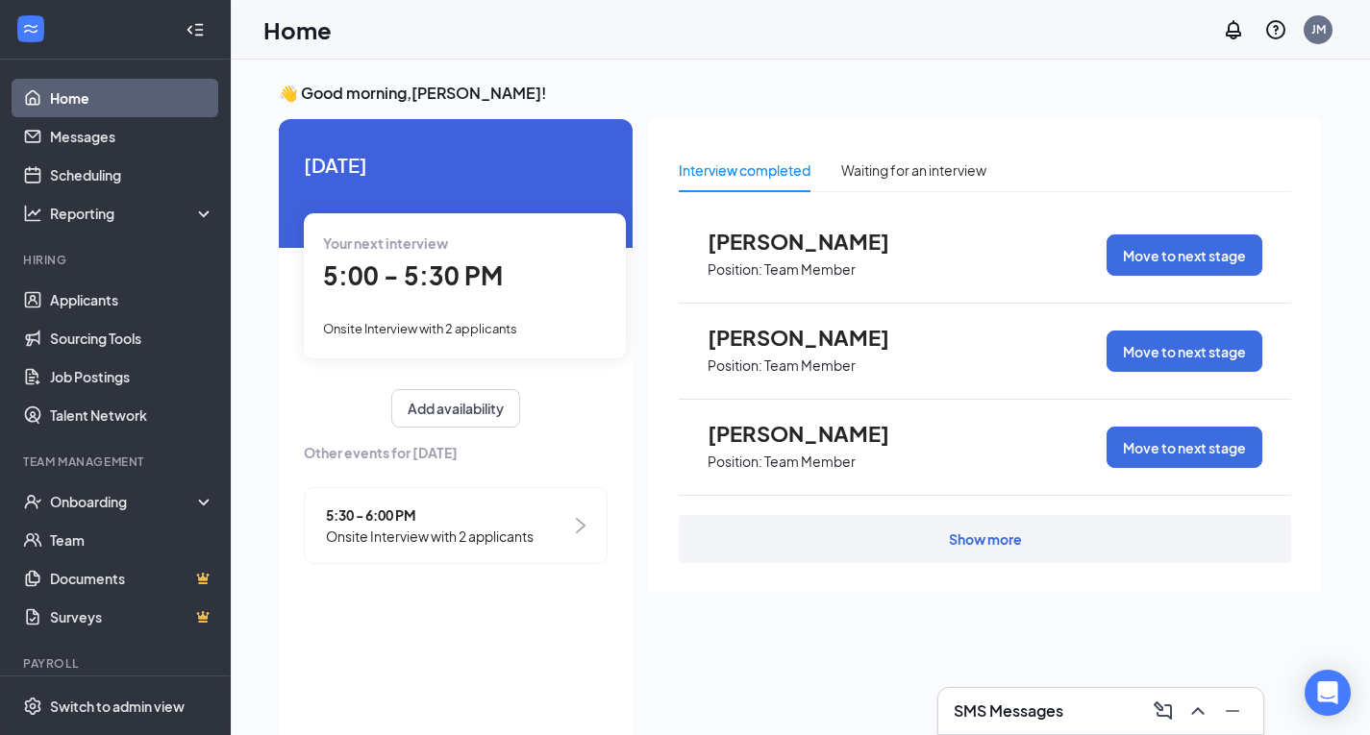
click at [1035, 535] on div "Show more" at bounding box center [985, 539] width 612 height 48
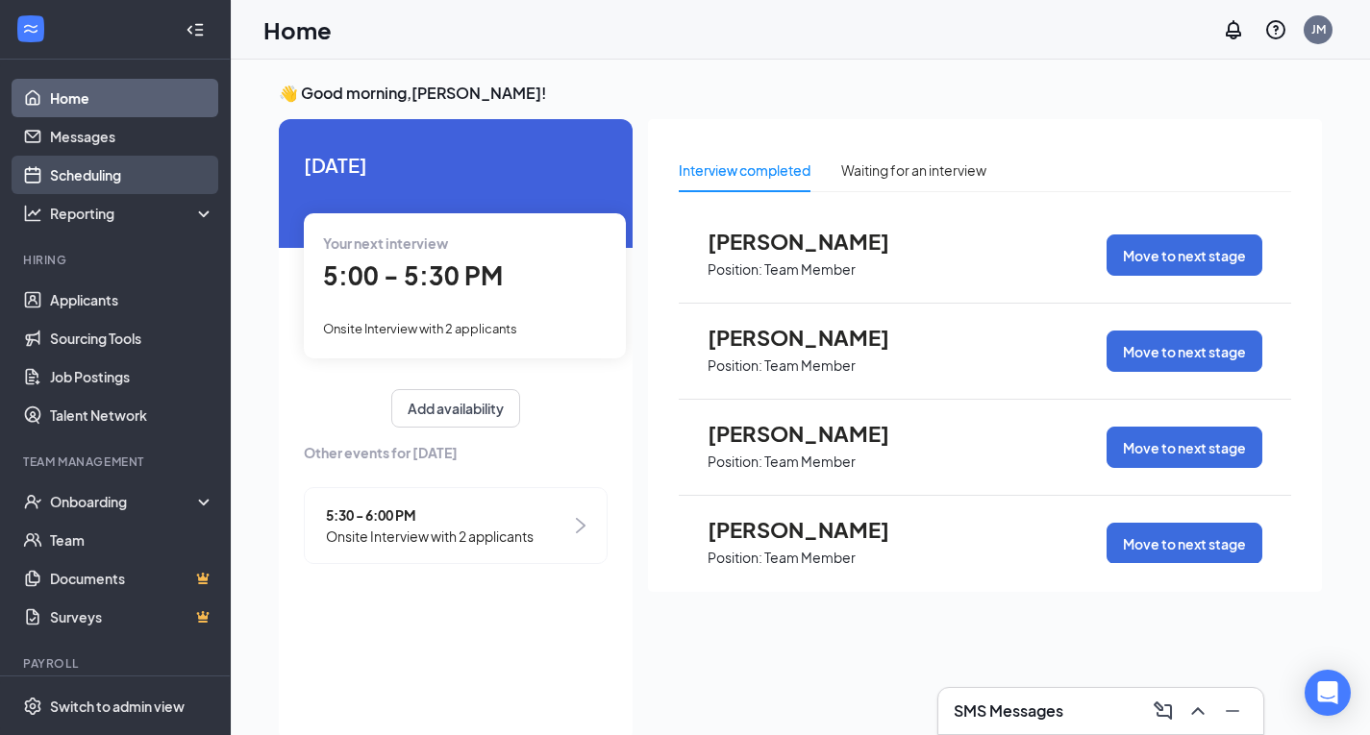
click at [107, 180] on link "Scheduling" at bounding box center [132, 175] width 164 height 38
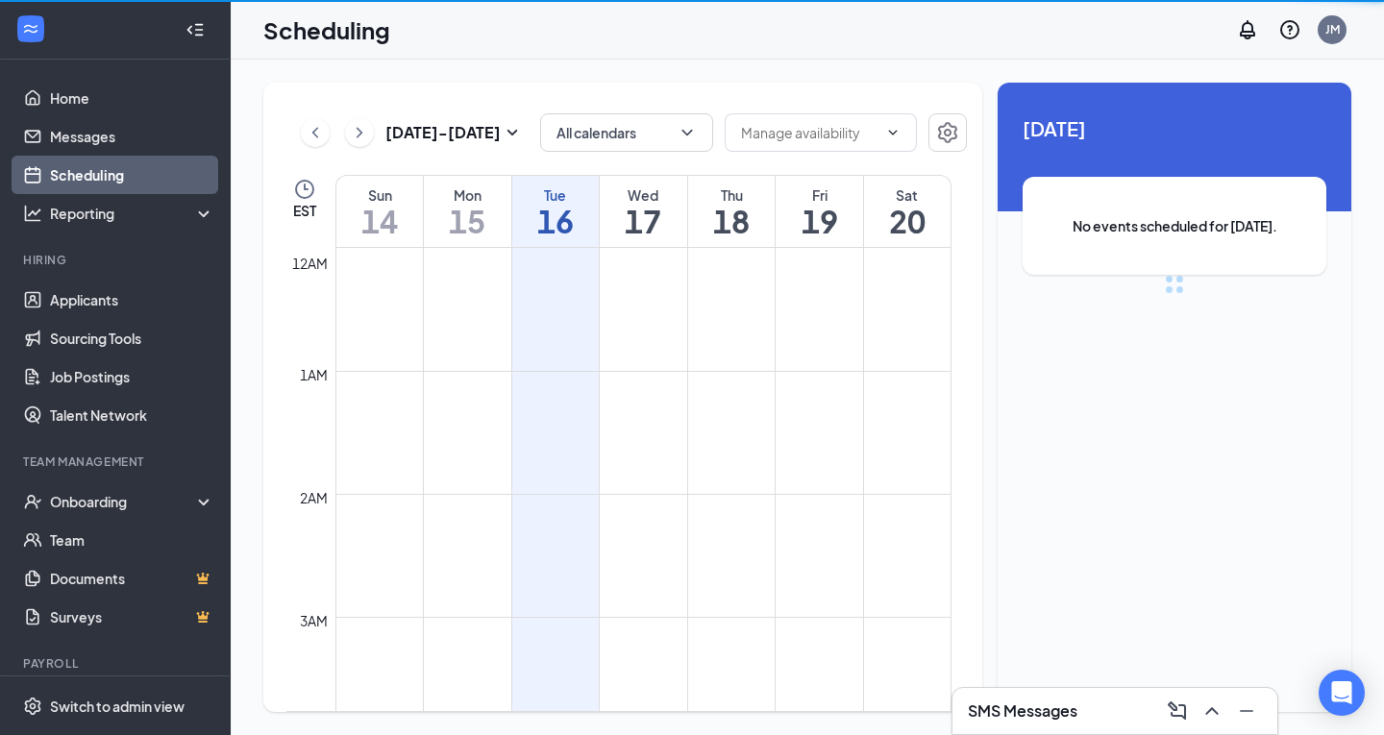
scroll to position [945, 0]
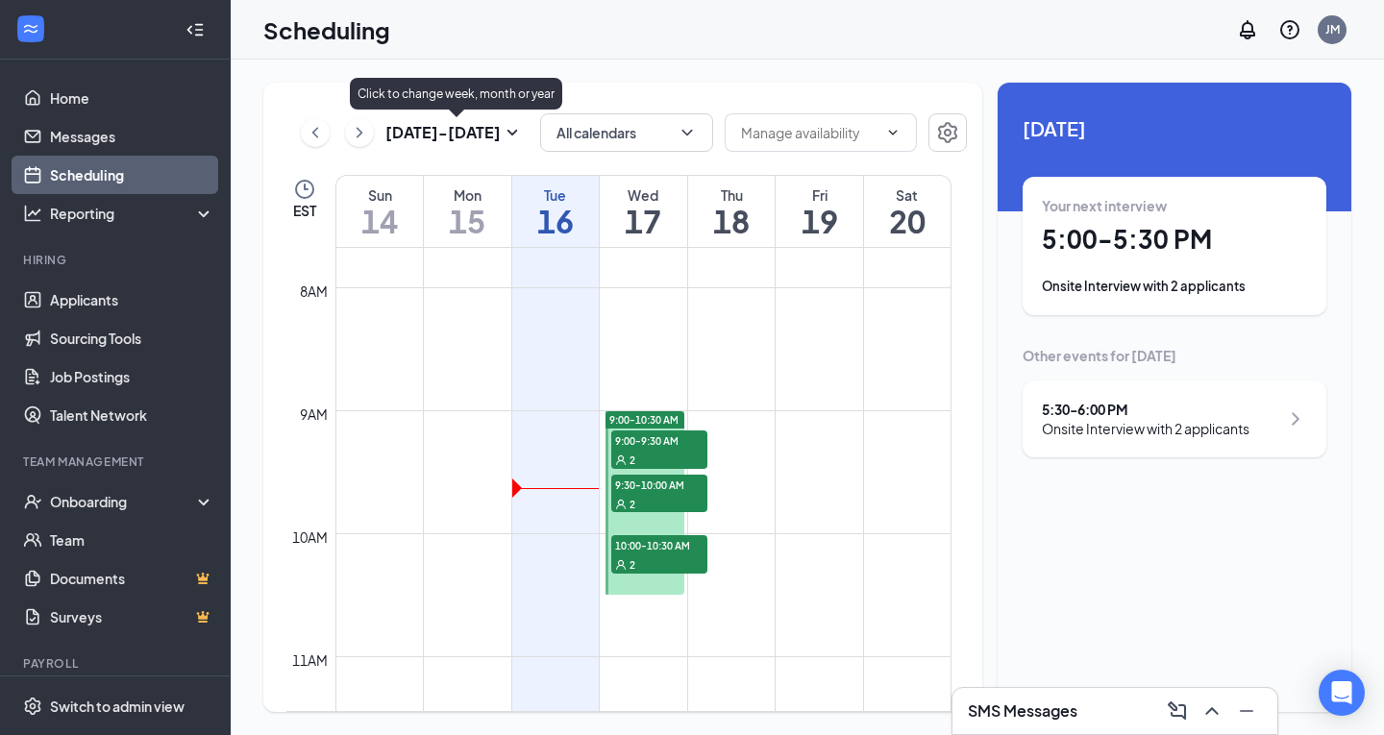
click at [358, 131] on icon "ChevronRight" at bounding box center [359, 132] width 19 height 23
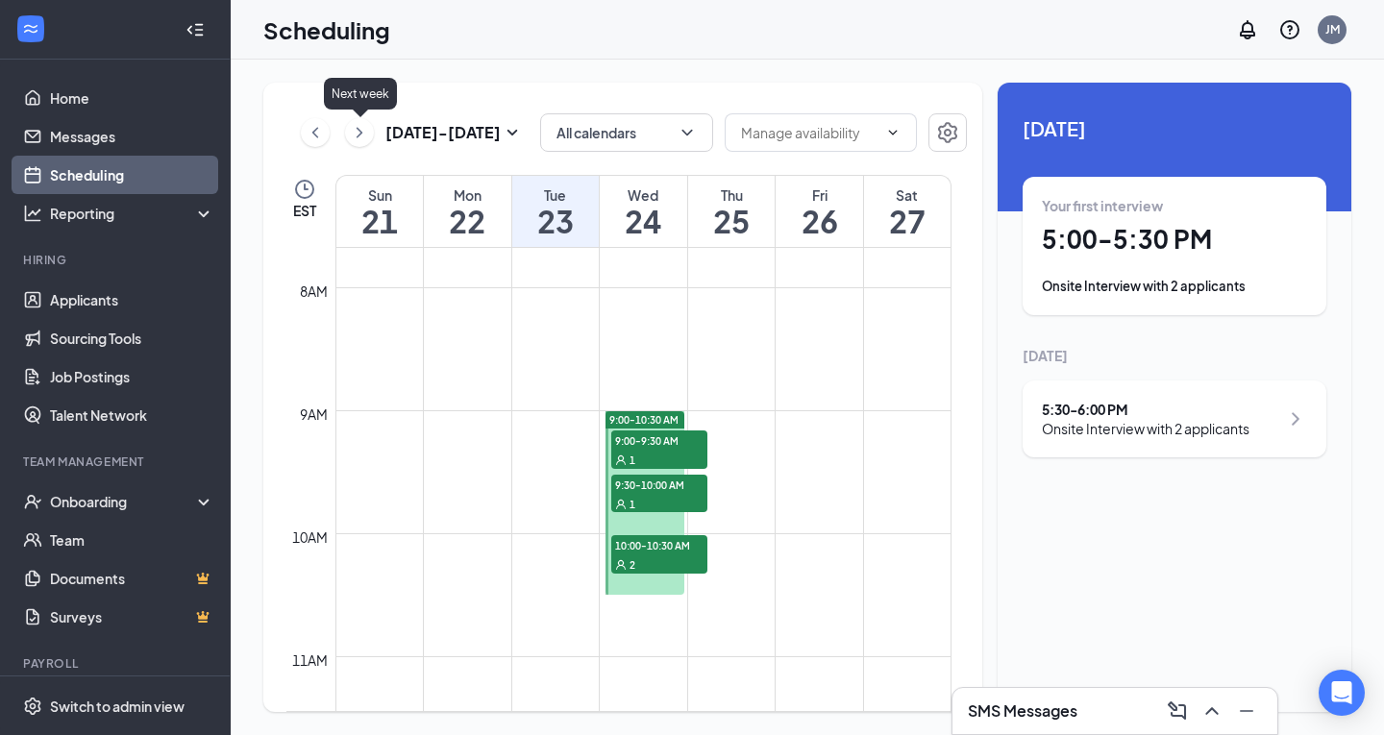
click at [358, 131] on icon "ChevronRight" at bounding box center [359, 132] width 19 height 23
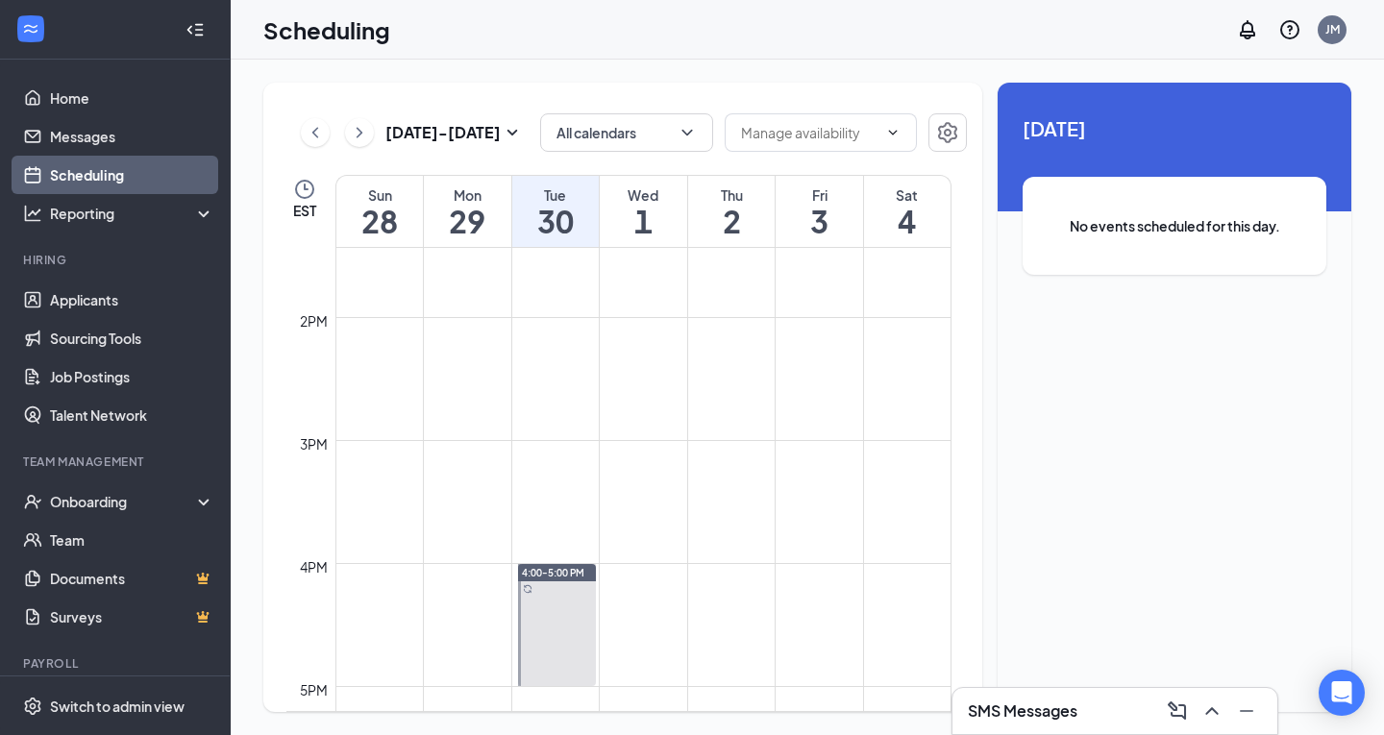
scroll to position [1681, 0]
drag, startPoint x: 539, startPoint y: 583, endPoint x: 475, endPoint y: 579, distance: 64.5
click at [475, 579] on td at bounding box center [644, 582] width 616 height 31
click at [558, 544] on link "4:00-5:00 PM" at bounding box center [555, 597] width 83 height 123
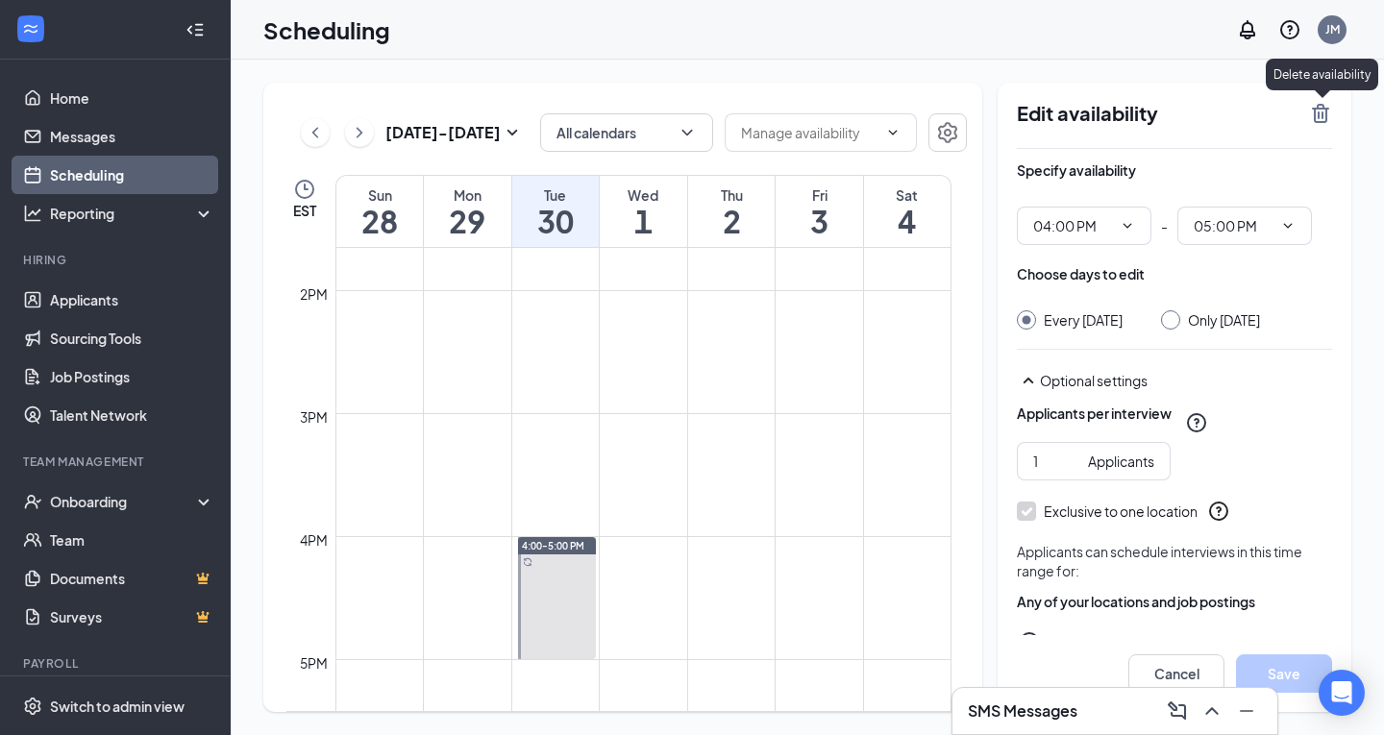
click at [1325, 114] on icon "TrashOutline" at bounding box center [1320, 113] width 23 height 23
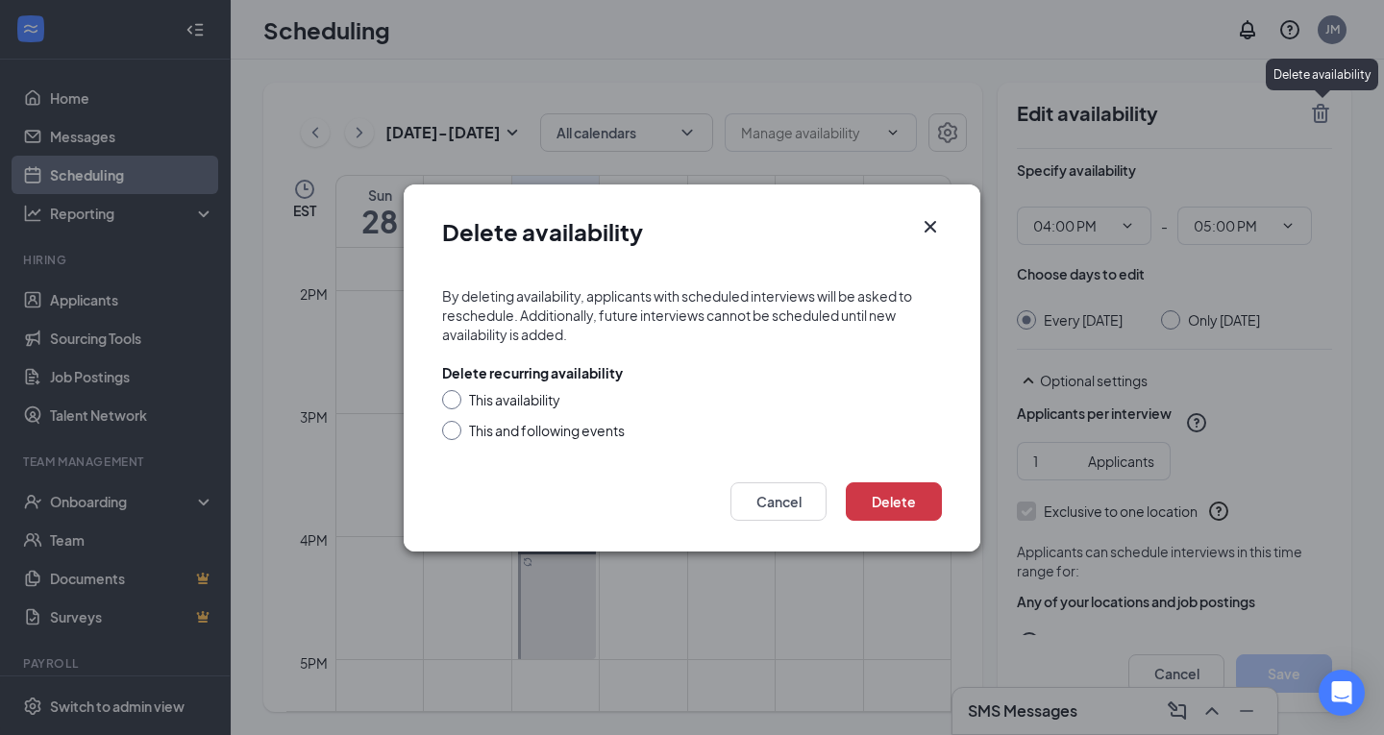
click at [451, 426] on input "This and following events" at bounding box center [448, 427] width 13 height 13
radio input "true"
click at [906, 500] on button "Delete" at bounding box center [894, 502] width 96 height 38
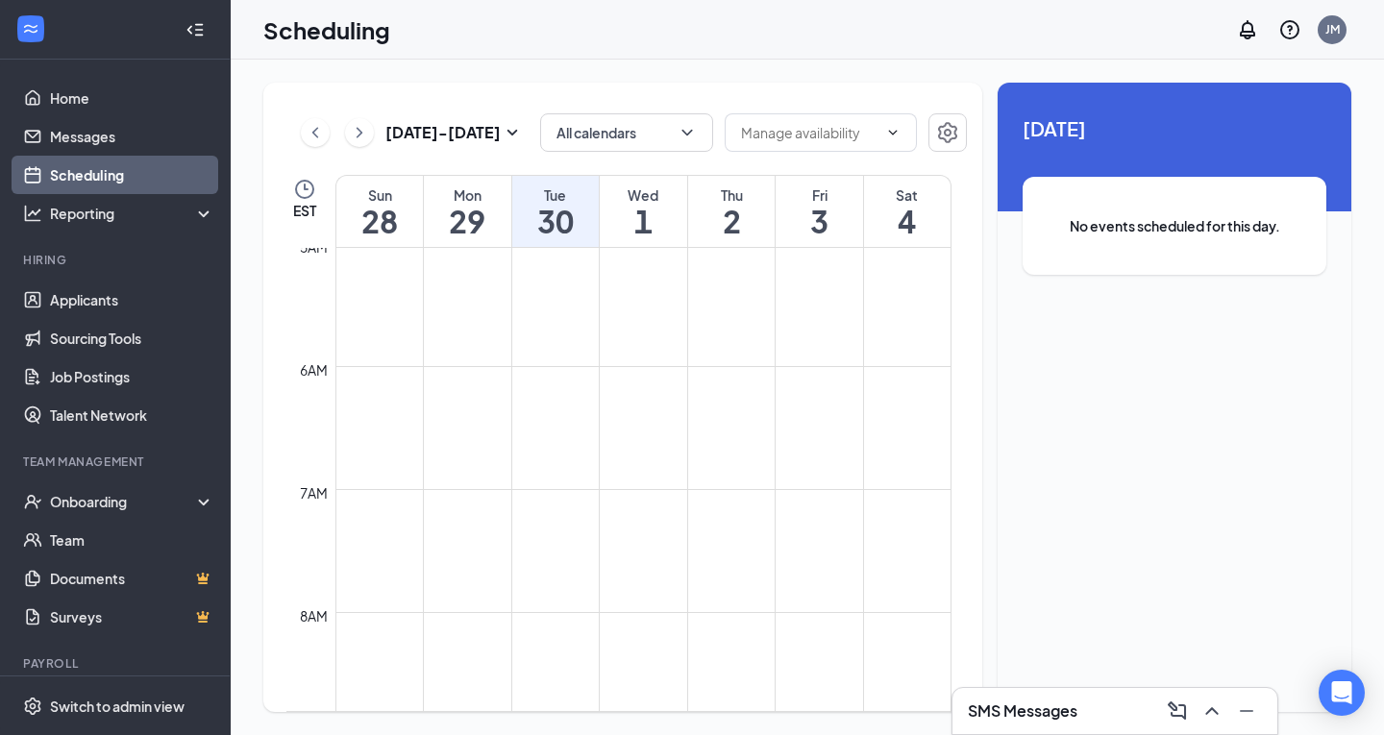
scroll to position [846, 0]
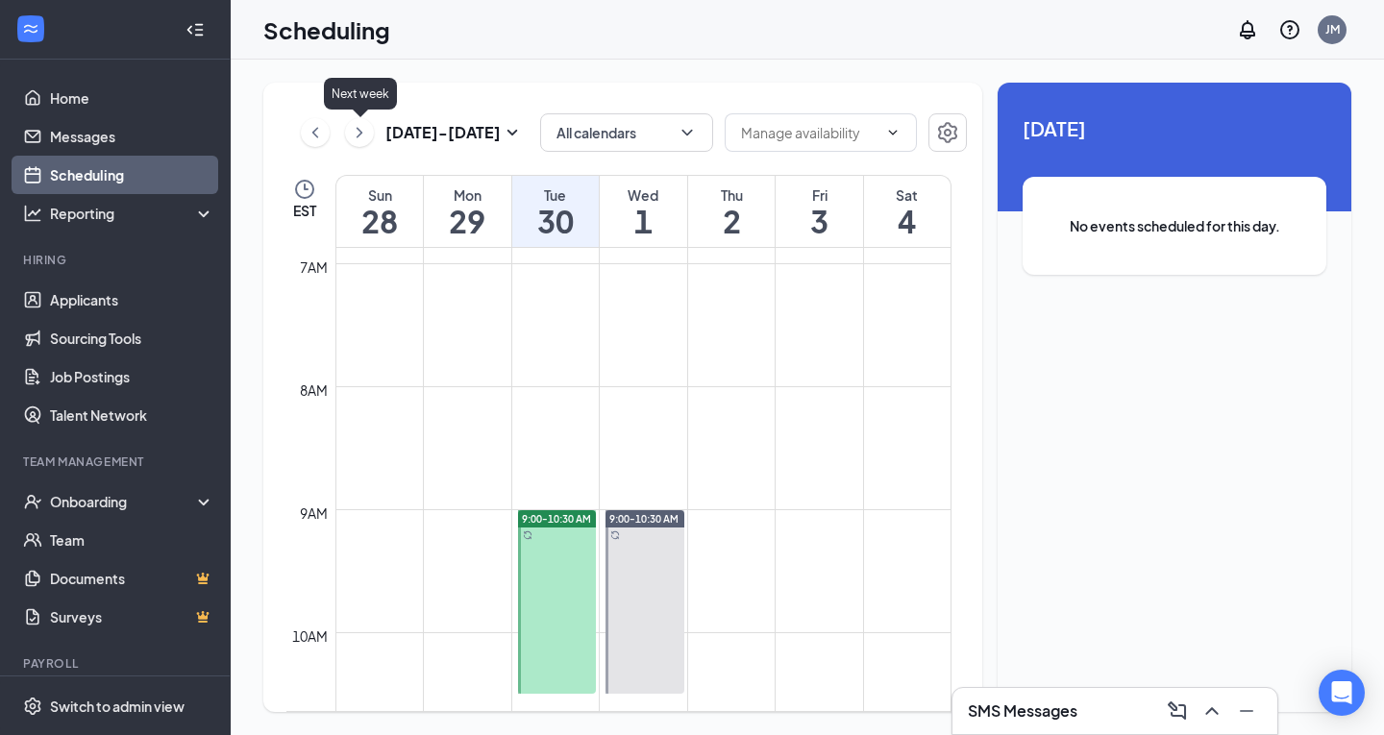
click at [365, 129] on icon "ChevronRight" at bounding box center [359, 132] width 19 height 23
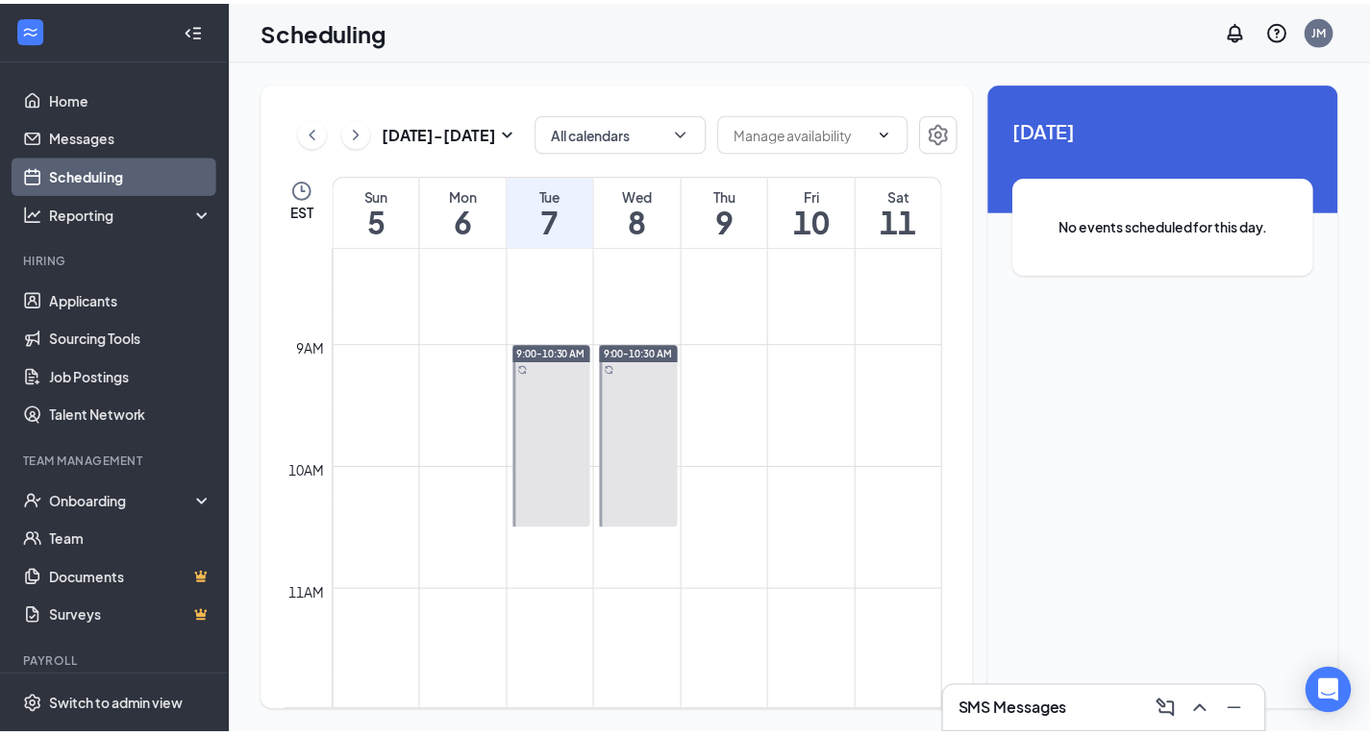
scroll to position [958, 0]
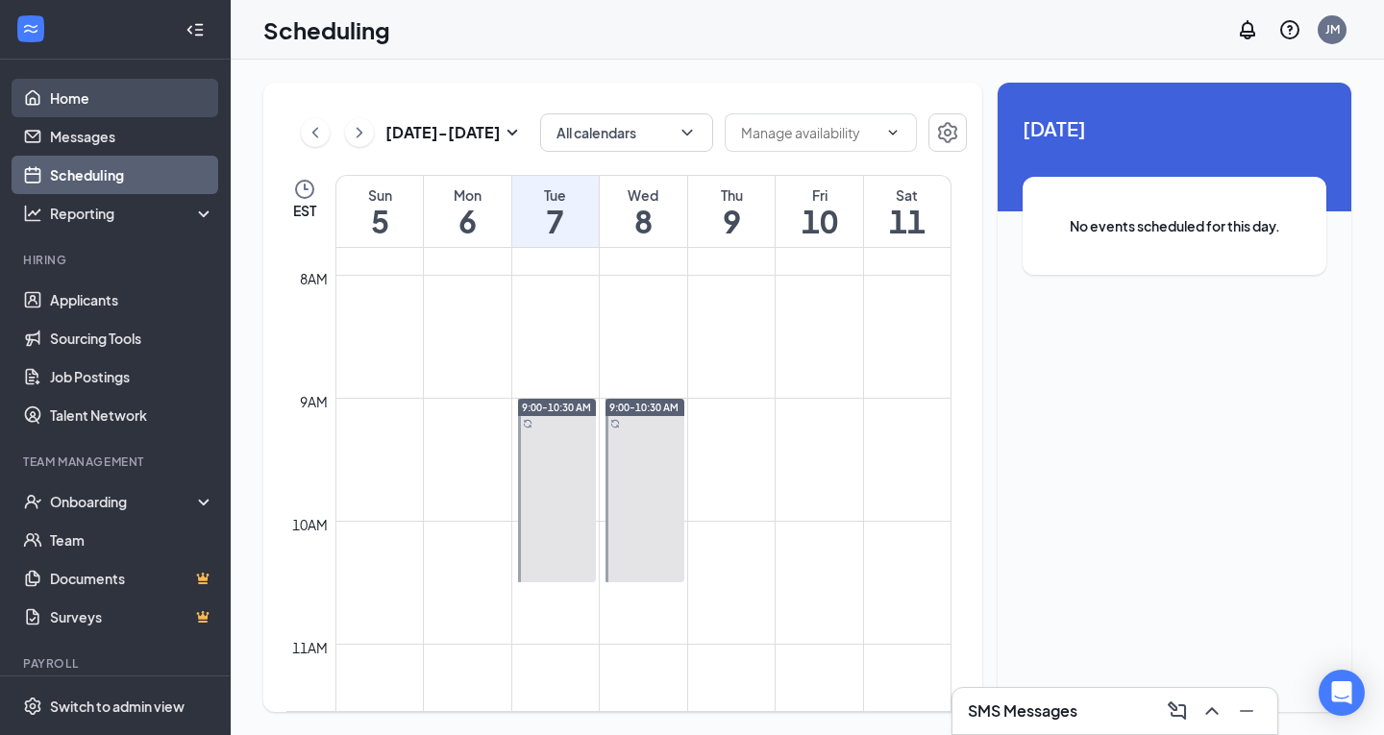
click at [120, 100] on link "Home" at bounding box center [132, 98] width 164 height 38
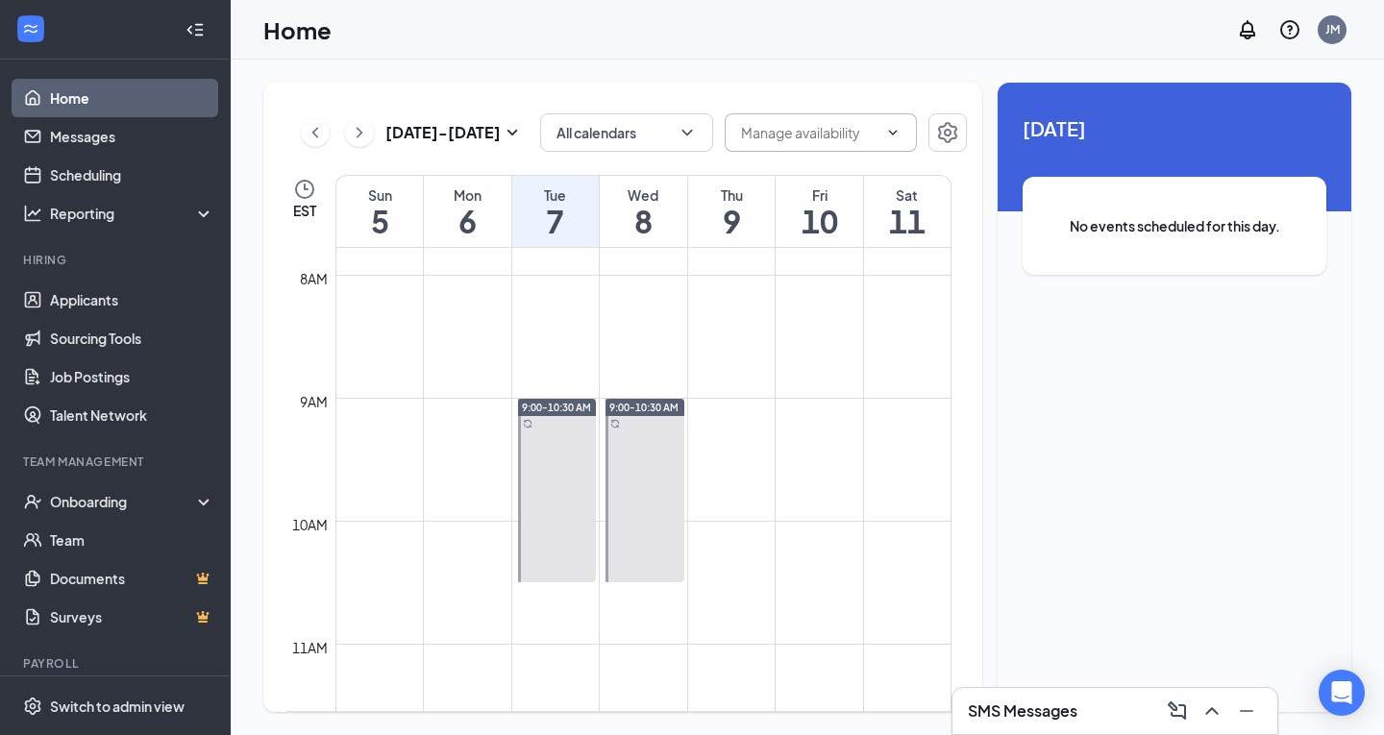
click at [823, 122] on input "text" at bounding box center [809, 132] width 137 height 21
click at [933, 130] on button "button" at bounding box center [948, 132] width 38 height 38
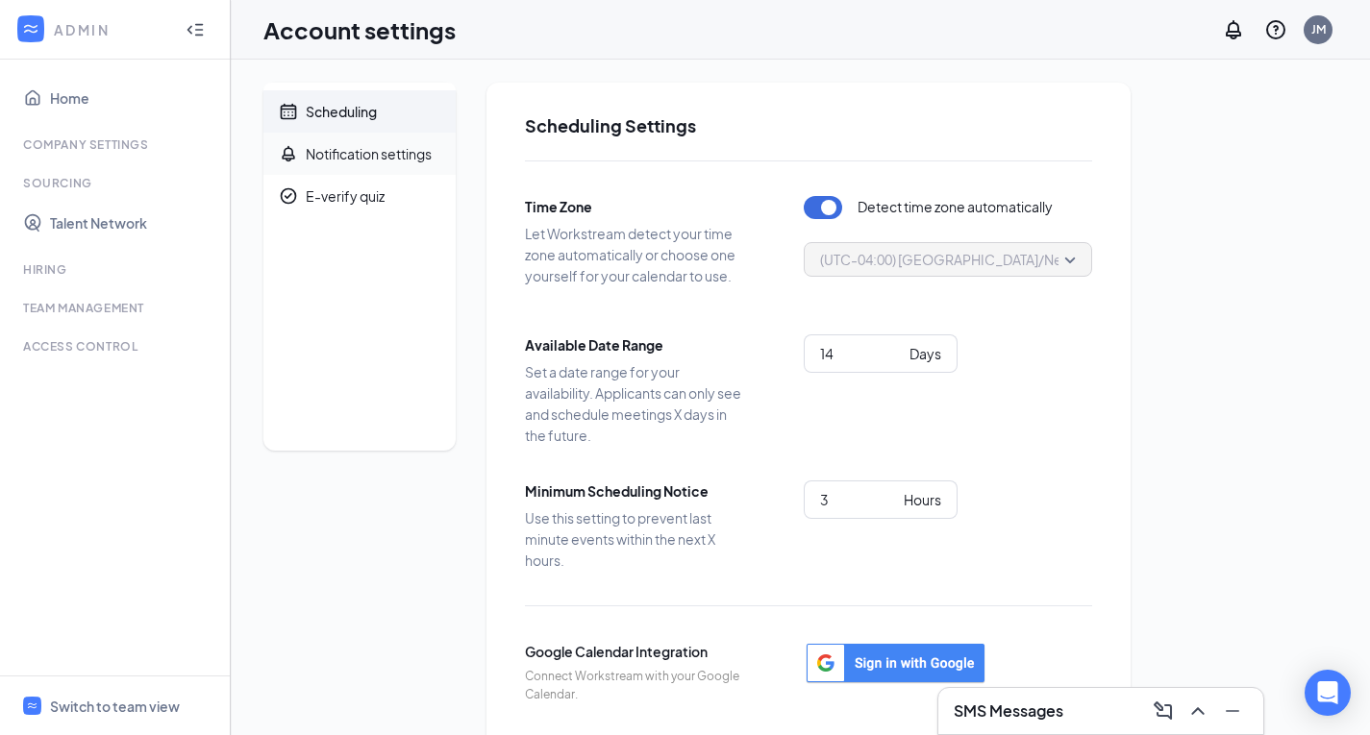
click at [351, 167] on span "Notification settings" at bounding box center [373, 154] width 135 height 42
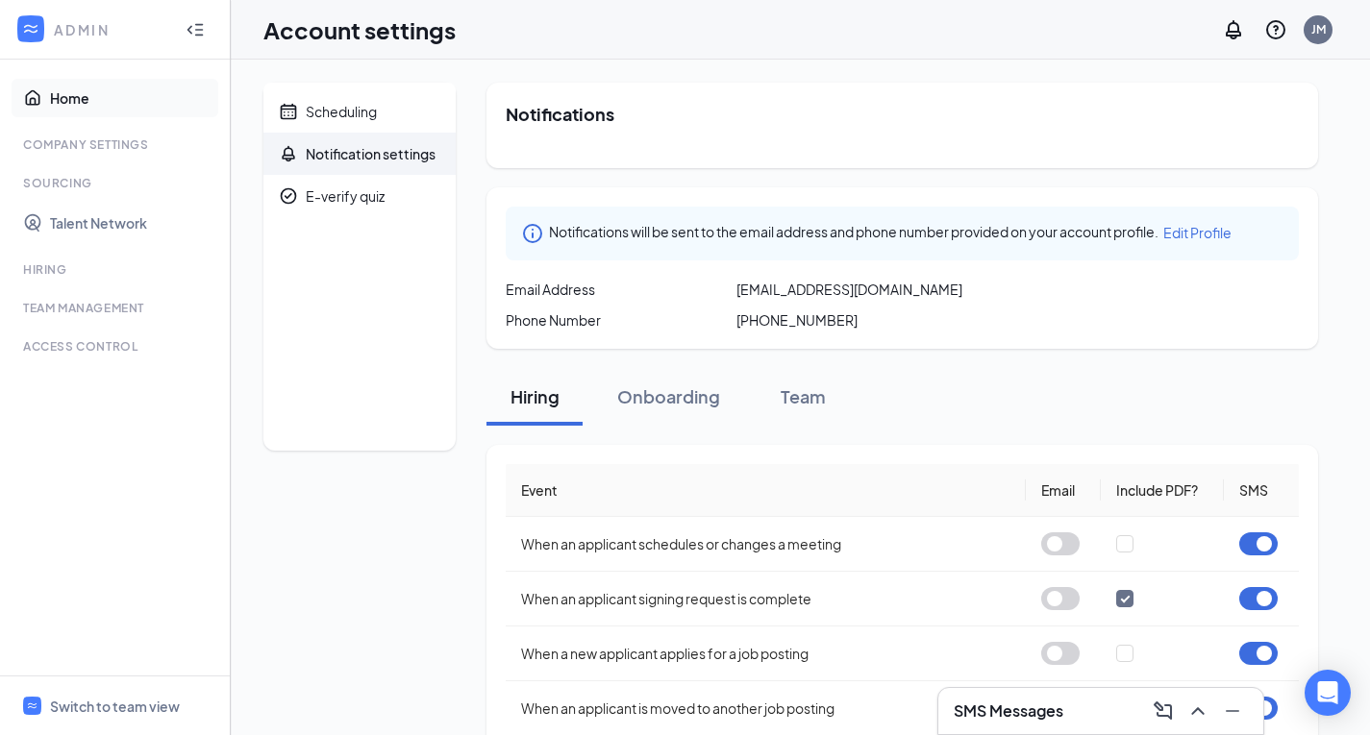
click at [97, 88] on link "Home" at bounding box center [132, 98] width 164 height 38
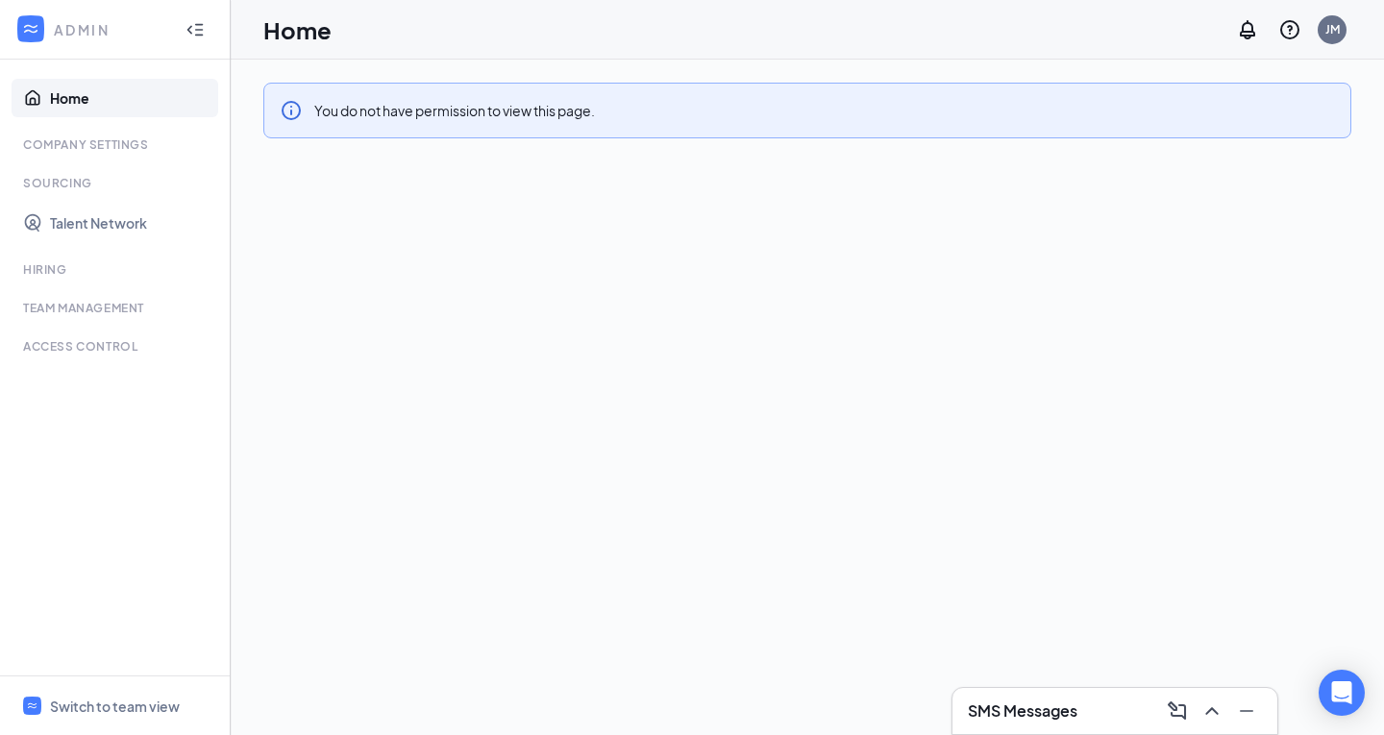
click at [79, 91] on link "Home" at bounding box center [132, 98] width 164 height 38
click at [213, 35] on div at bounding box center [195, 30] width 38 height 38
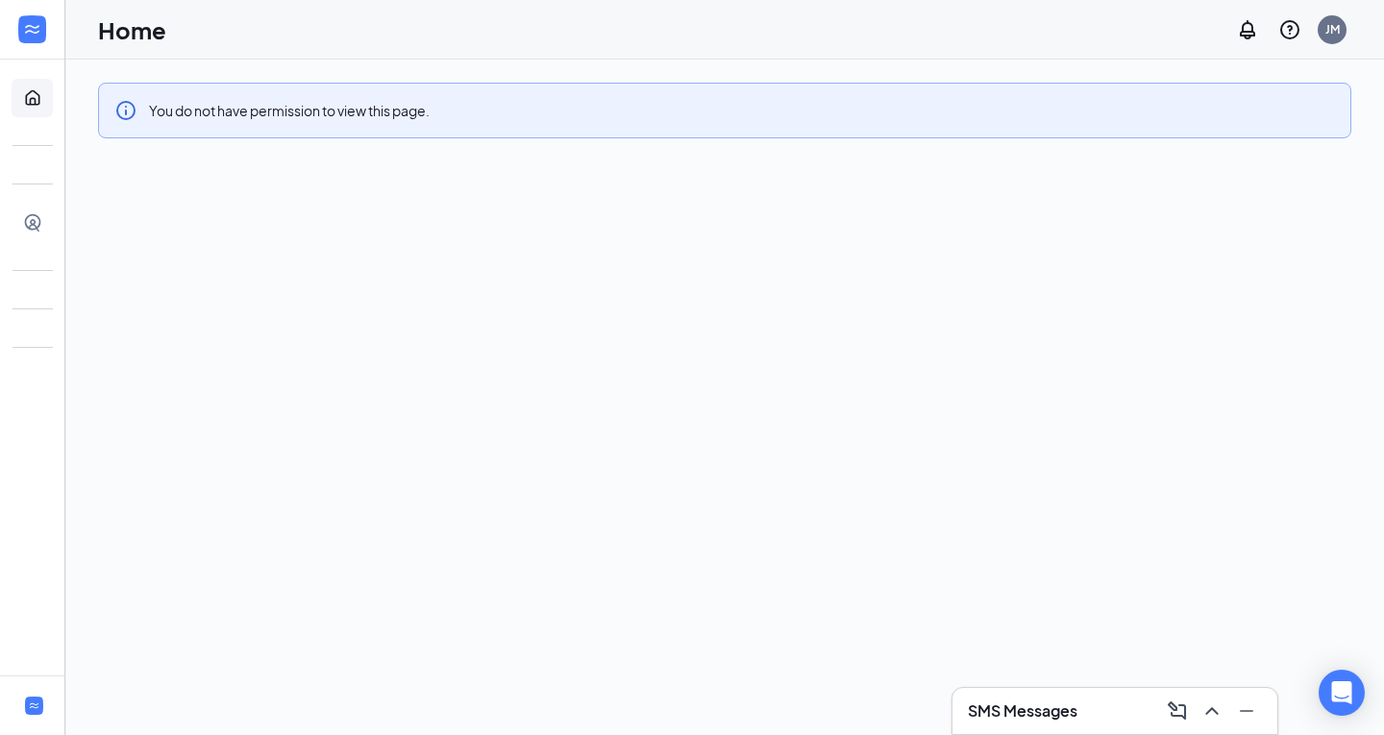
click at [1350, 42] on div "JM" at bounding box center [1290, 30] width 123 height 38
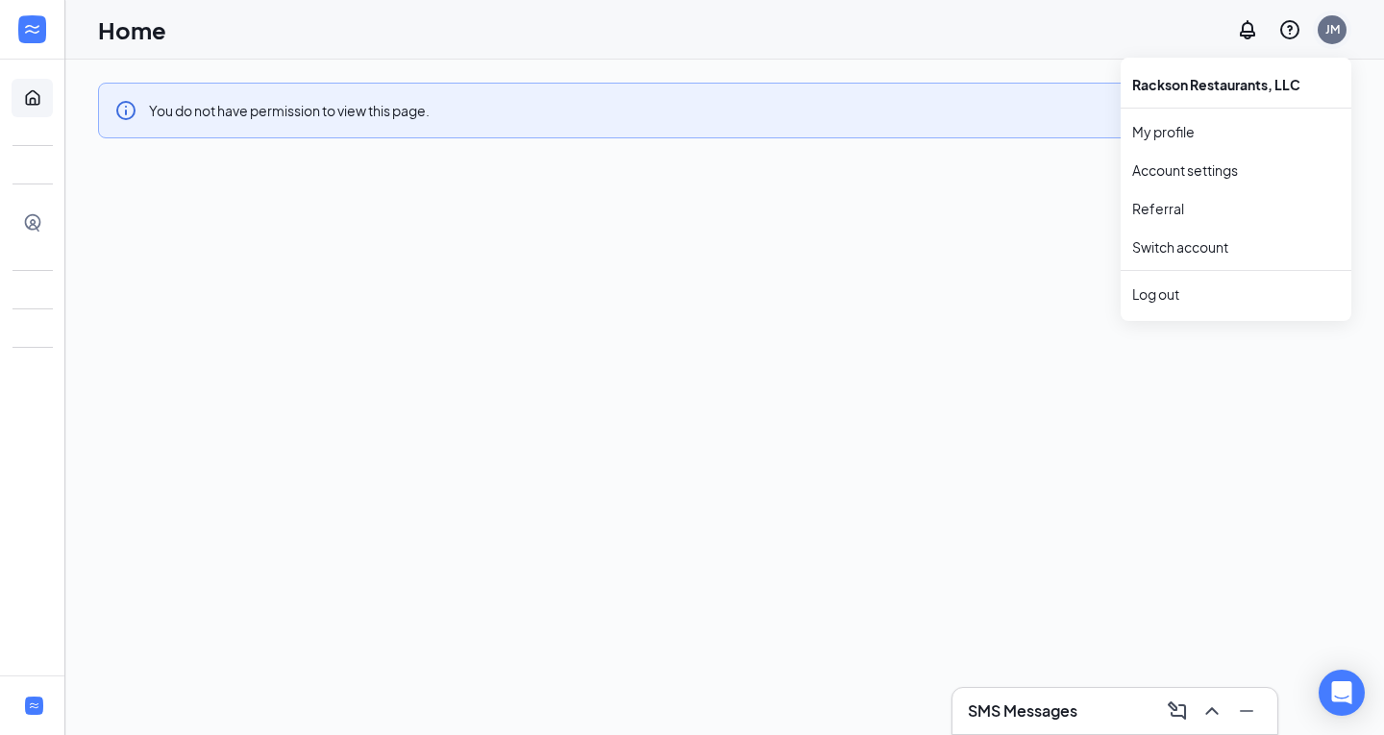
click at [1328, 29] on div "JM" at bounding box center [1333, 29] width 14 height 16
click at [1212, 126] on link "My profile" at bounding box center [1237, 131] width 208 height 19
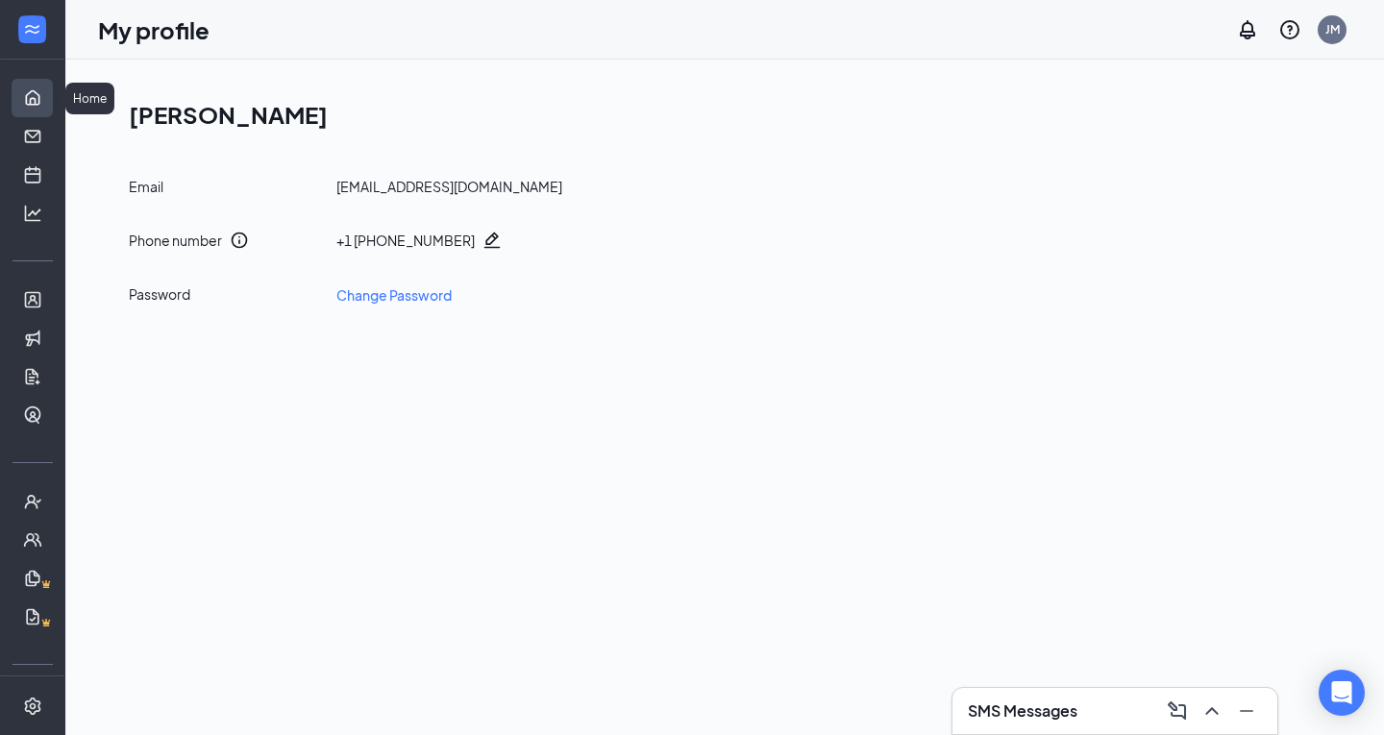
click at [50, 102] on link "Home" at bounding box center [59, 98] width 19 height 38
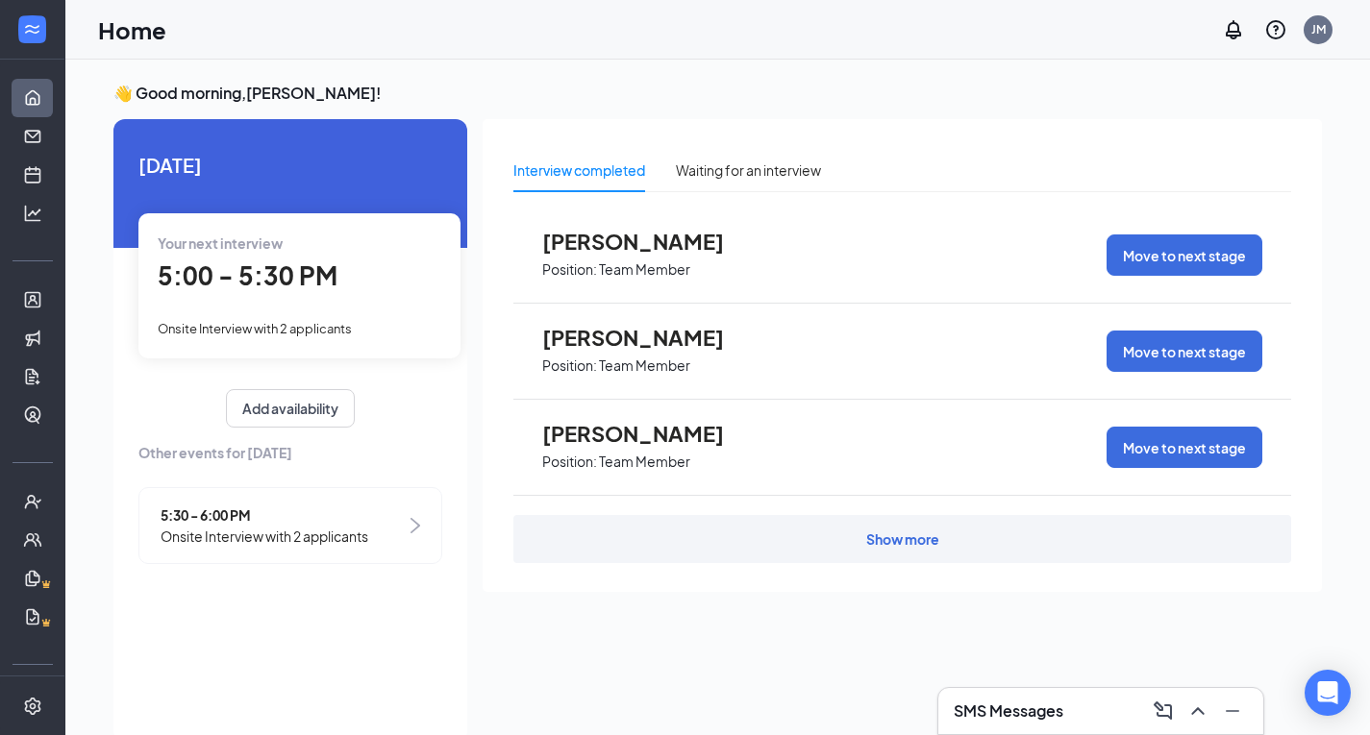
click at [754, 557] on div "Show more" at bounding box center [902, 539] width 778 height 48
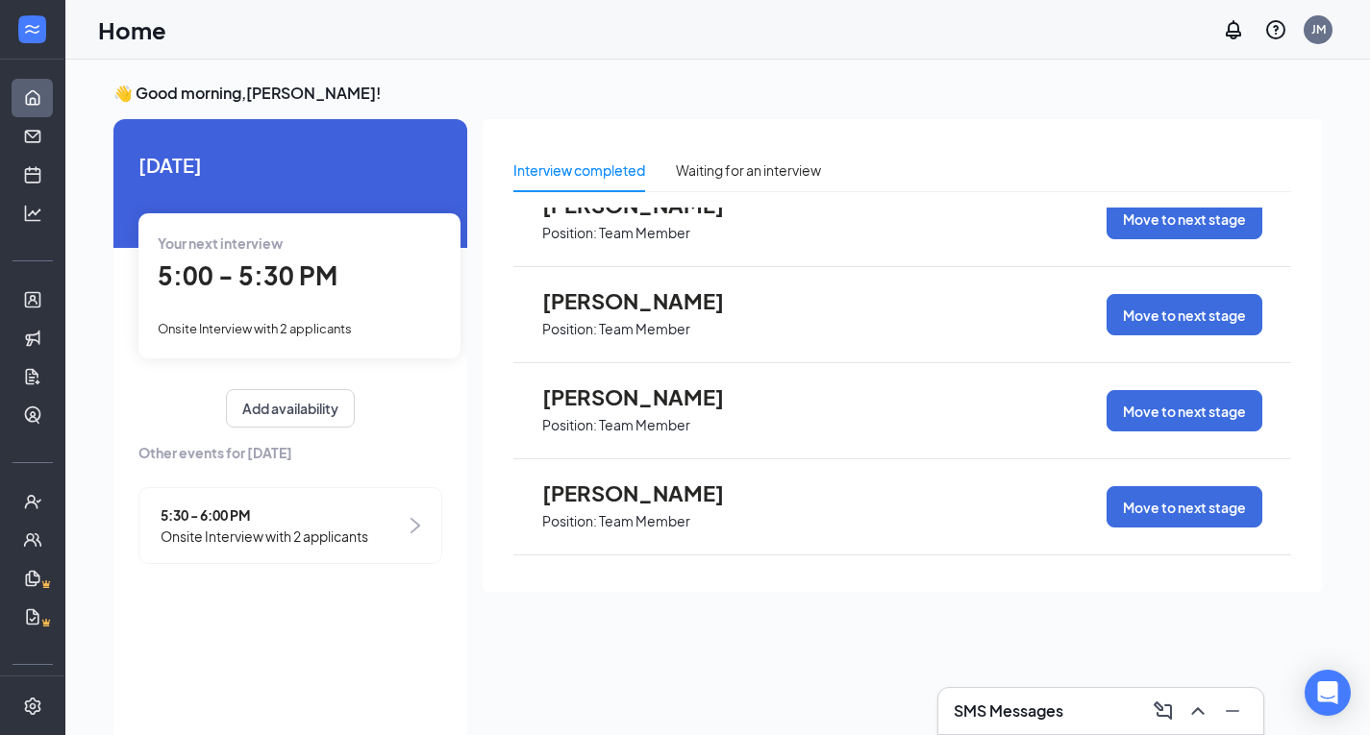
scroll to position [39, 0]
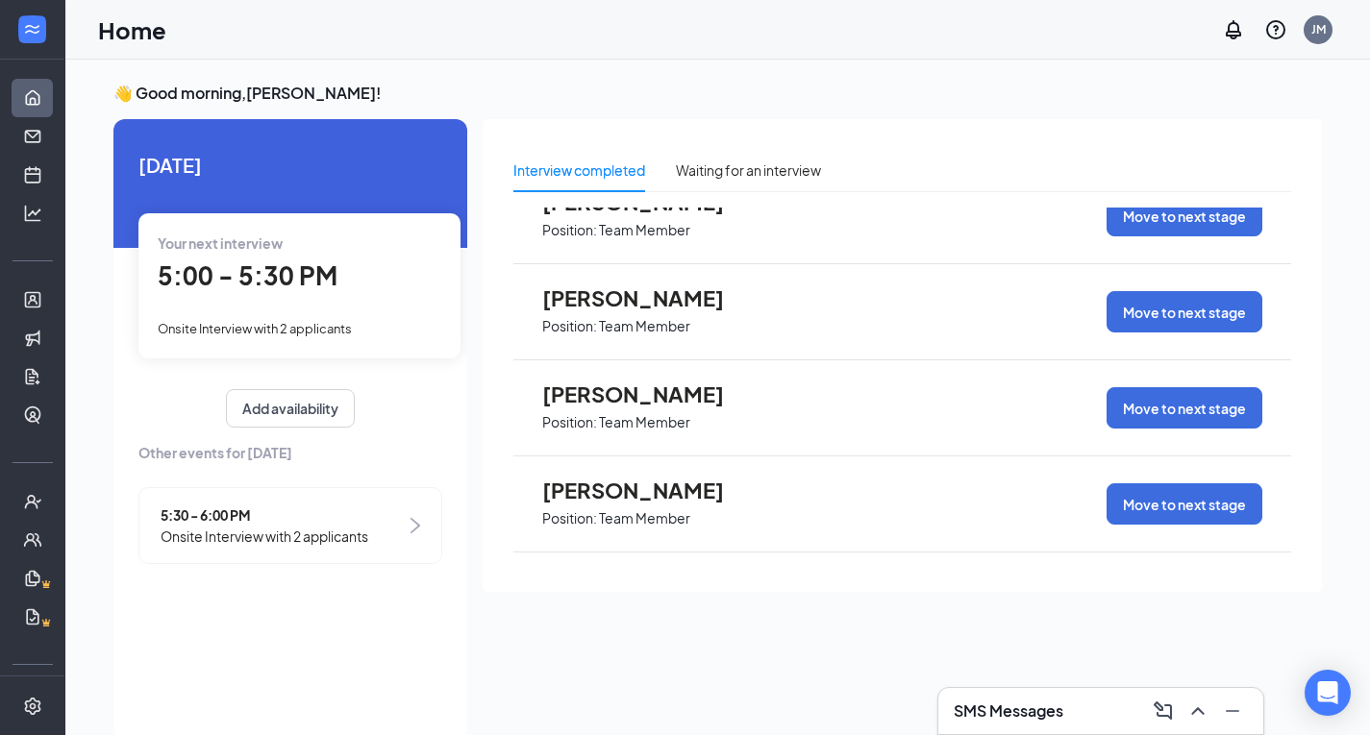
drag, startPoint x: 1286, startPoint y: 304, endPoint x: 1309, endPoint y: 207, distance: 99.6
click at [1309, 207] on div "Interview completed Waiting for an interview Jamir Robinson Position: Team Memb…" at bounding box center [902, 355] width 839 height 473
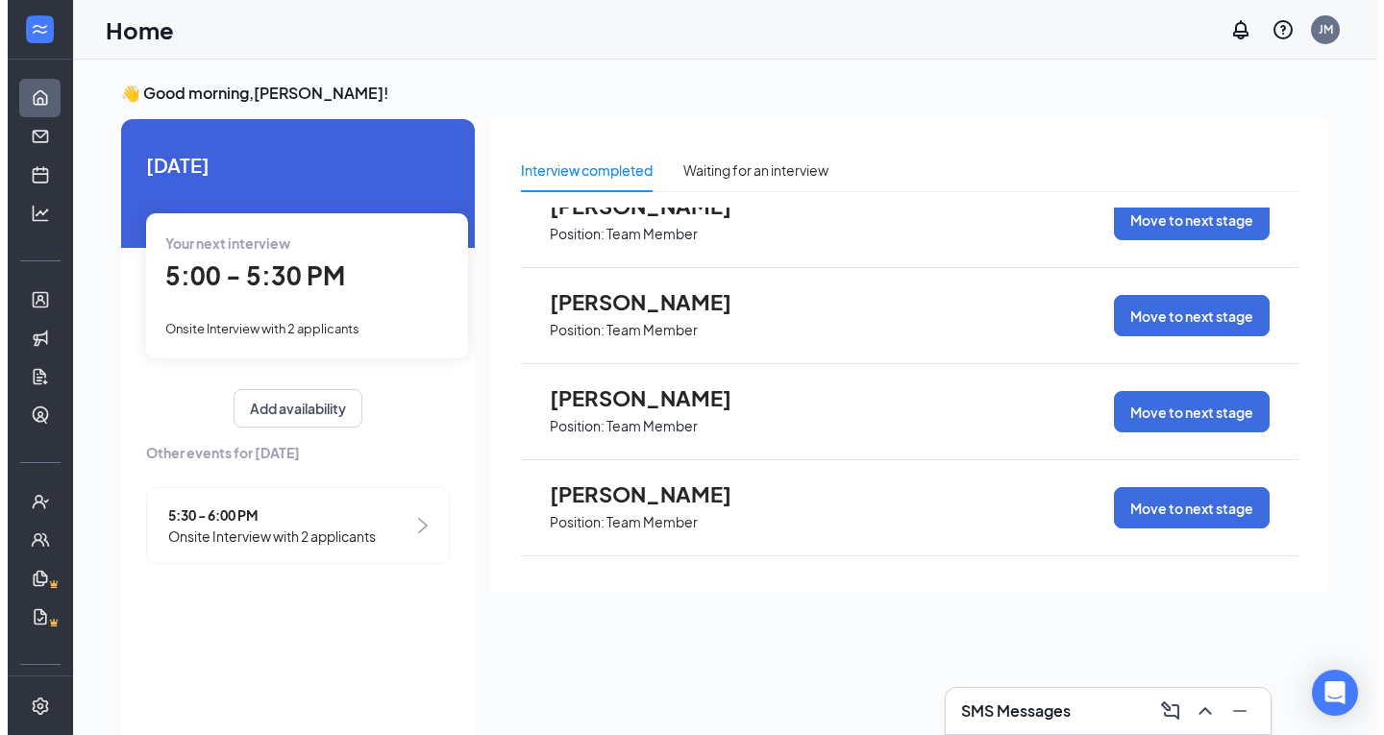
scroll to position [262, 0]
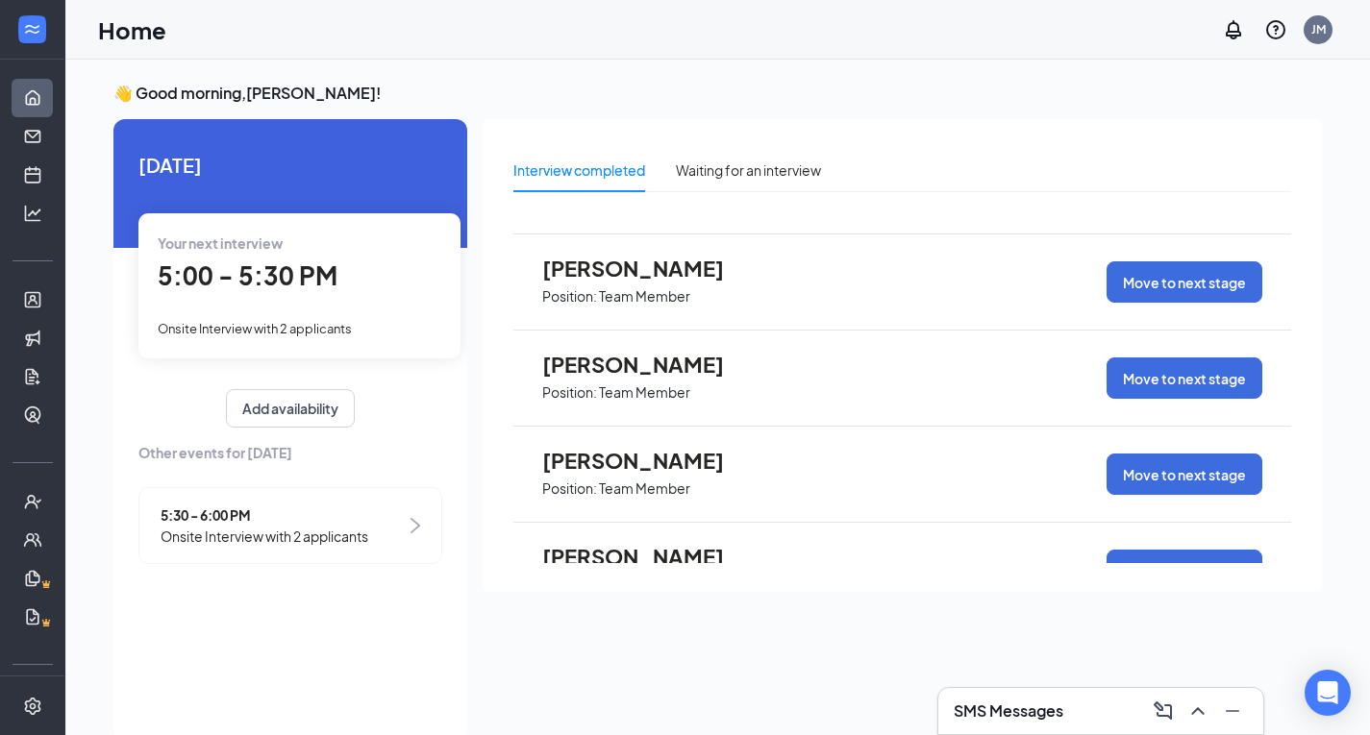
click at [672, 369] on span "[PERSON_NAME]" at bounding box center [648, 364] width 212 height 25
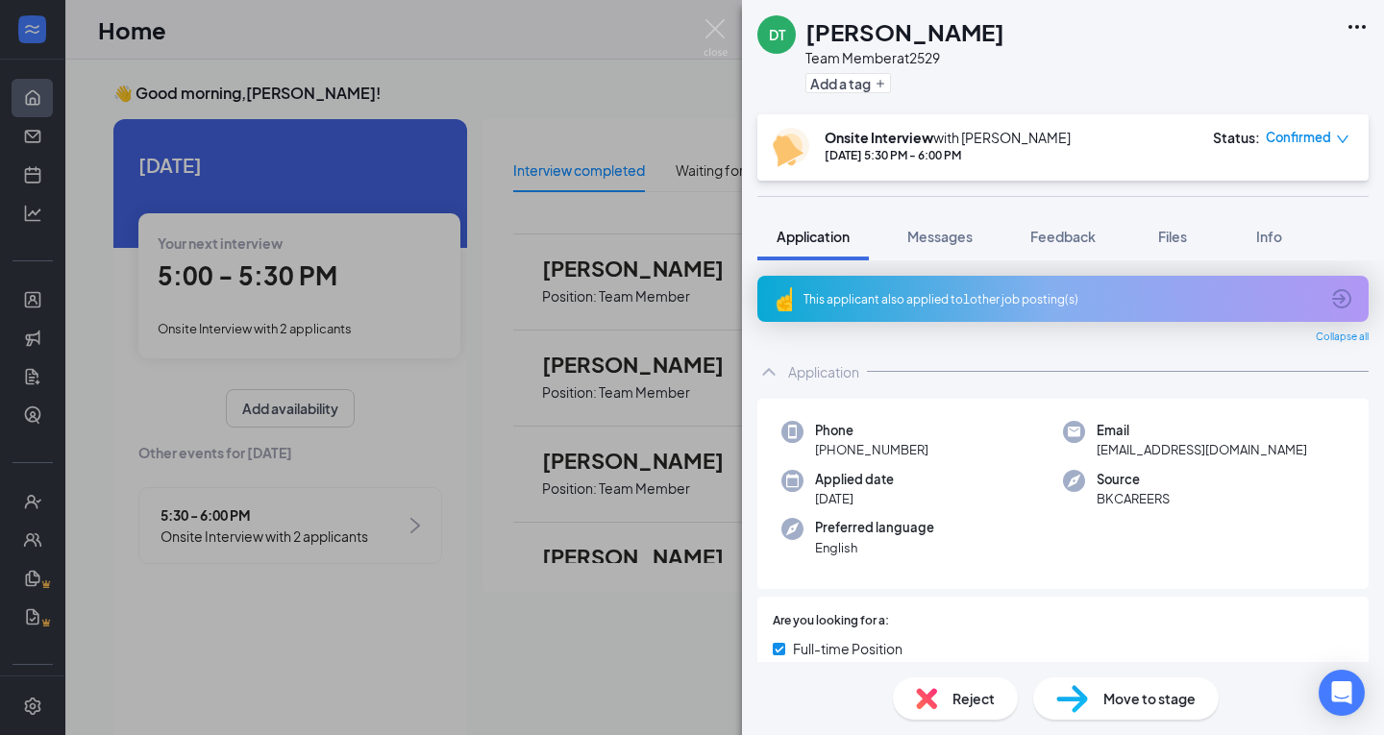
click at [1139, 304] on div "This applicant also applied to 1 other job posting(s)" at bounding box center [1061, 299] width 515 height 16
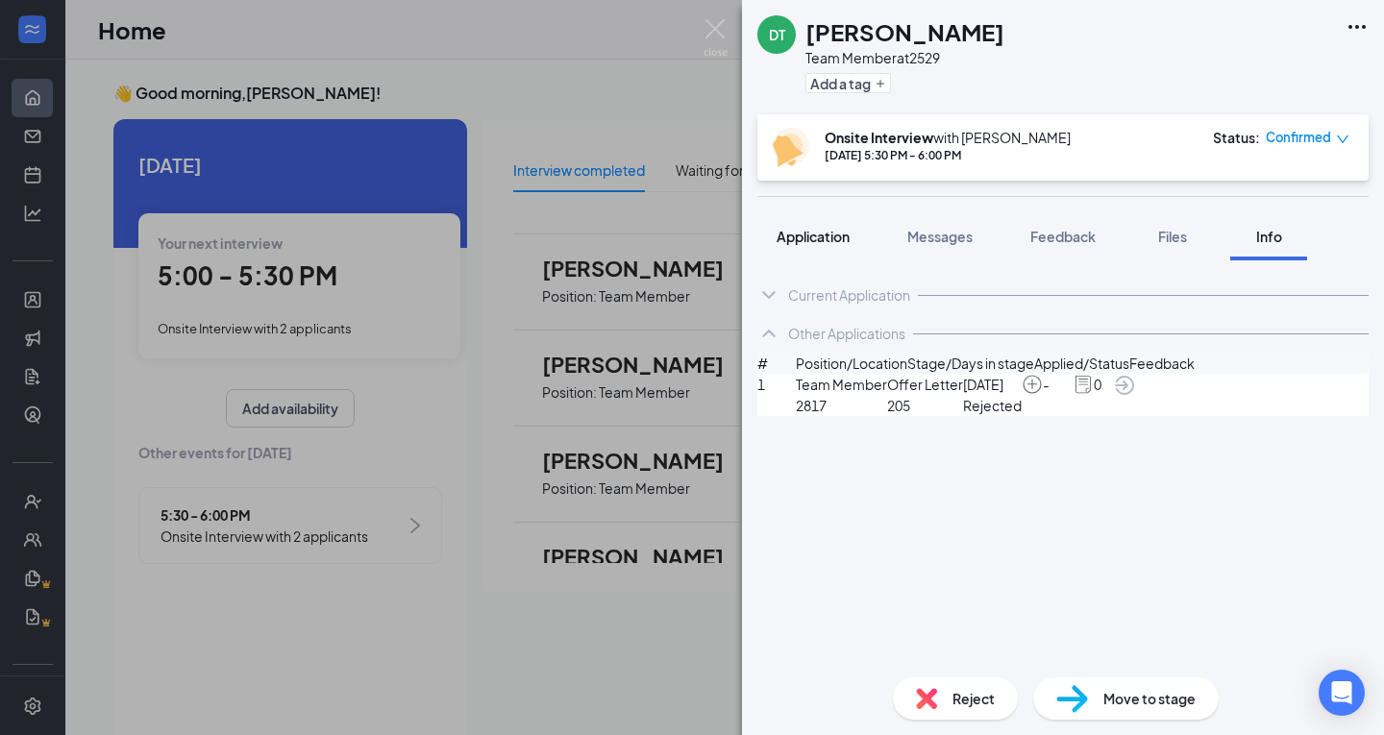
click at [810, 242] on span "Application" at bounding box center [813, 236] width 73 height 17
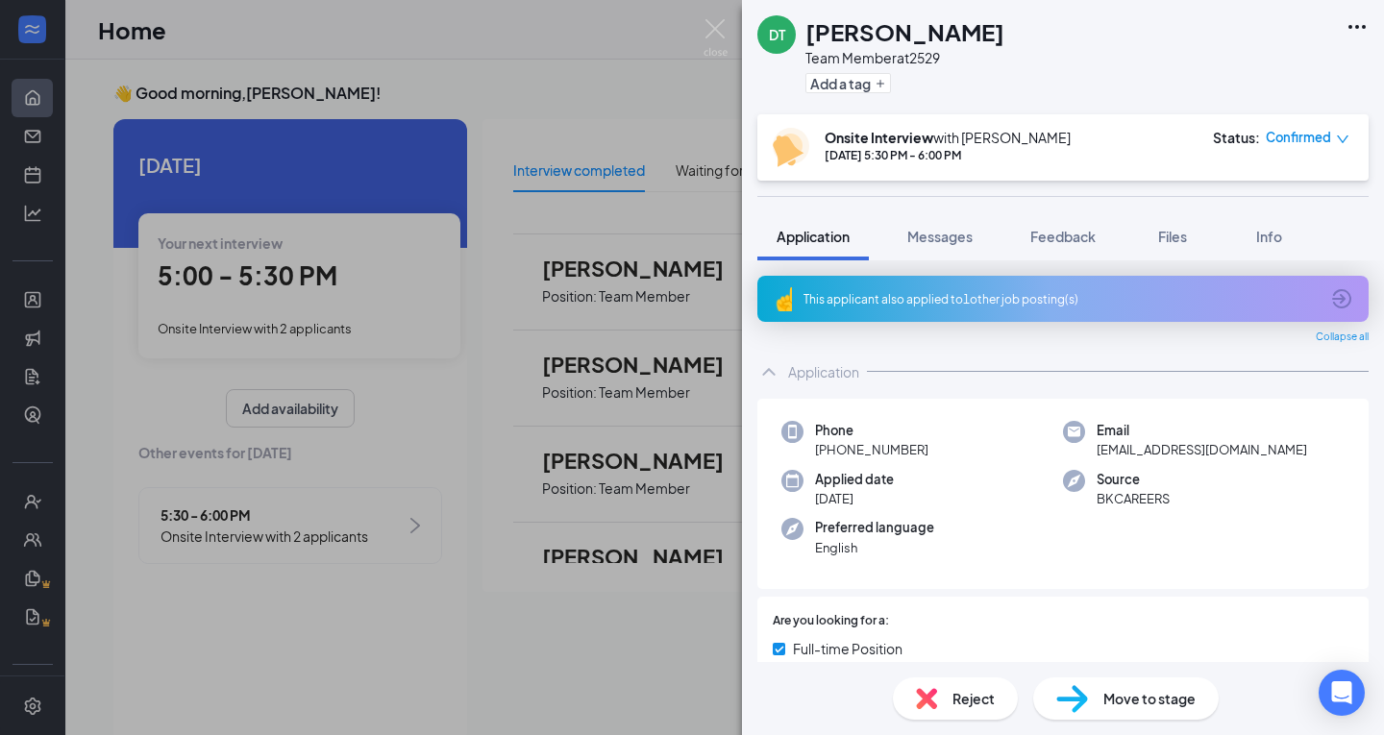
click at [979, 697] on span "Reject" at bounding box center [974, 698] width 42 height 21
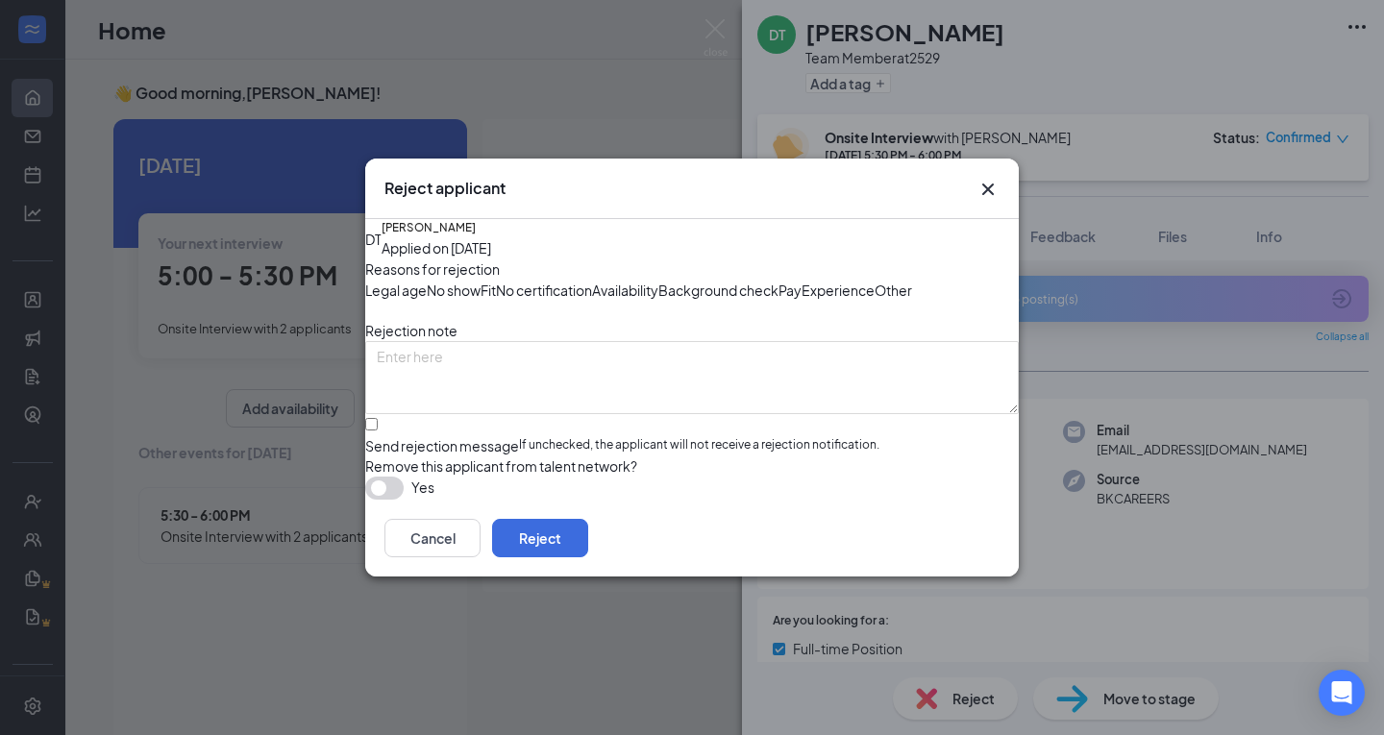
click at [496, 280] on div "Fit" at bounding box center [488, 290] width 15 height 21
click at [378, 431] on input "Send rejection message If unchecked, the applicant will not receive a rejection…" at bounding box center [371, 424] width 12 height 12
checkbox input "true"
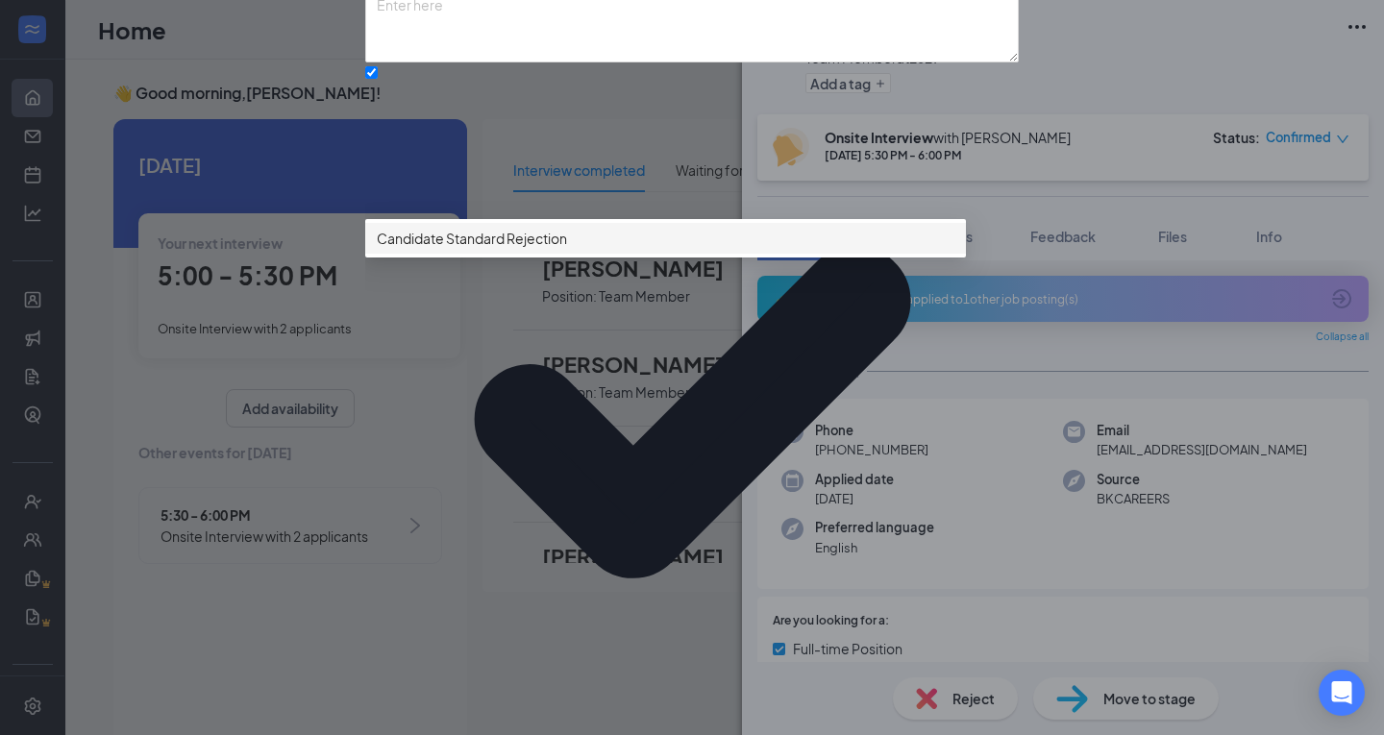
click at [528, 249] on span "Candidate Standard Rejection" at bounding box center [472, 238] width 190 height 21
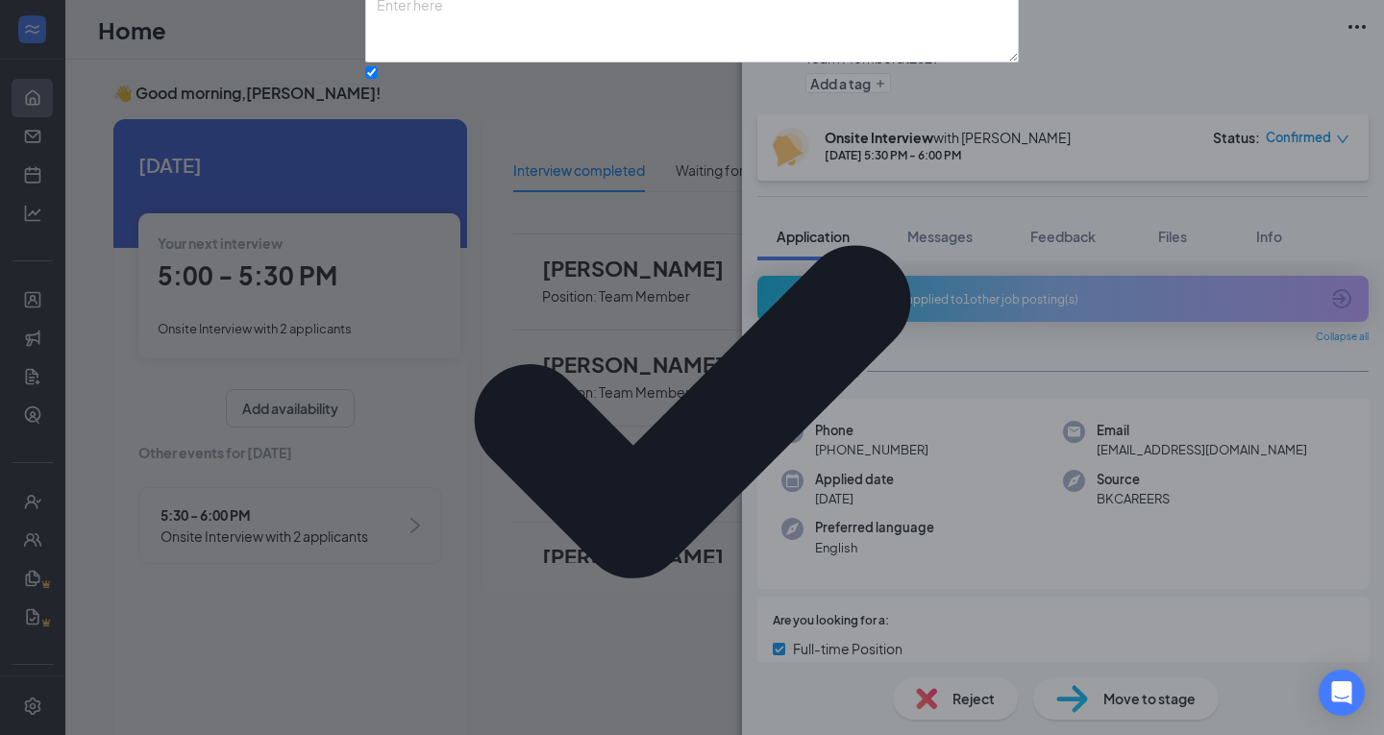
scroll to position [93, 0]
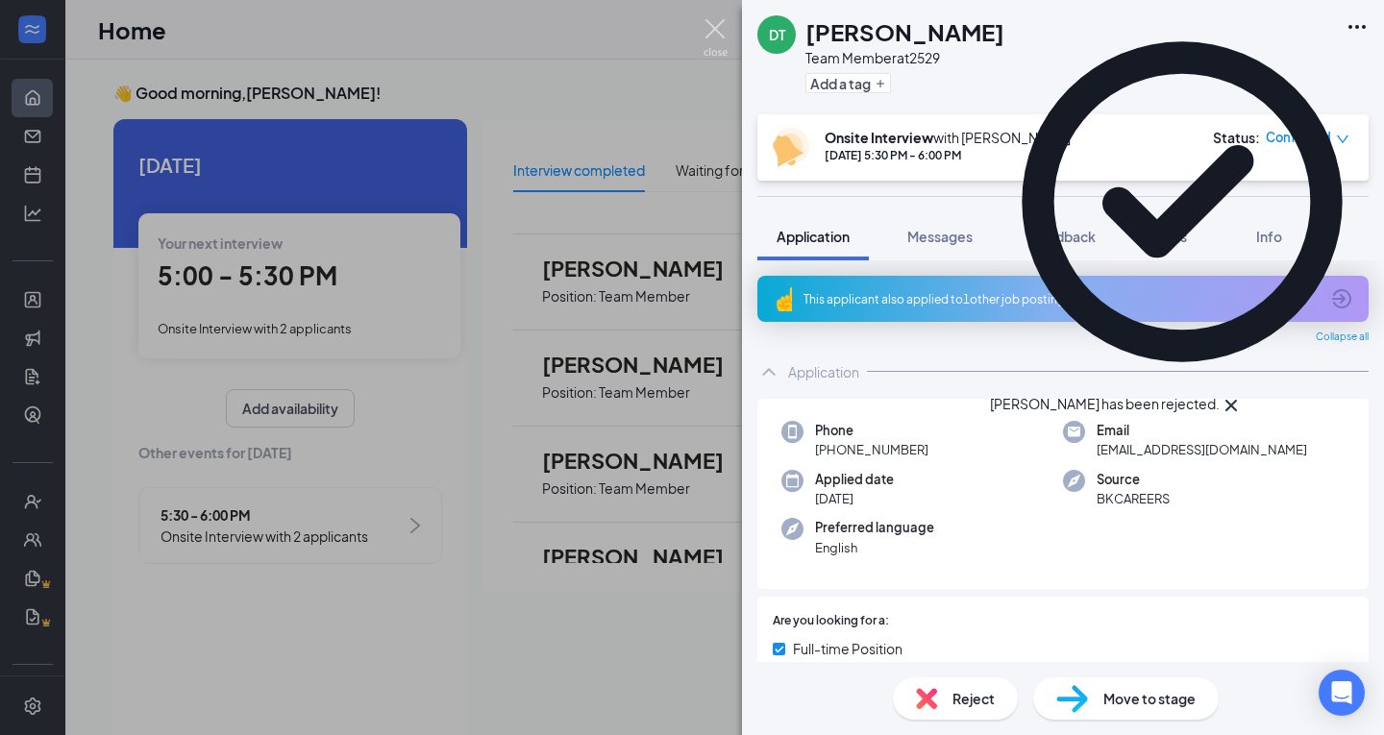
click at [705, 34] on img at bounding box center [716, 37] width 24 height 37
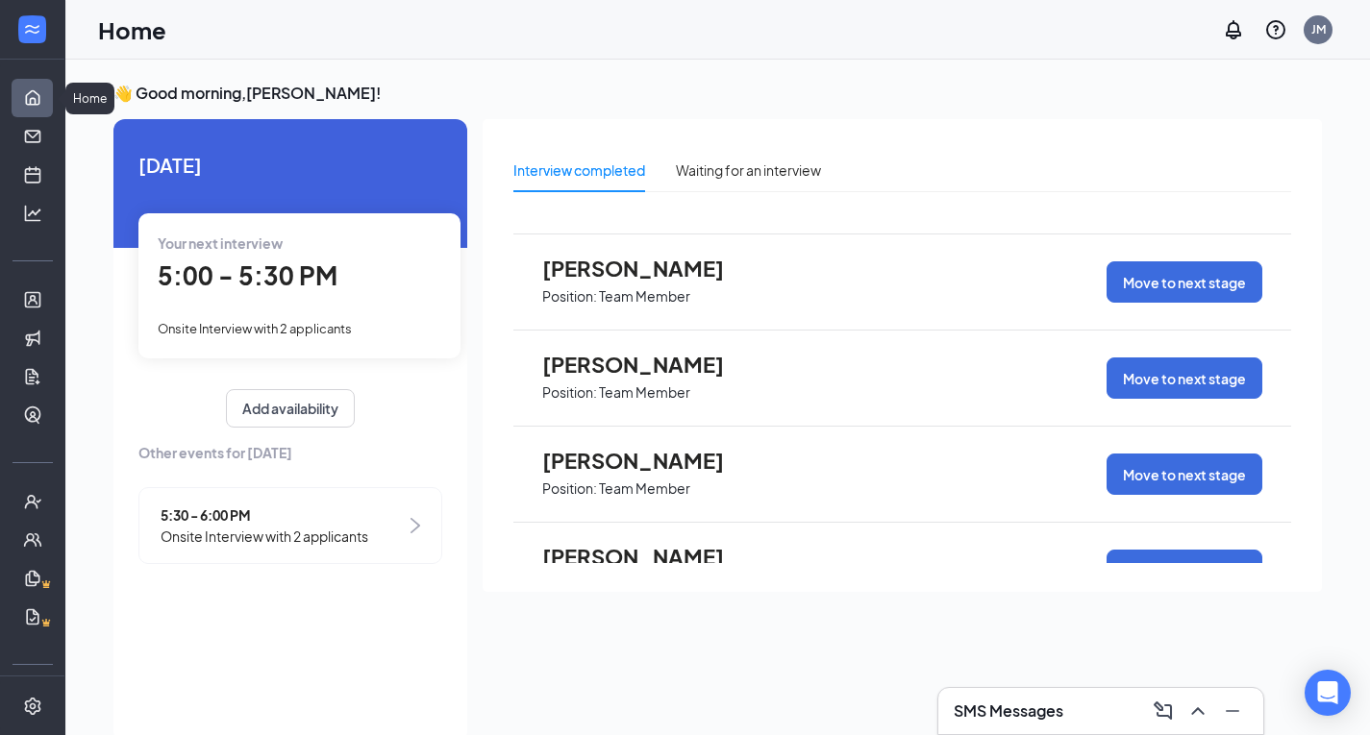
click at [50, 95] on link "Home" at bounding box center [59, 98] width 19 height 38
click at [605, 279] on span "[PERSON_NAME]" at bounding box center [648, 268] width 212 height 25
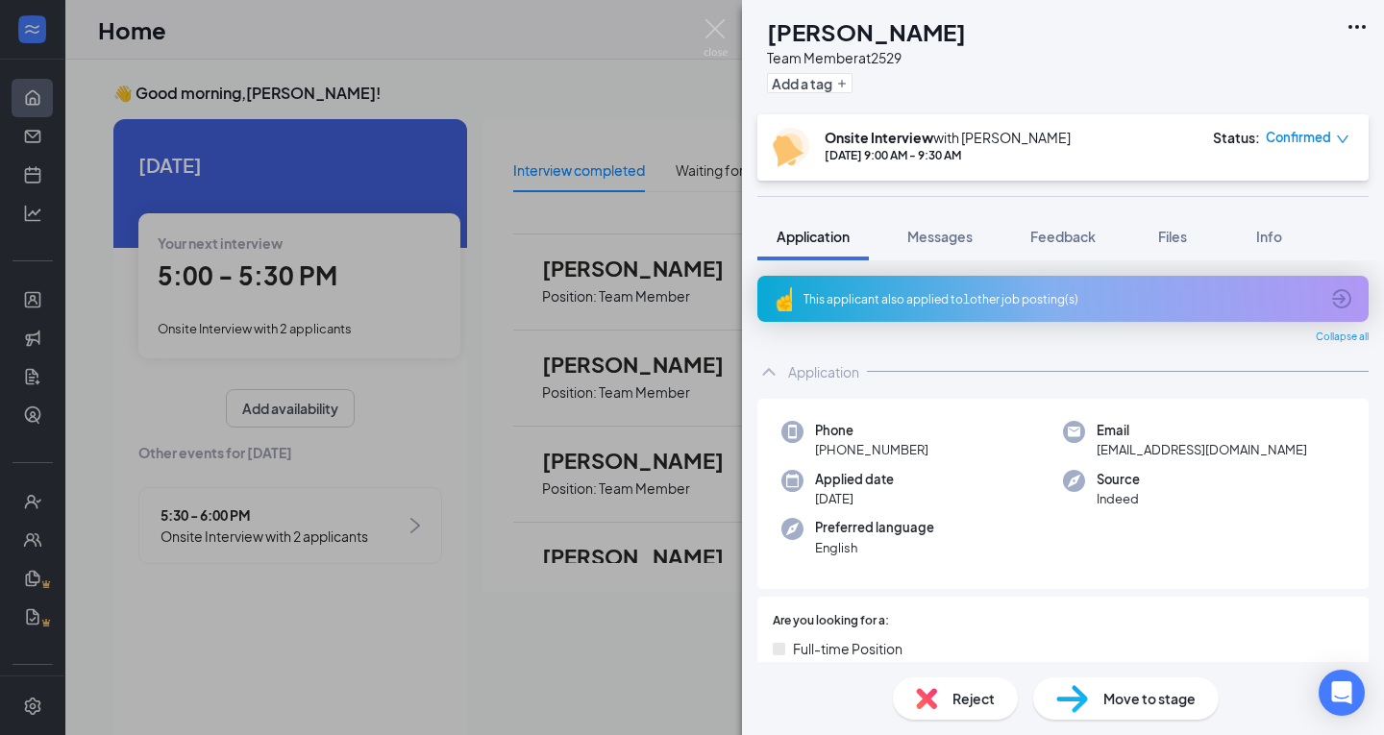
click at [1086, 305] on div "This applicant also applied to 1 other job posting(s)" at bounding box center [1061, 299] width 515 height 16
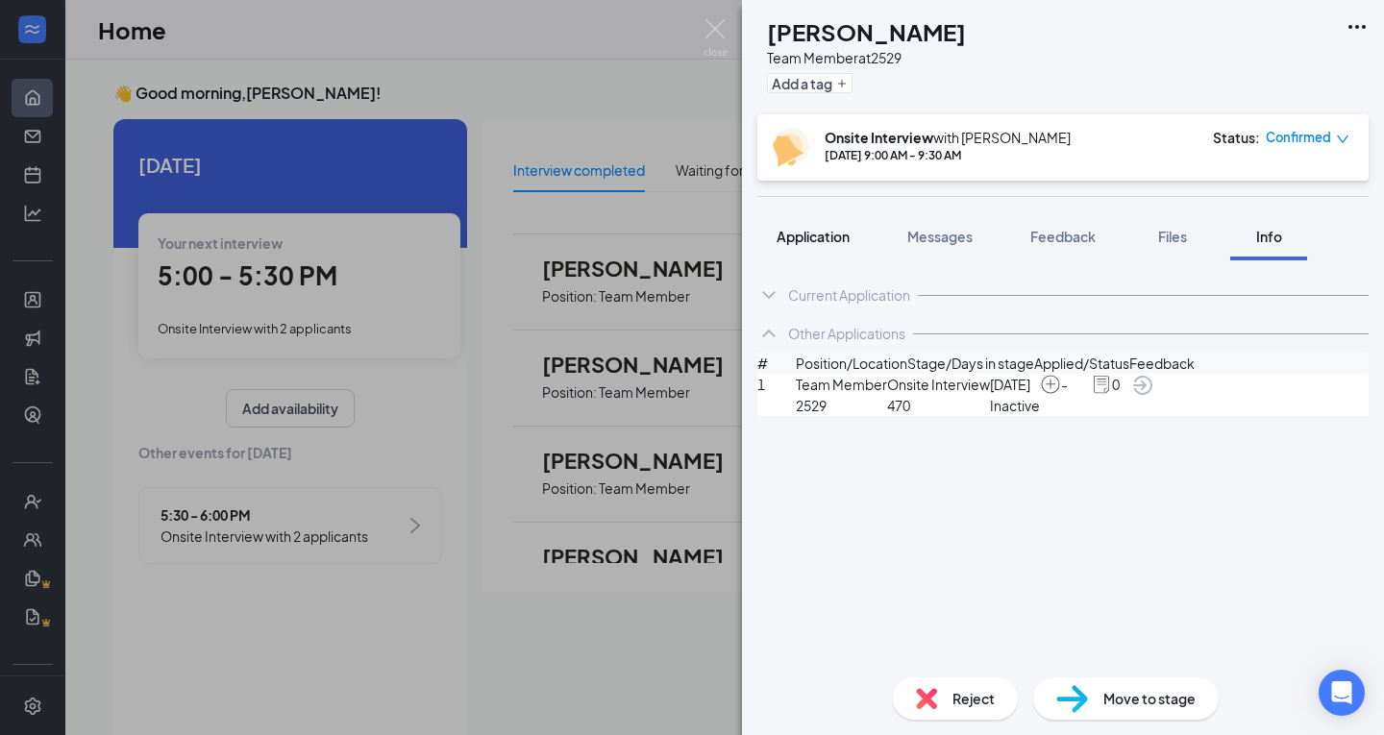
click at [787, 223] on button "Application" at bounding box center [814, 236] width 112 height 48
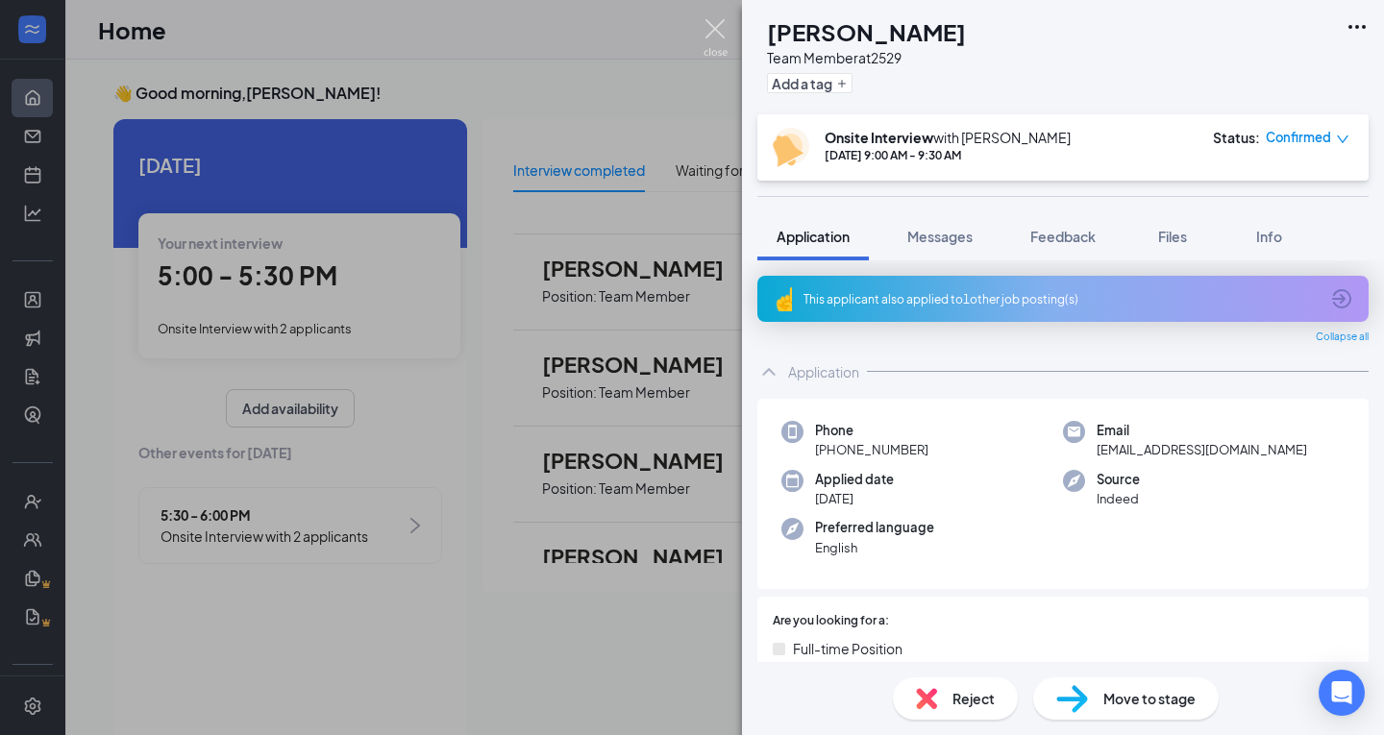
click at [719, 23] on img at bounding box center [716, 37] width 24 height 37
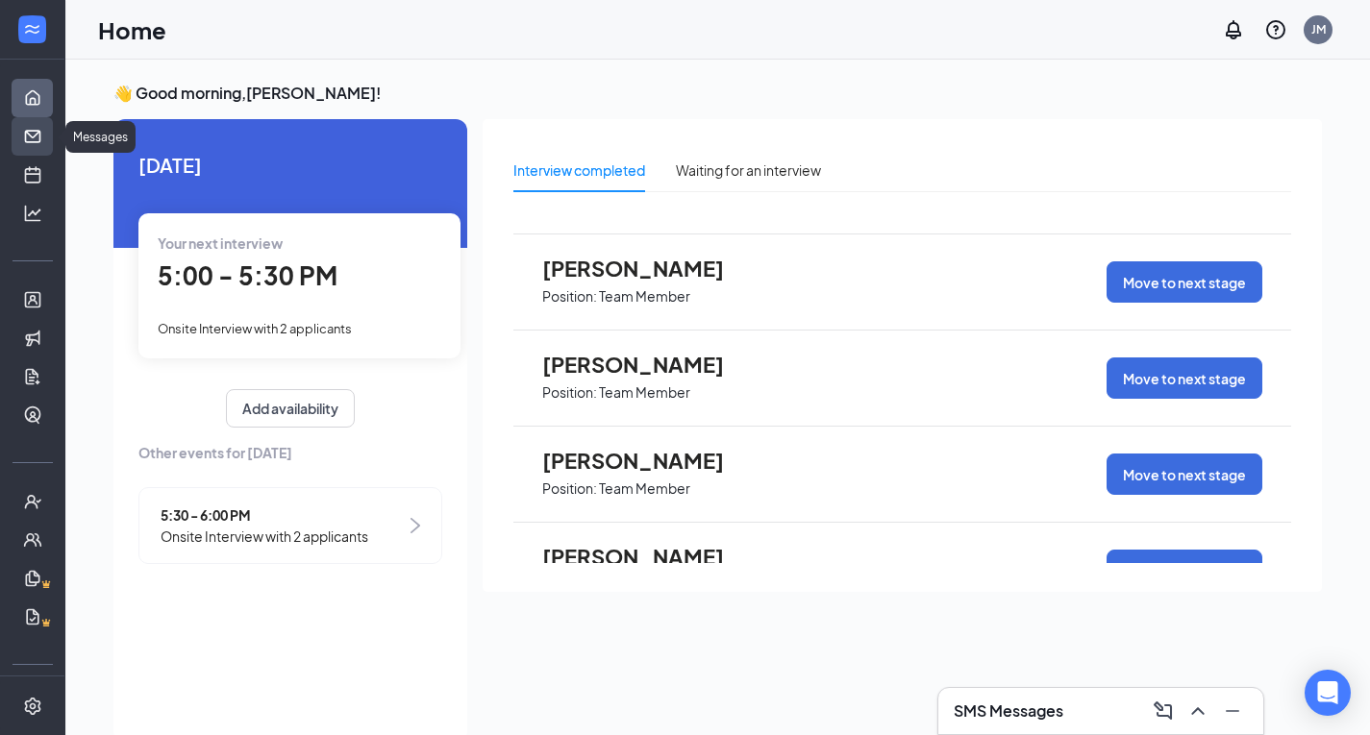
click at [50, 124] on link "Messages" at bounding box center [59, 136] width 19 height 38
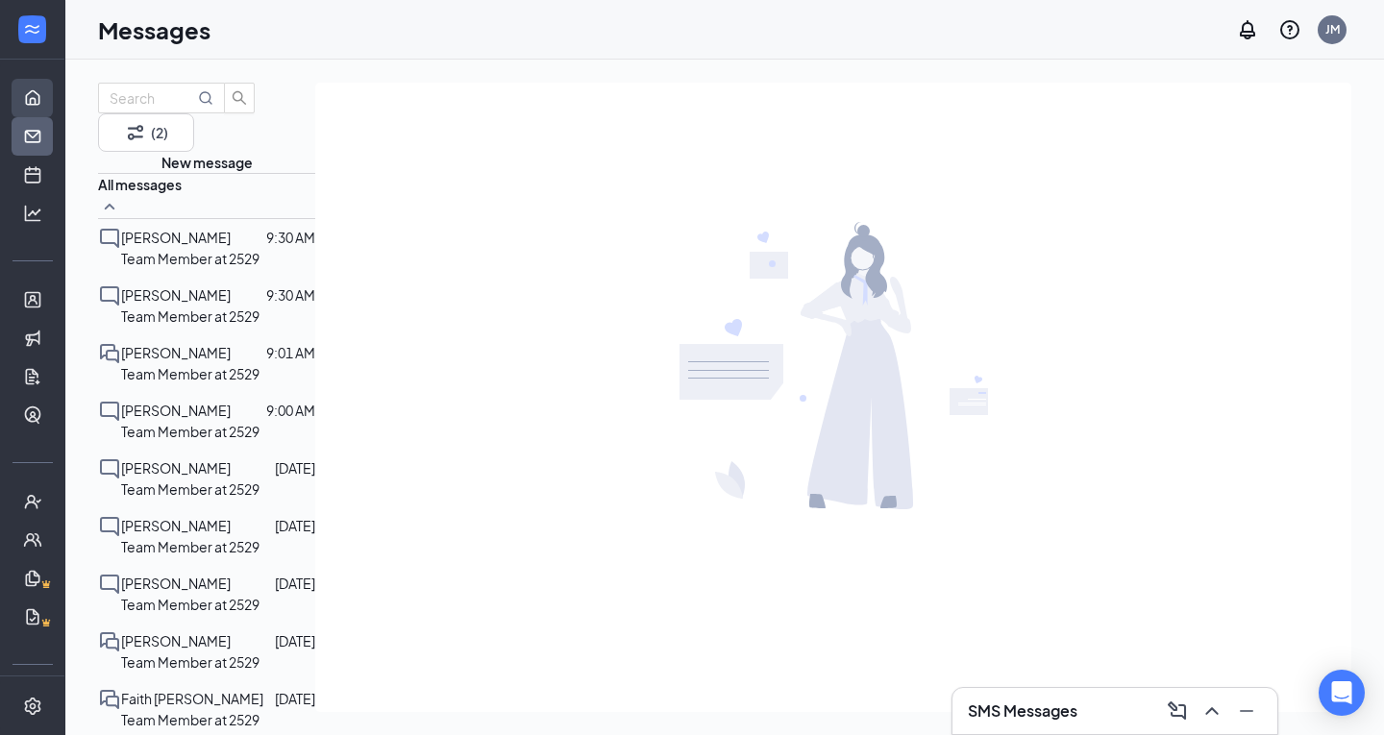
click at [50, 98] on link "Home" at bounding box center [59, 98] width 19 height 38
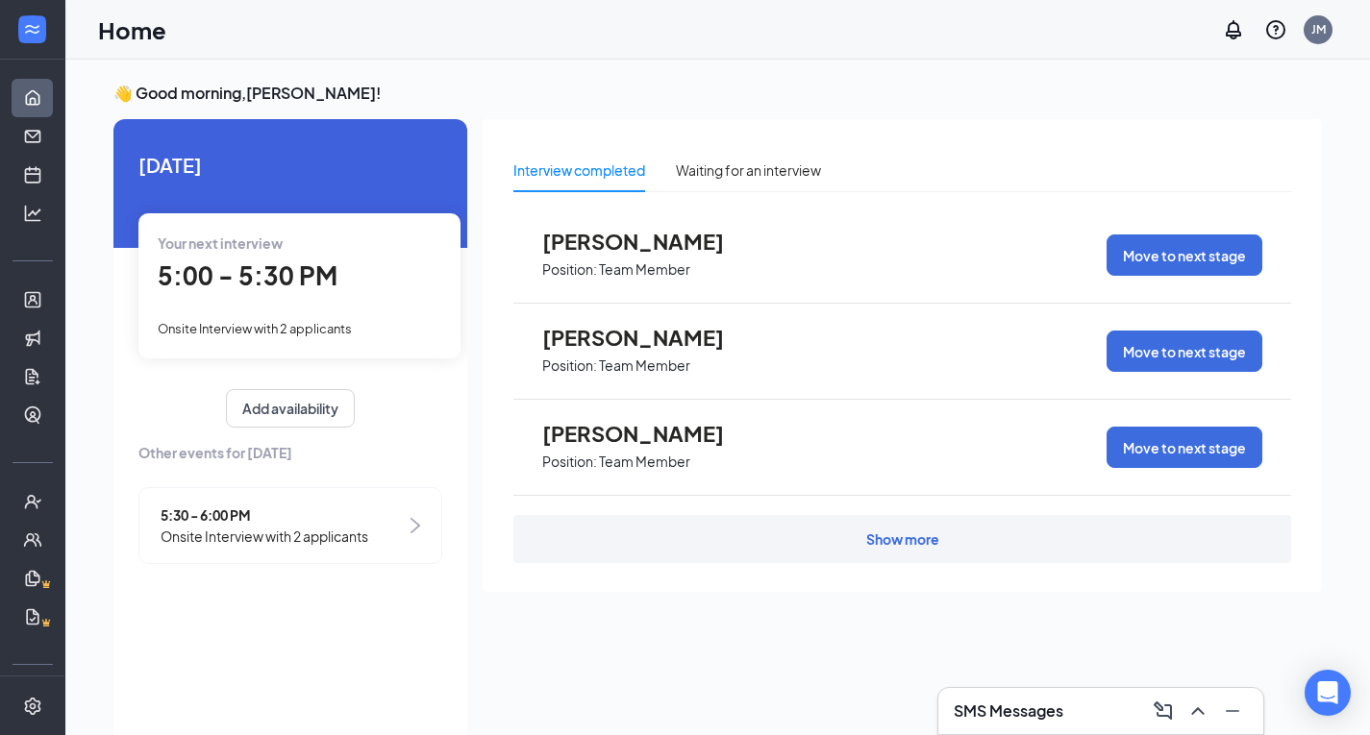
click at [705, 549] on div "Show more" at bounding box center [902, 539] width 778 height 48
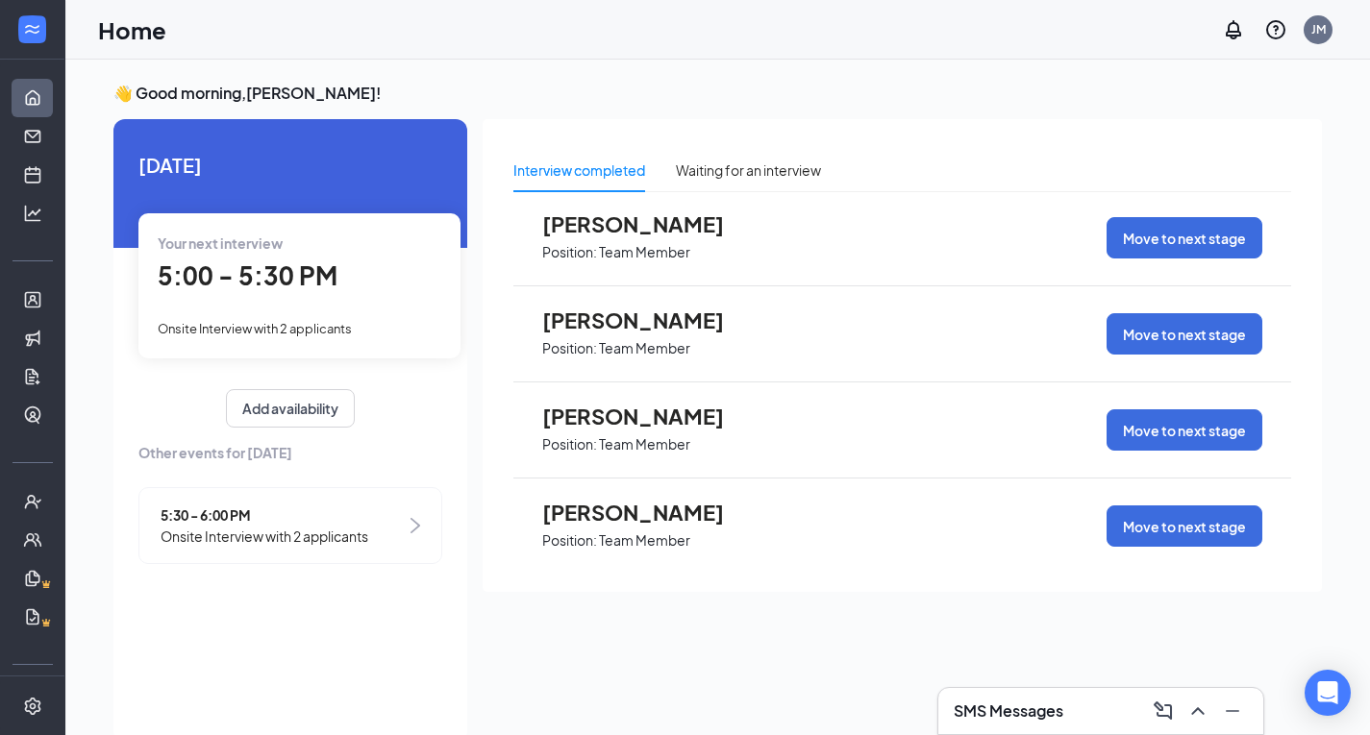
scroll to position [317, 0]
